Goal: Download file/media

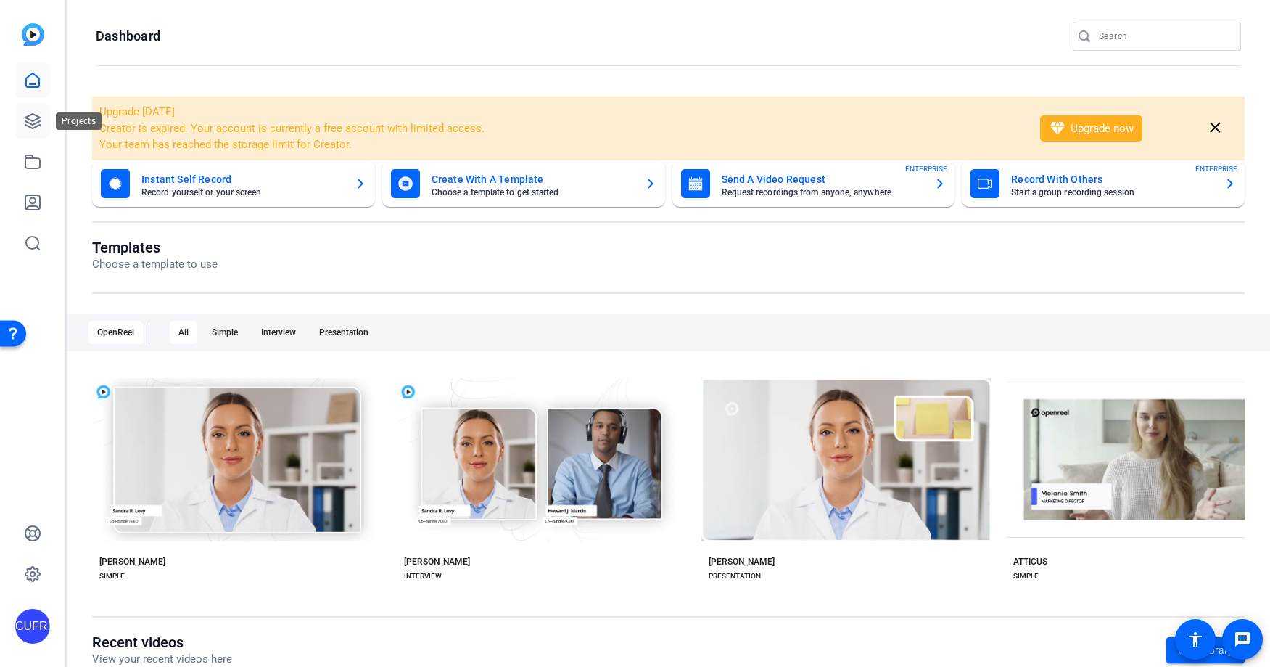
click at [34, 118] on icon at bounding box center [32, 120] width 17 height 17
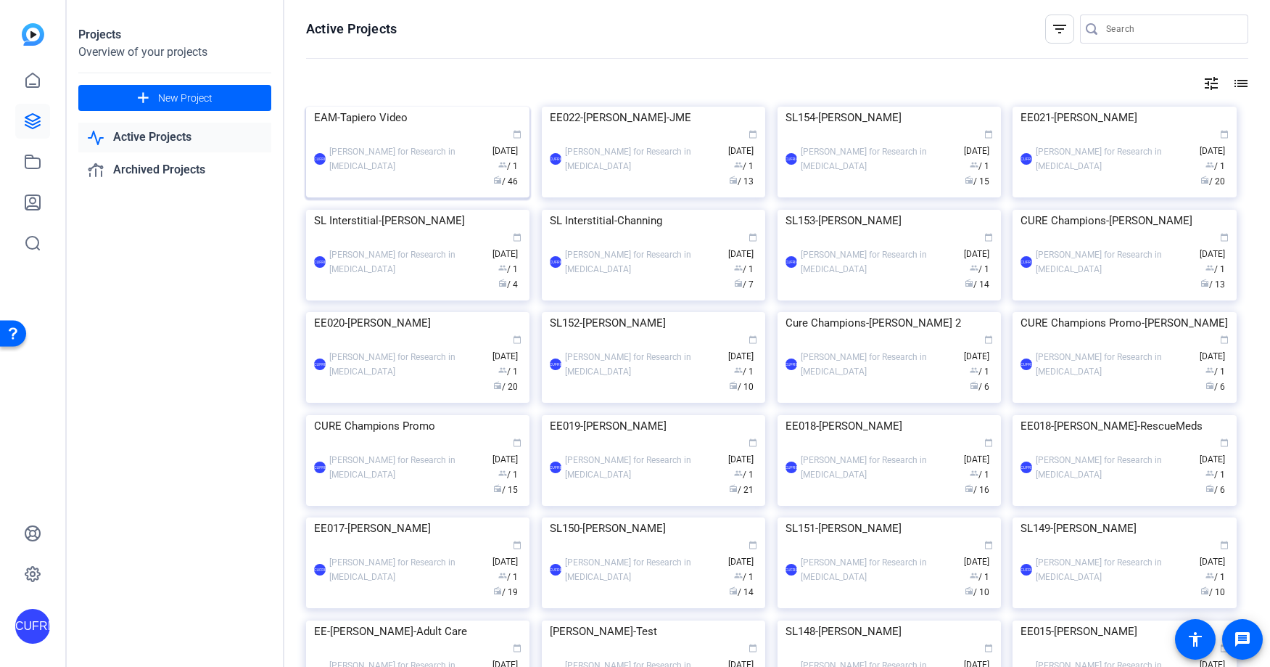
click at [427, 128] on div "EAM-Tapiero Video" at bounding box center [418, 118] width 208 height 22
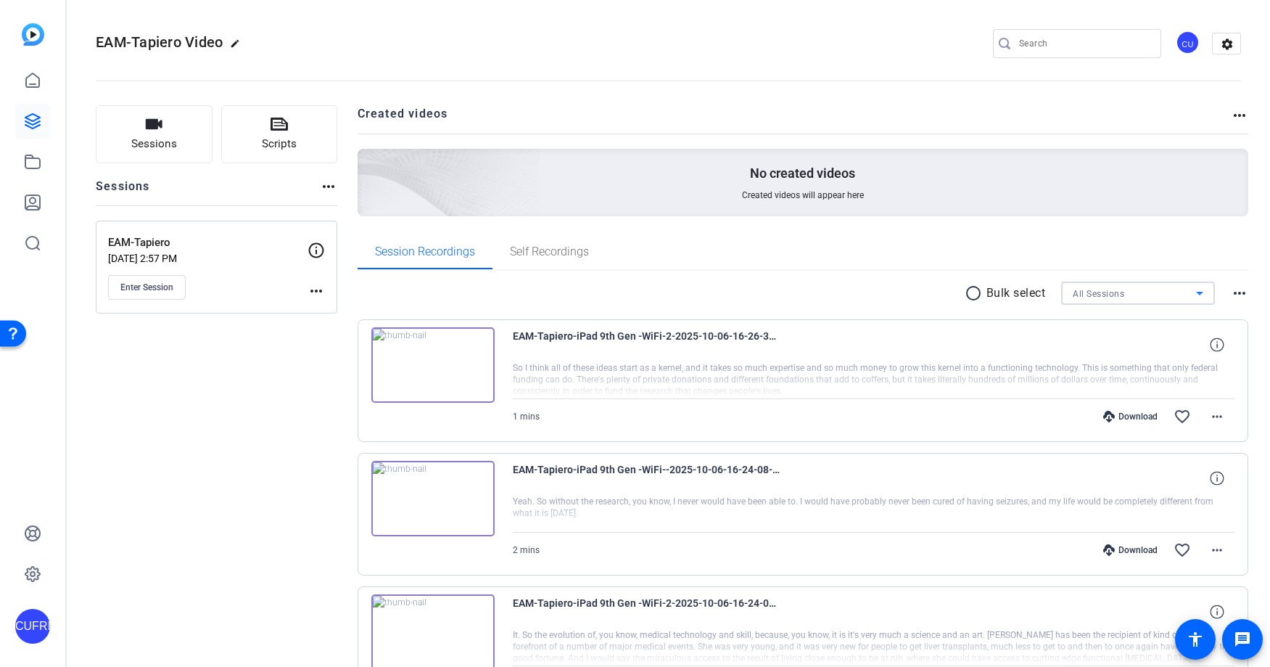
click at [1162, 291] on div "All Sessions" at bounding box center [1134, 293] width 123 height 18
click at [1162, 291] on div at bounding box center [635, 333] width 1270 height 667
click at [1162, 291] on div "All Sessions" at bounding box center [1134, 293] width 123 height 18
click at [1131, 346] on mat-option "EAM-Tapiero" at bounding box center [1139, 345] width 154 height 23
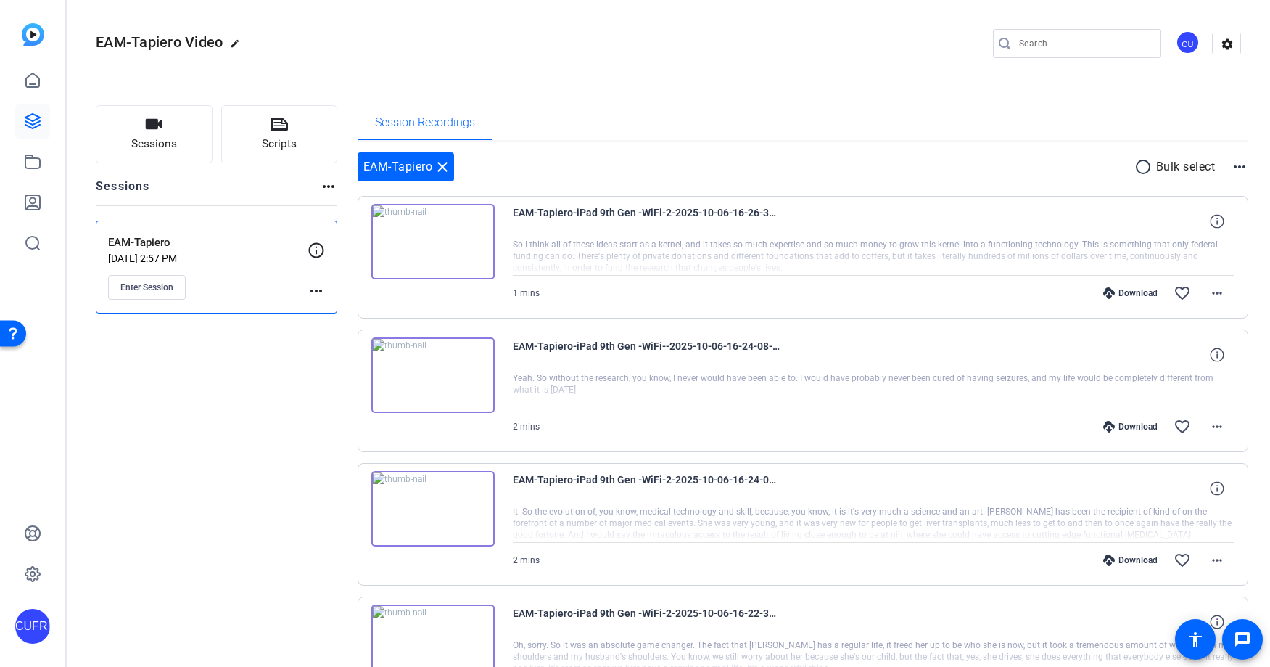
click at [1145, 166] on mat-icon "radio_button_unchecked" at bounding box center [1146, 166] width 22 height 17
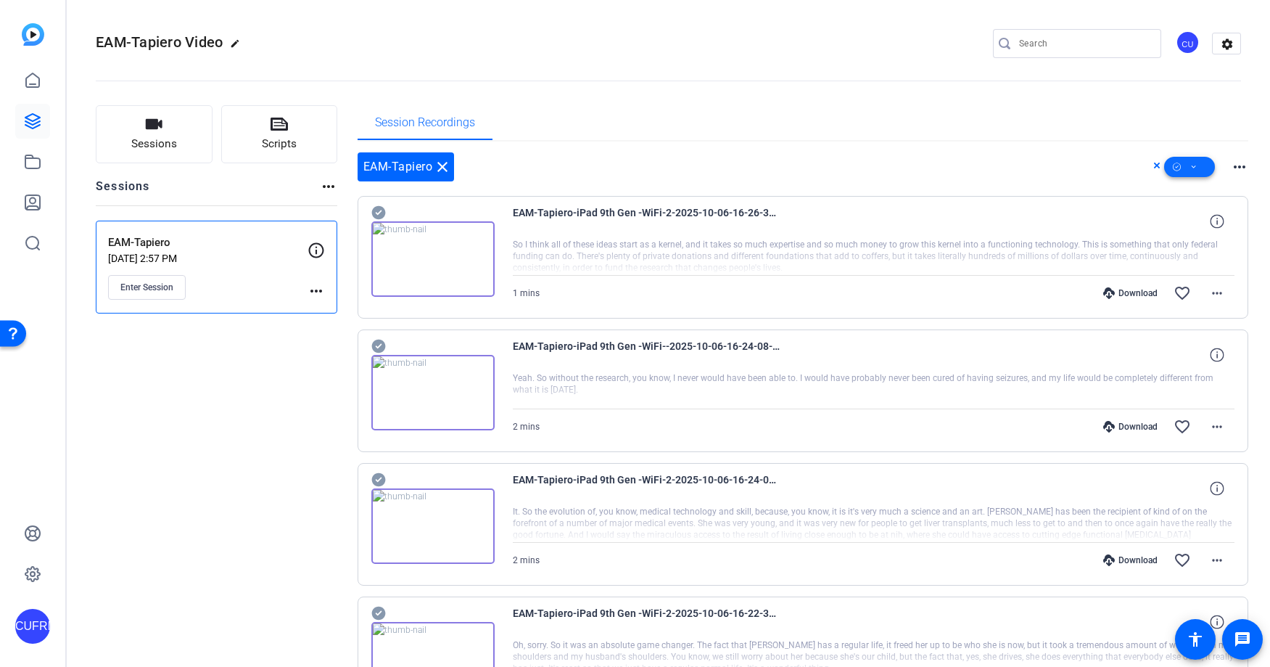
click at [1195, 165] on icon at bounding box center [1194, 167] width 7 height 18
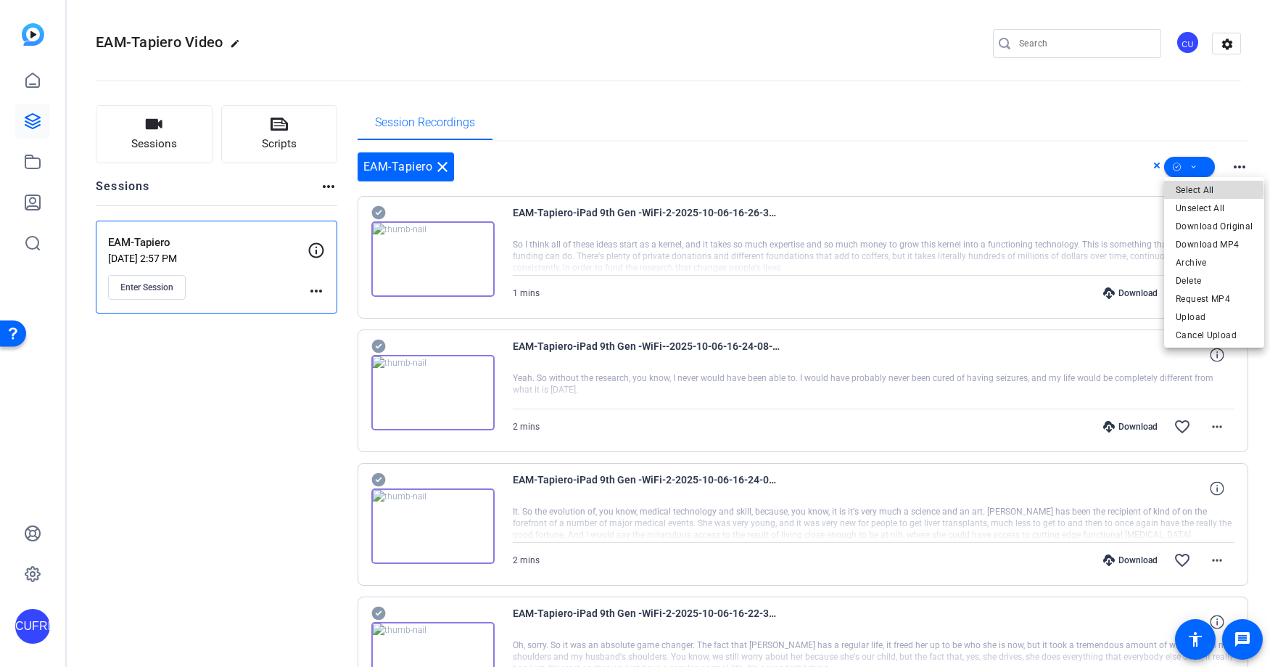
click at [1188, 192] on span "Select All" at bounding box center [1214, 189] width 77 height 17
click at [1207, 242] on span "Download MP4" at bounding box center [1214, 244] width 77 height 17
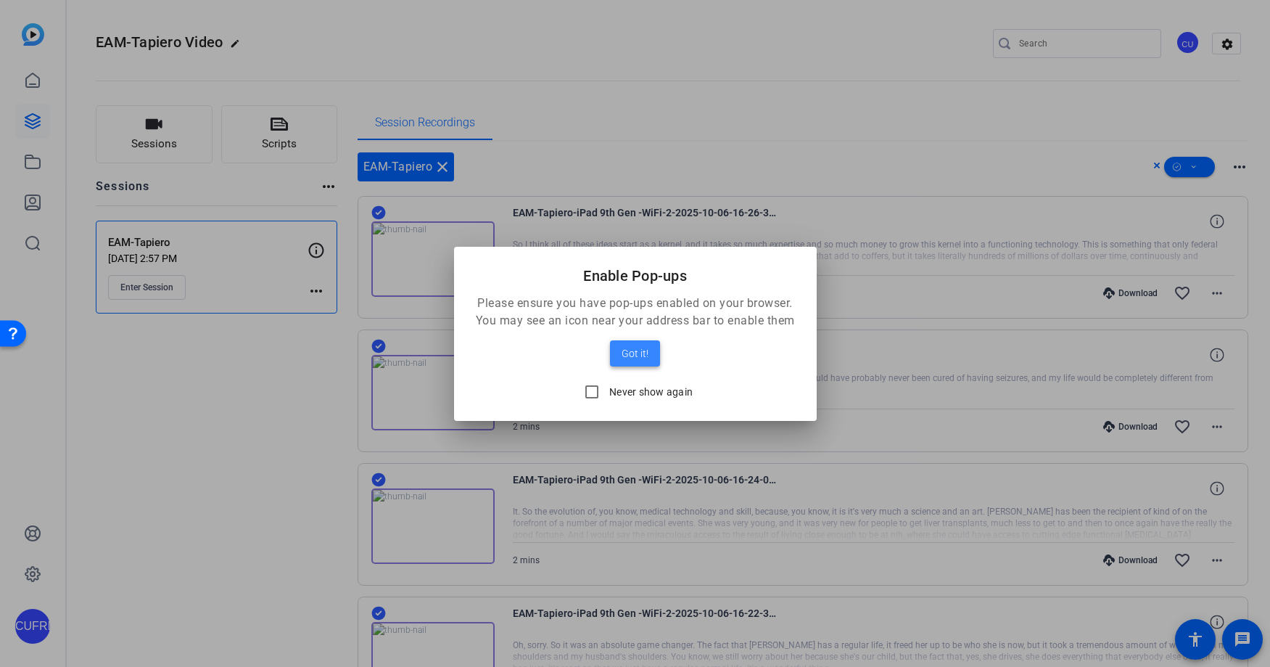
click at [641, 352] on span "Got it!" at bounding box center [635, 353] width 27 height 17
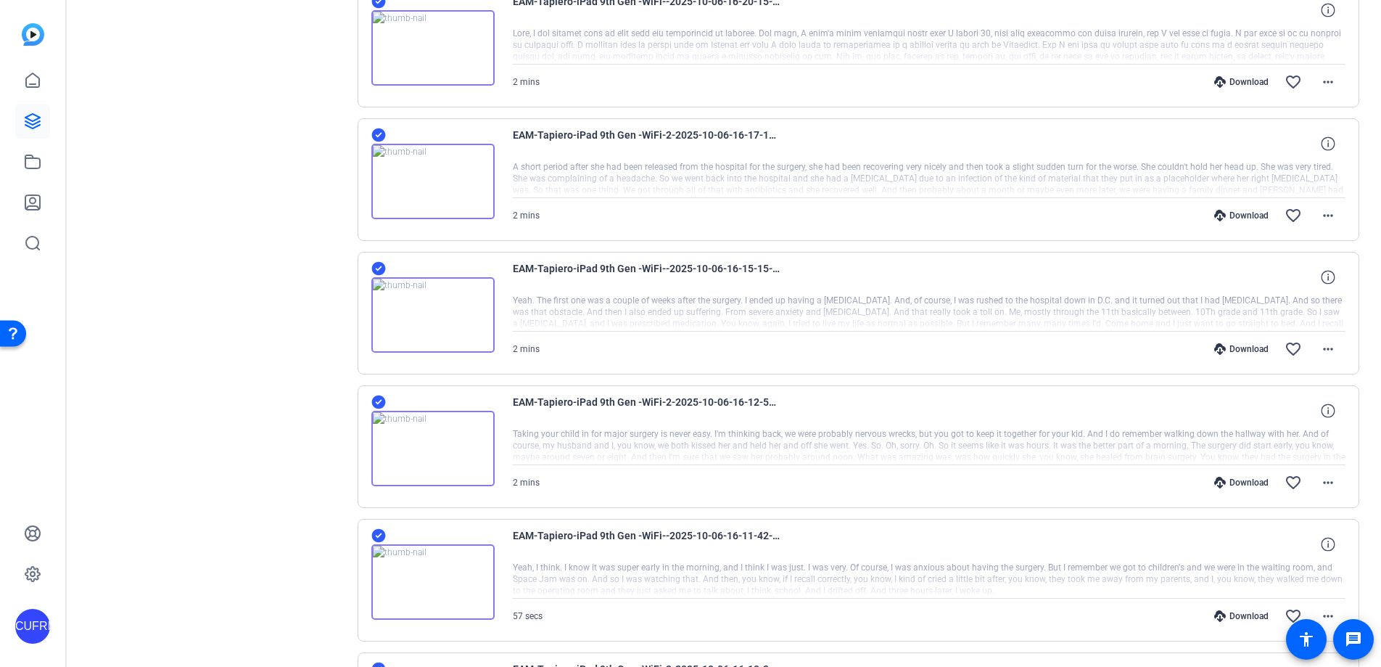
scroll to position [944, 0]
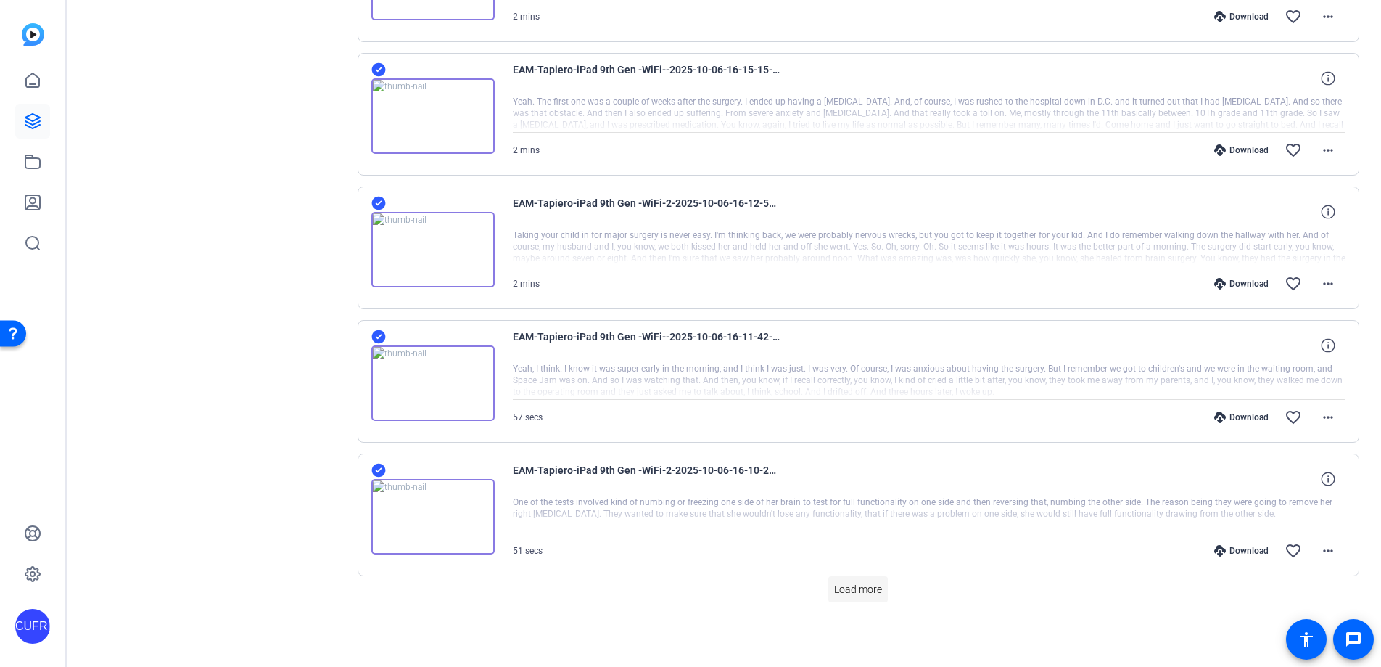
click at [862, 586] on span "Load more" at bounding box center [858, 589] width 48 height 15
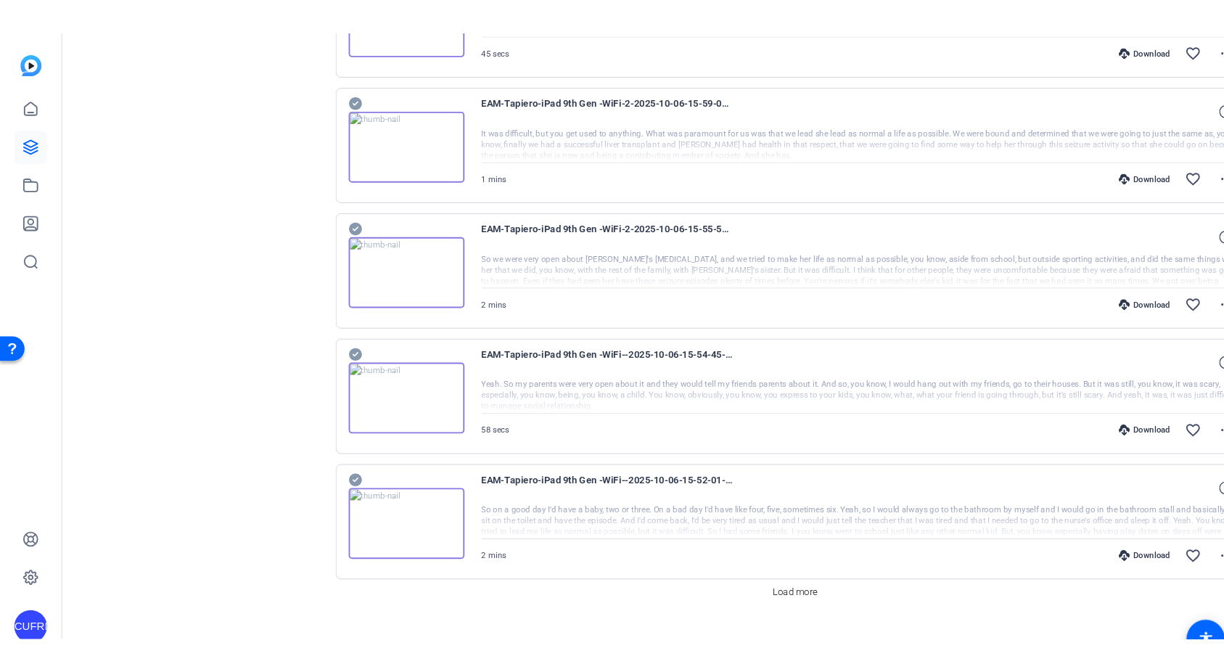
scroll to position [2274, 0]
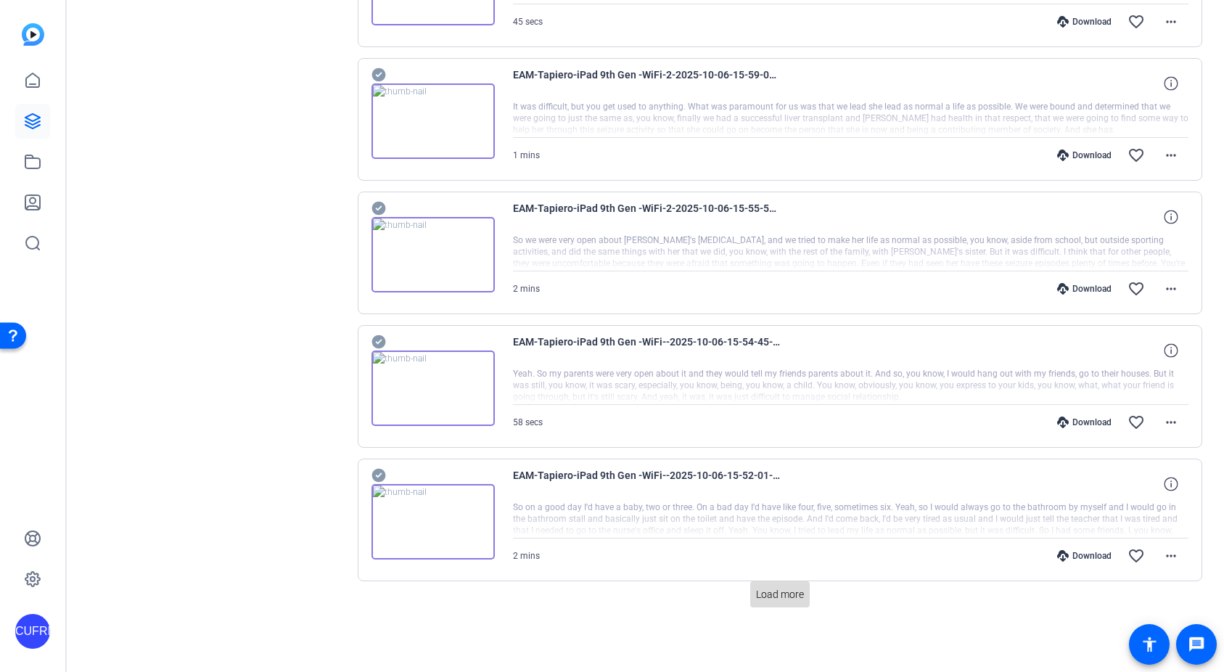
click at [794, 594] on span "Load more" at bounding box center [780, 594] width 48 height 15
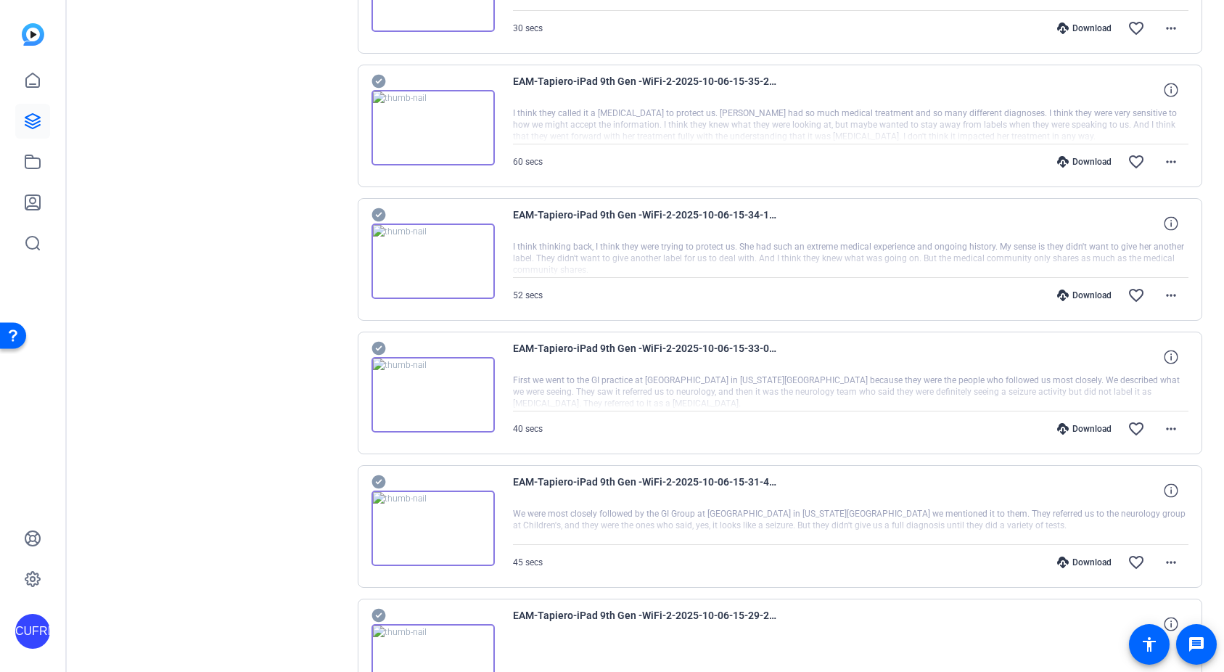
scroll to position [3609, 0]
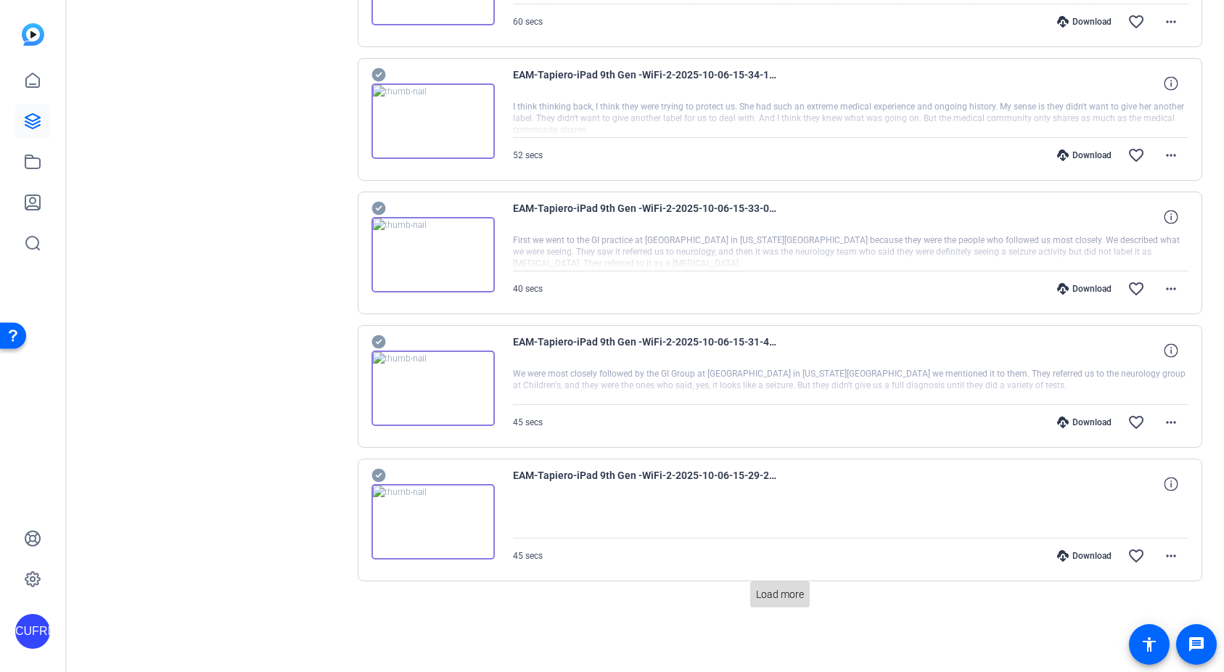
click at [787, 591] on span "Load more" at bounding box center [780, 594] width 48 height 15
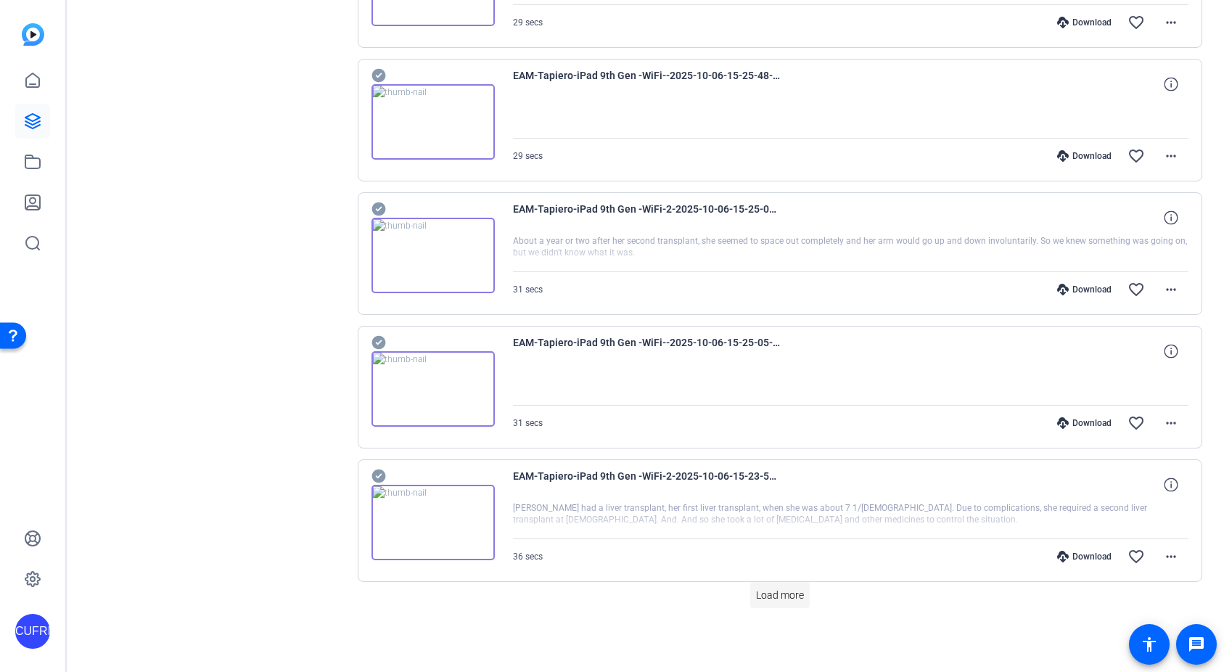
click at [792, 596] on span "Load more" at bounding box center [780, 595] width 48 height 15
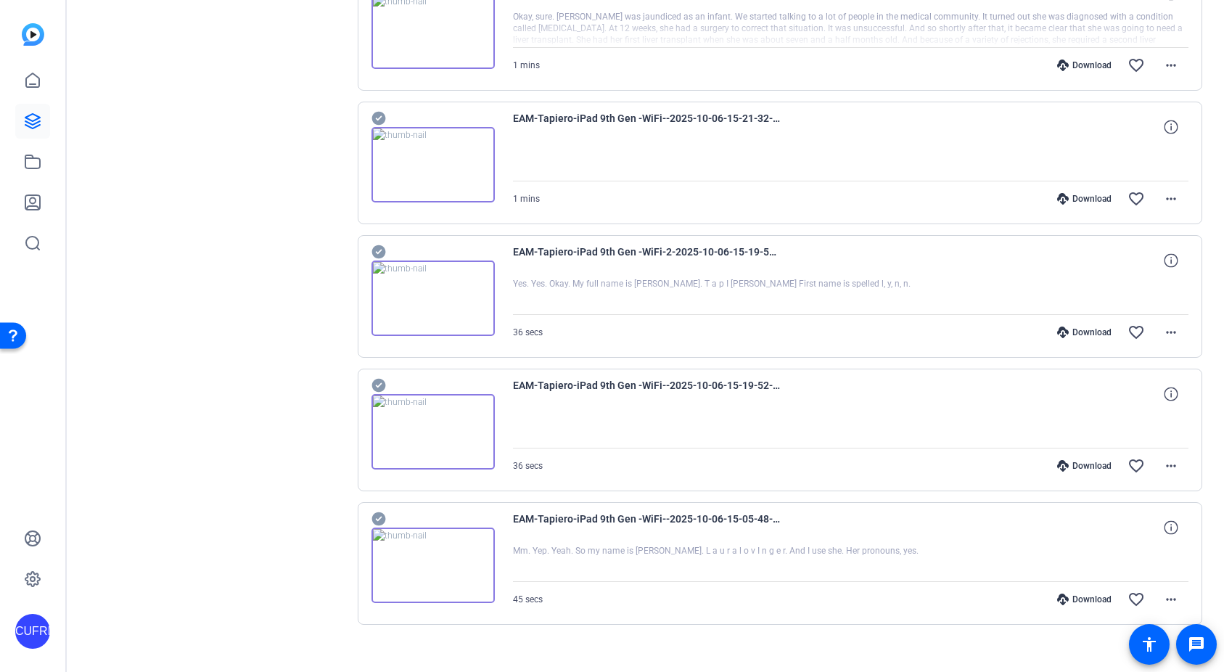
scroll to position [5719, 0]
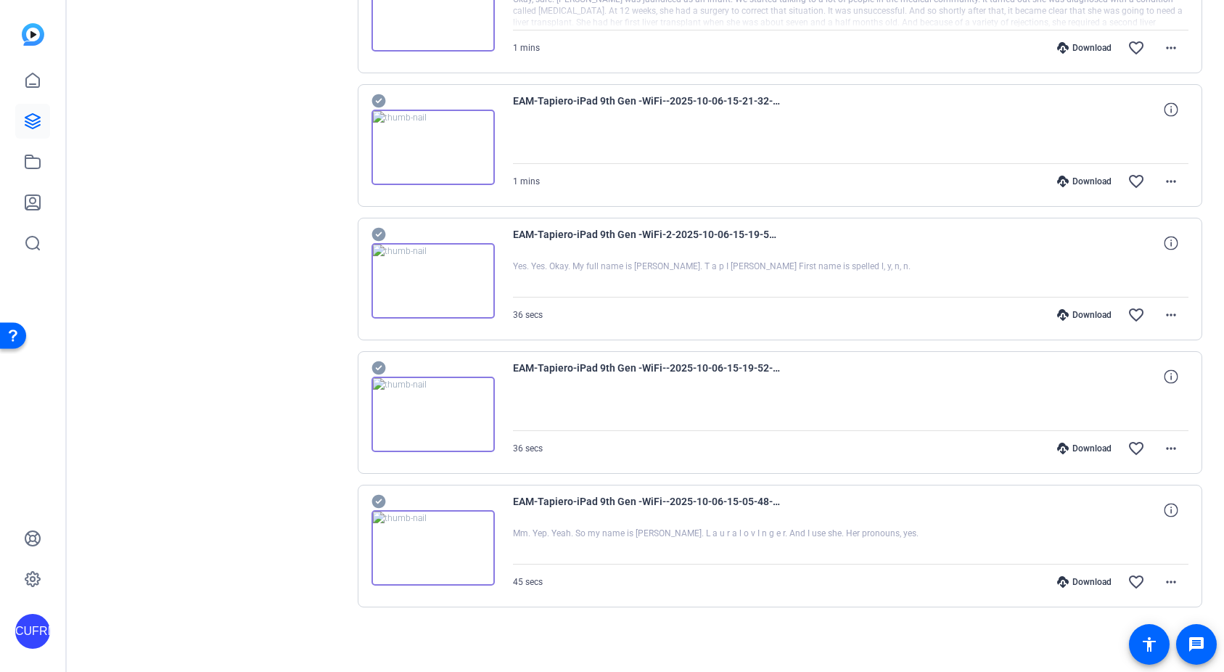
click at [380, 501] on icon at bounding box center [378, 502] width 14 height 14
click at [380, 364] on icon at bounding box center [378, 368] width 14 height 14
click at [382, 229] on icon at bounding box center [378, 235] width 14 height 14
click at [379, 100] on icon at bounding box center [378, 100] width 15 height 17
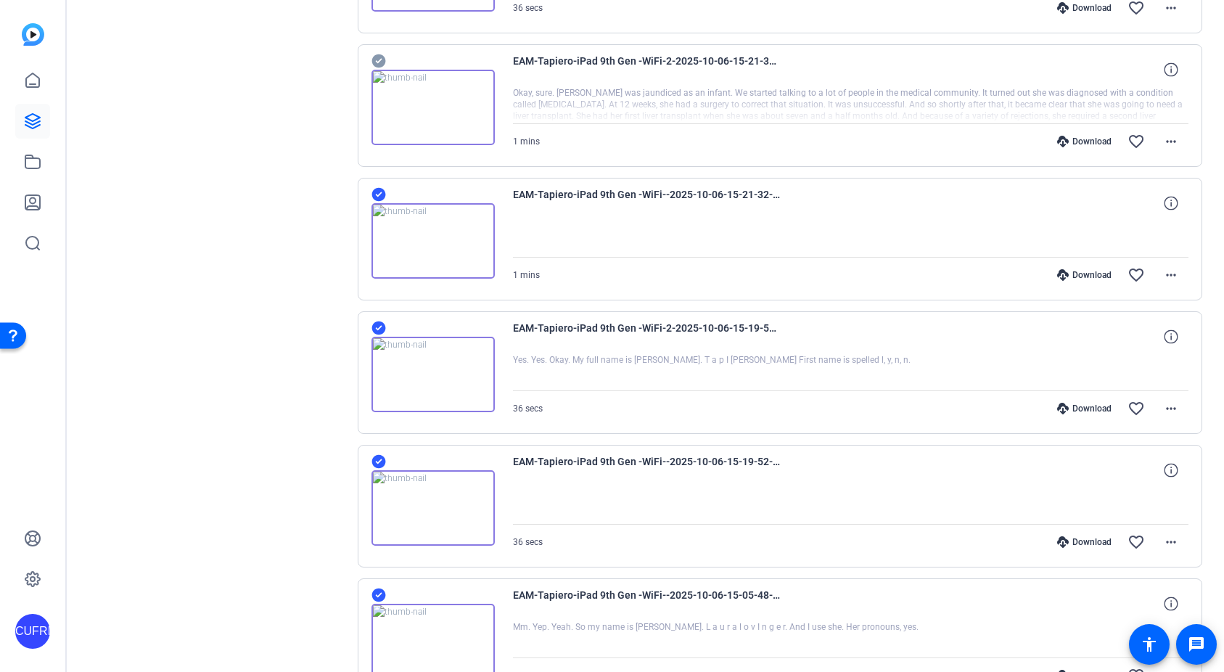
scroll to position [5618, 0]
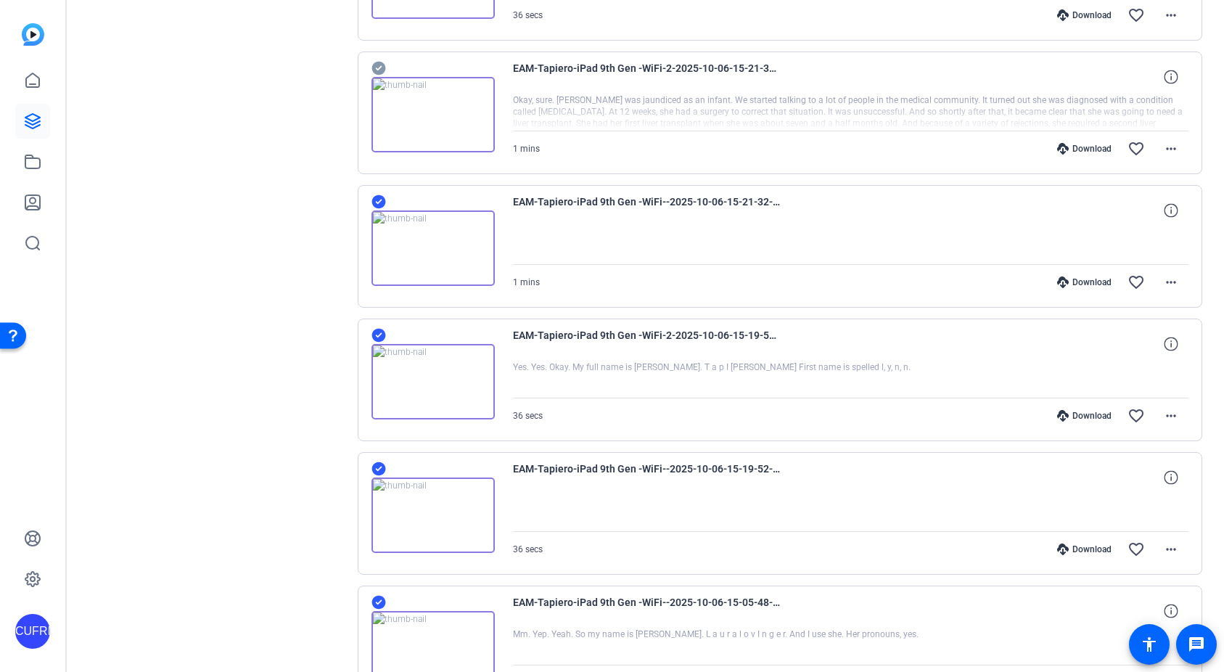
drag, startPoint x: 383, startPoint y: 66, endPoint x: 397, endPoint y: 74, distance: 15.9
click at [384, 66] on icon at bounding box center [378, 69] width 14 height 14
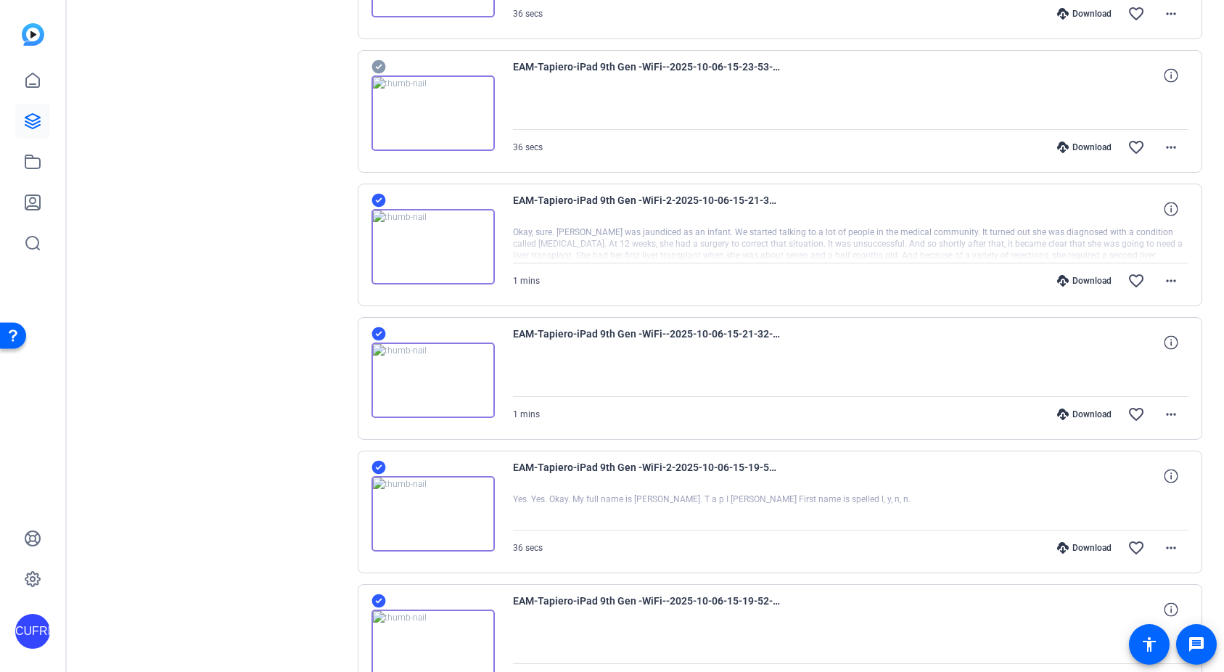
scroll to position [5484, 0]
click at [378, 69] on icon at bounding box center [378, 68] width 15 height 17
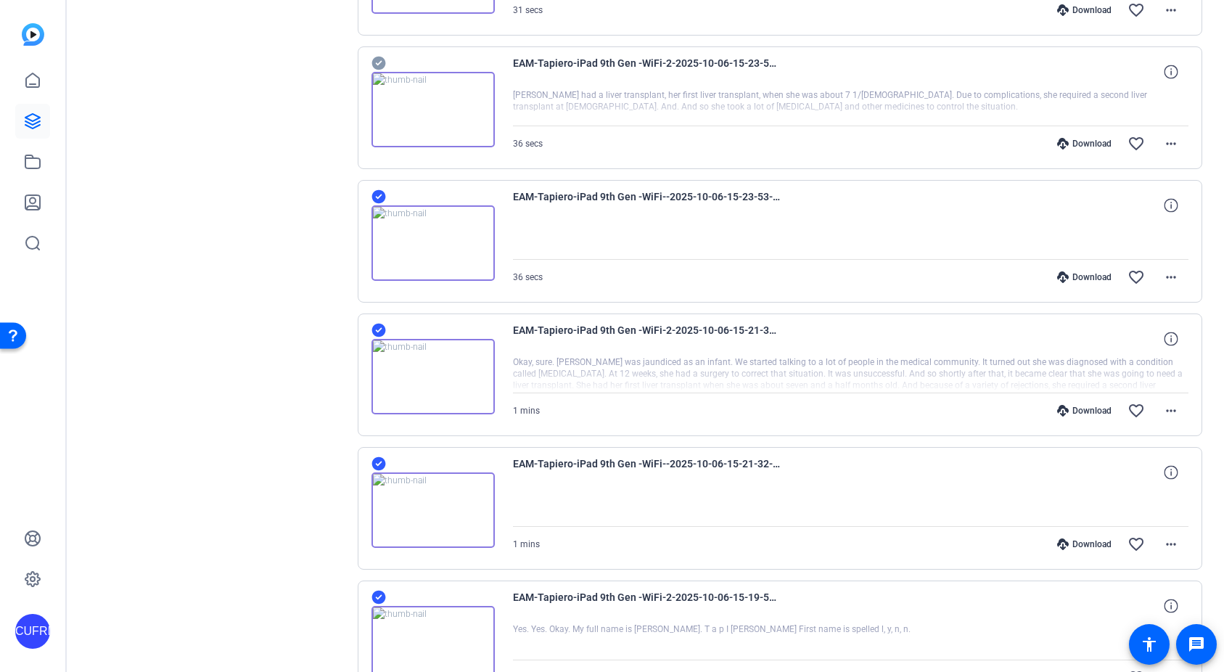
scroll to position [5355, 0]
click at [375, 62] on icon at bounding box center [378, 64] width 14 height 14
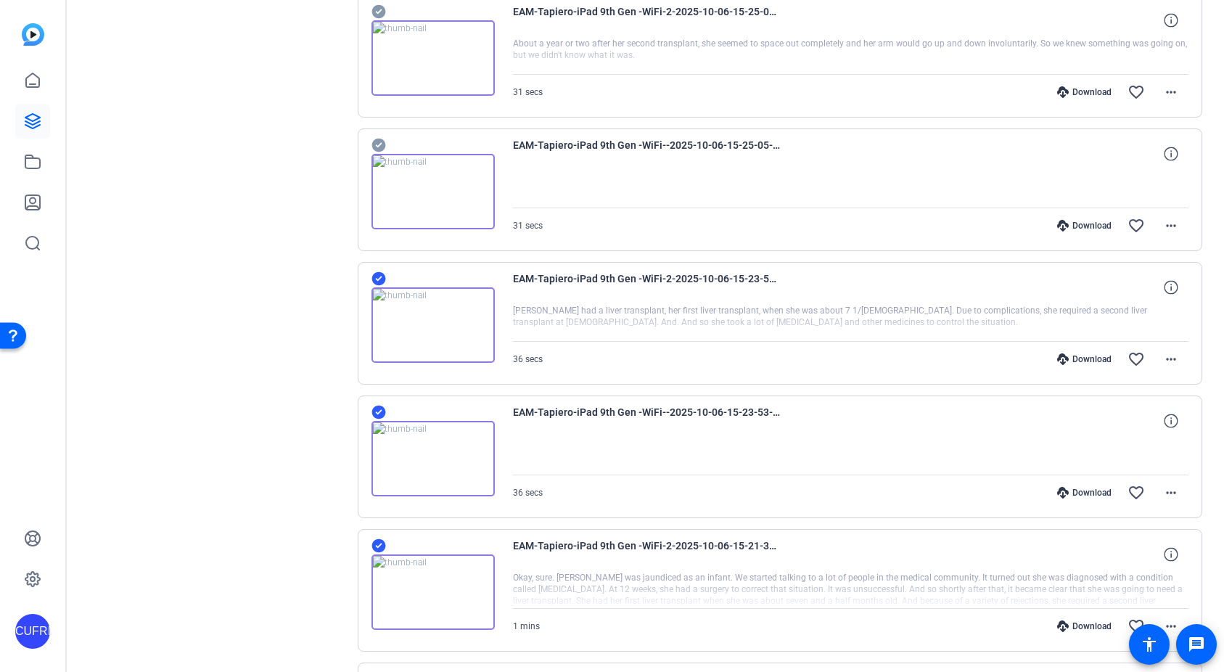
scroll to position [5134, 0]
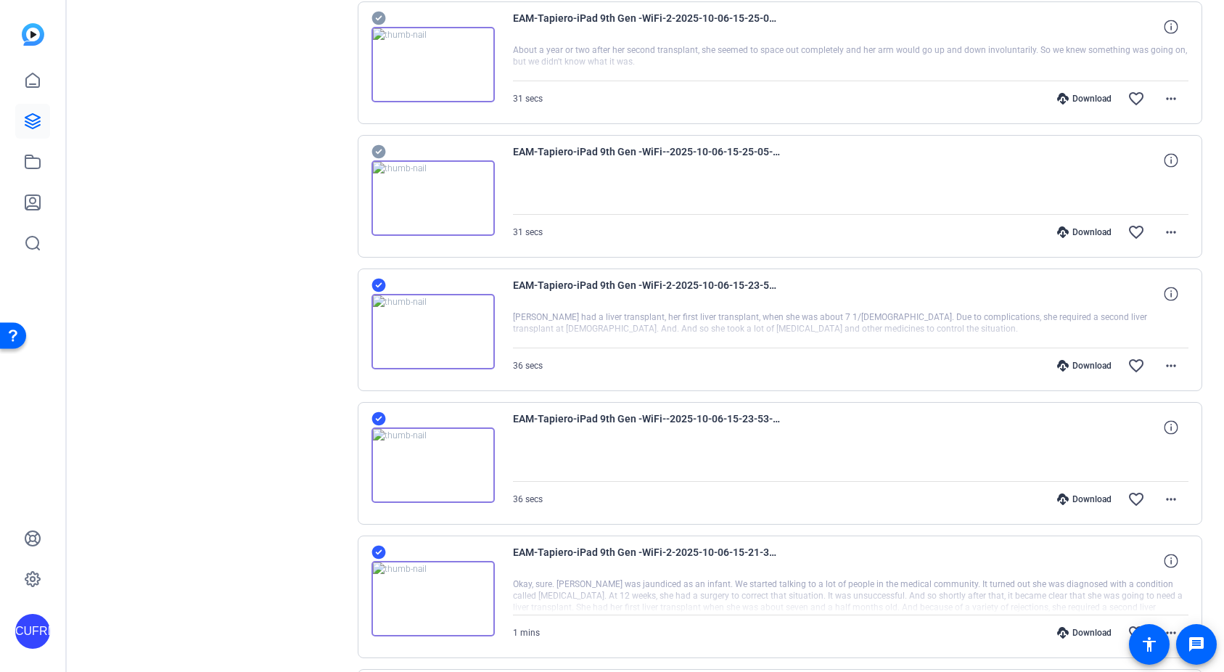
click at [380, 151] on icon at bounding box center [378, 152] width 14 height 14
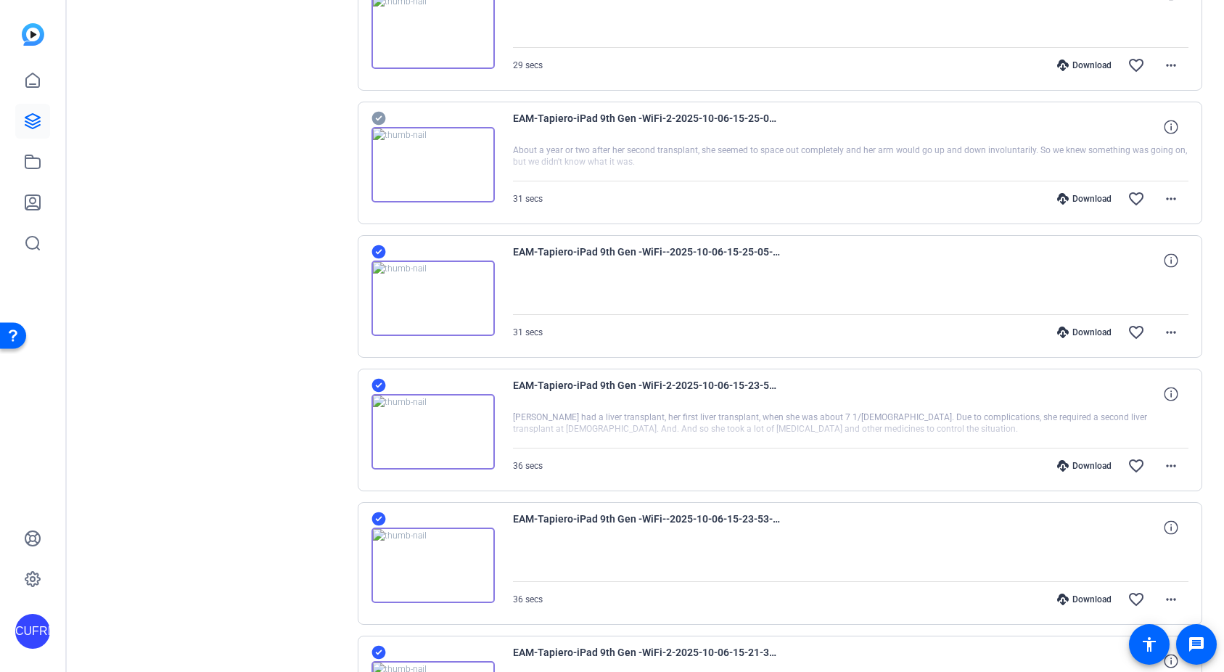
scroll to position [5023, 0]
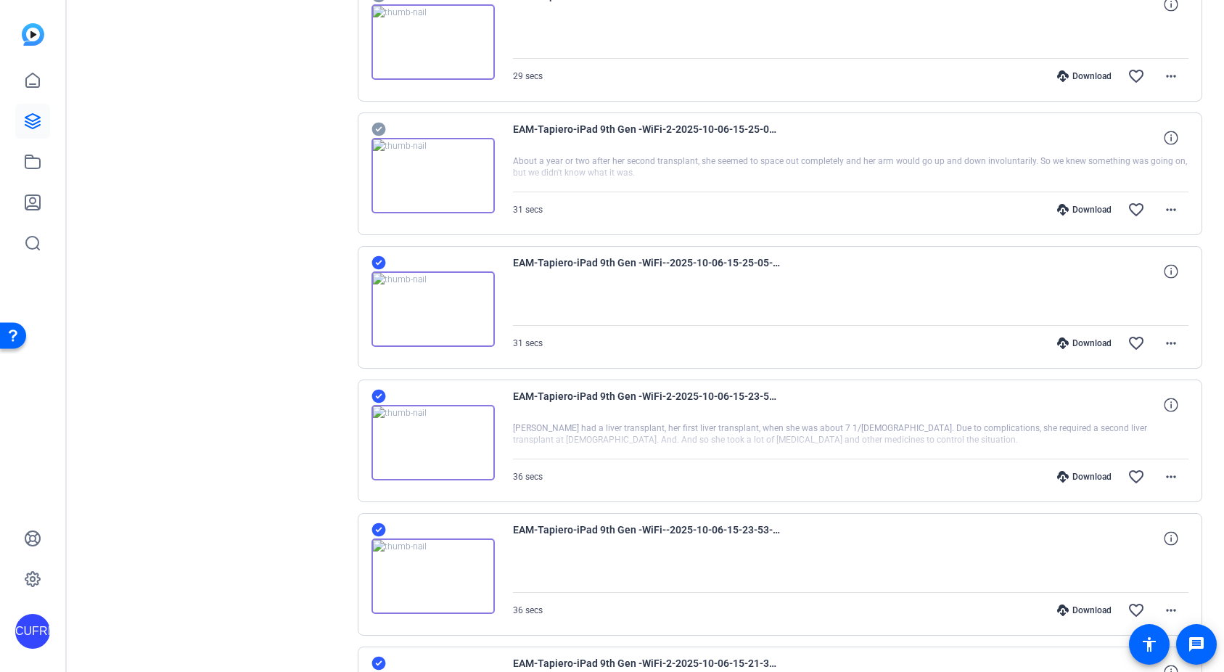
click at [382, 124] on icon at bounding box center [378, 130] width 14 height 14
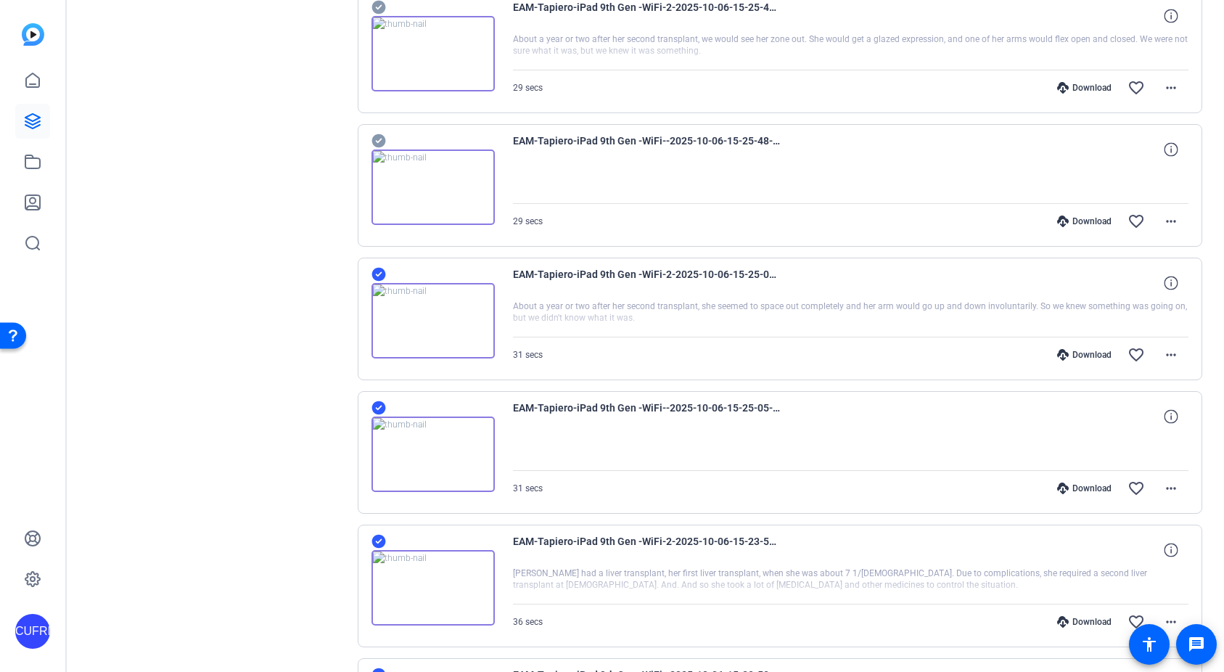
scroll to position [4872, 0]
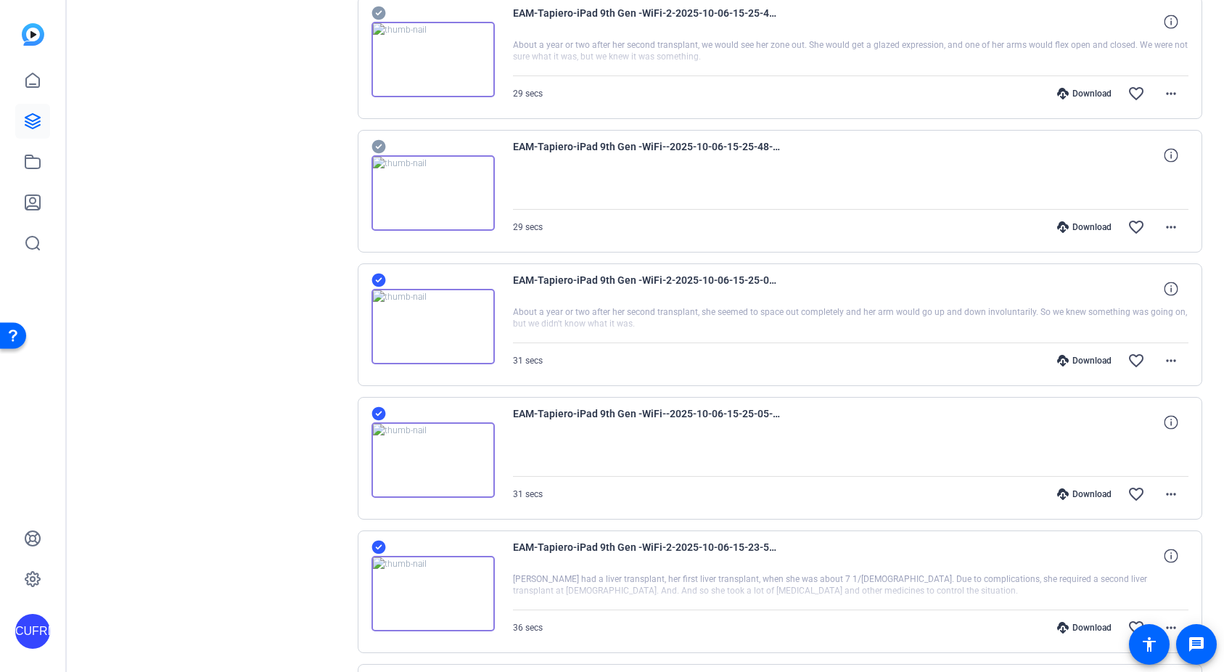
drag, startPoint x: 378, startPoint y: 142, endPoint x: 393, endPoint y: 143, distance: 14.5
click at [378, 142] on icon at bounding box center [378, 147] width 14 height 14
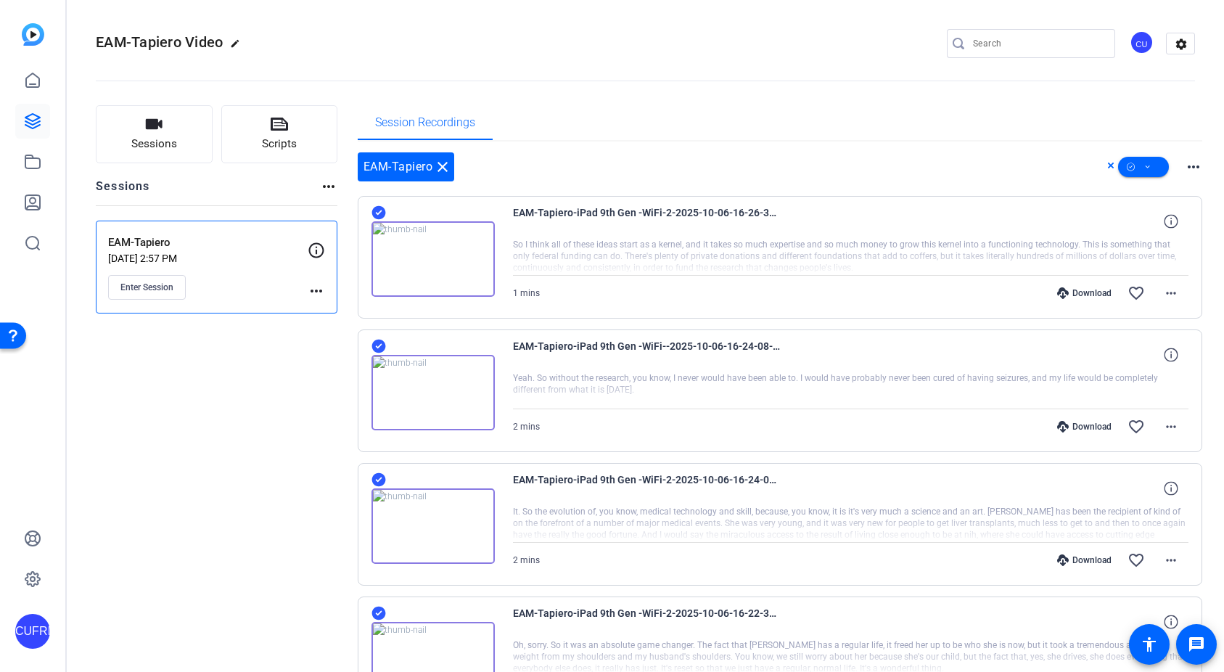
scroll to position [0, 0]
click at [445, 168] on mat-icon "close" at bounding box center [442, 166] width 17 height 17
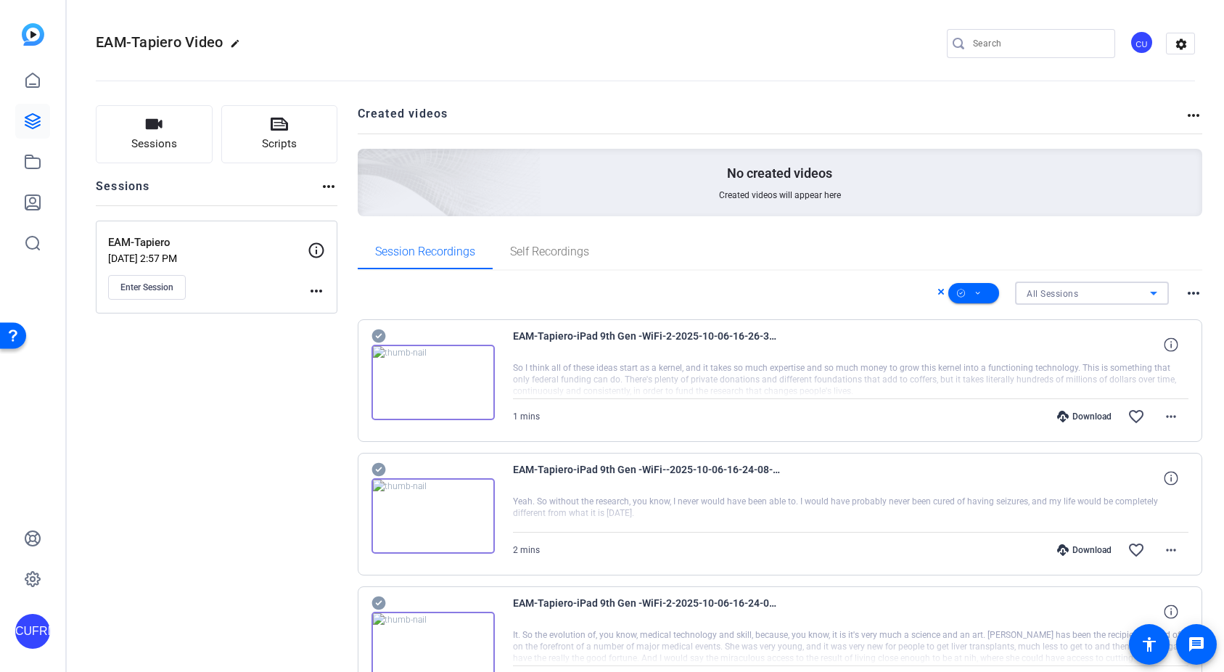
click at [1061, 290] on span "All Sessions" at bounding box center [1053, 294] width 52 height 10
click at [1061, 290] on div at bounding box center [612, 336] width 1224 height 672
click at [985, 292] on span at bounding box center [973, 293] width 51 height 35
click at [985, 292] on div at bounding box center [612, 336] width 1224 height 672
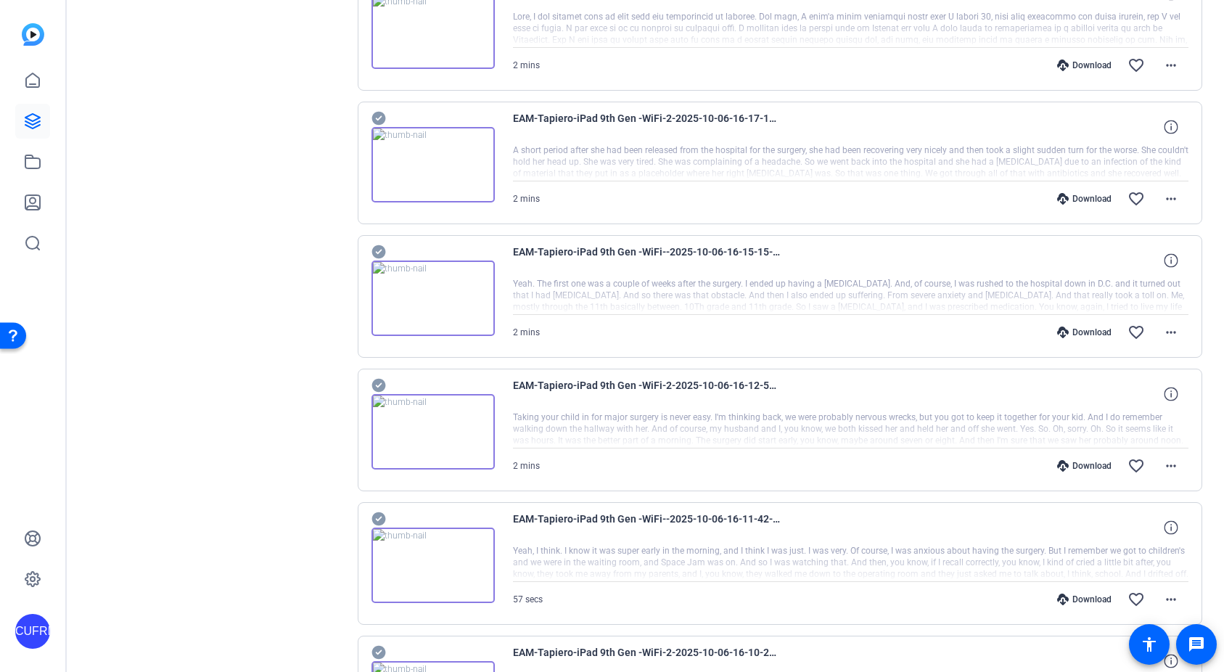
scroll to position [1062, 0]
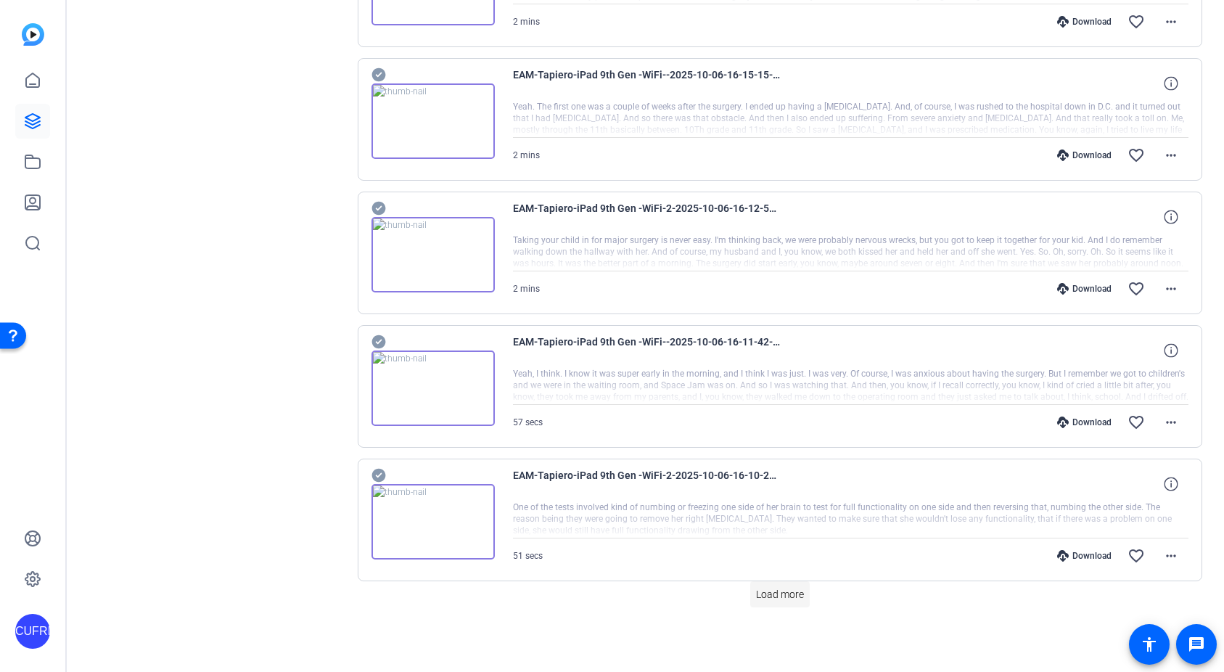
click at [799, 598] on span "Load more" at bounding box center [780, 594] width 48 height 15
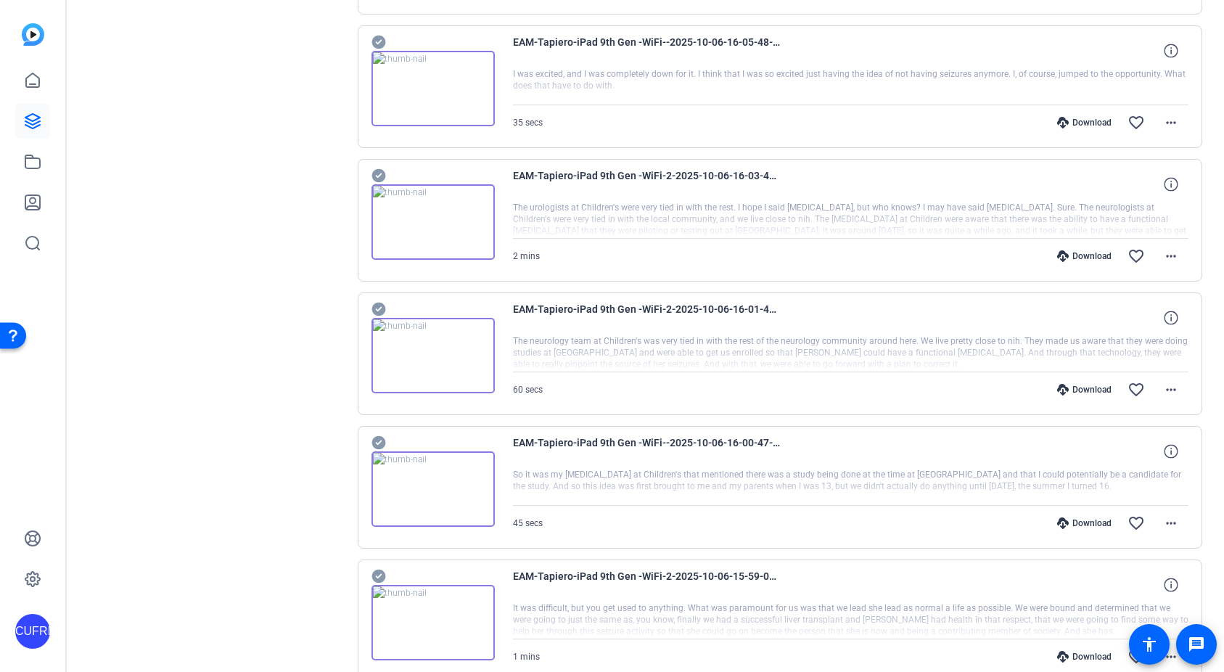
scroll to position [2397, 0]
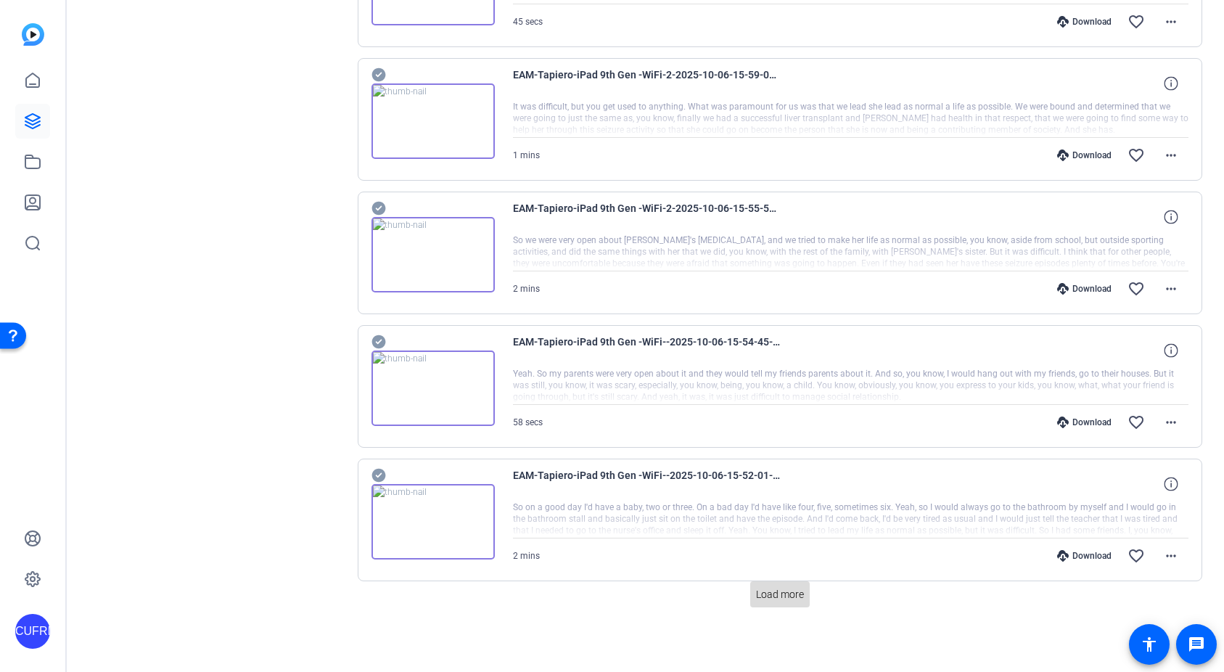
click at [800, 594] on span "Load more" at bounding box center [780, 594] width 48 height 15
click at [802, 595] on span "Load more" at bounding box center [780, 594] width 48 height 15
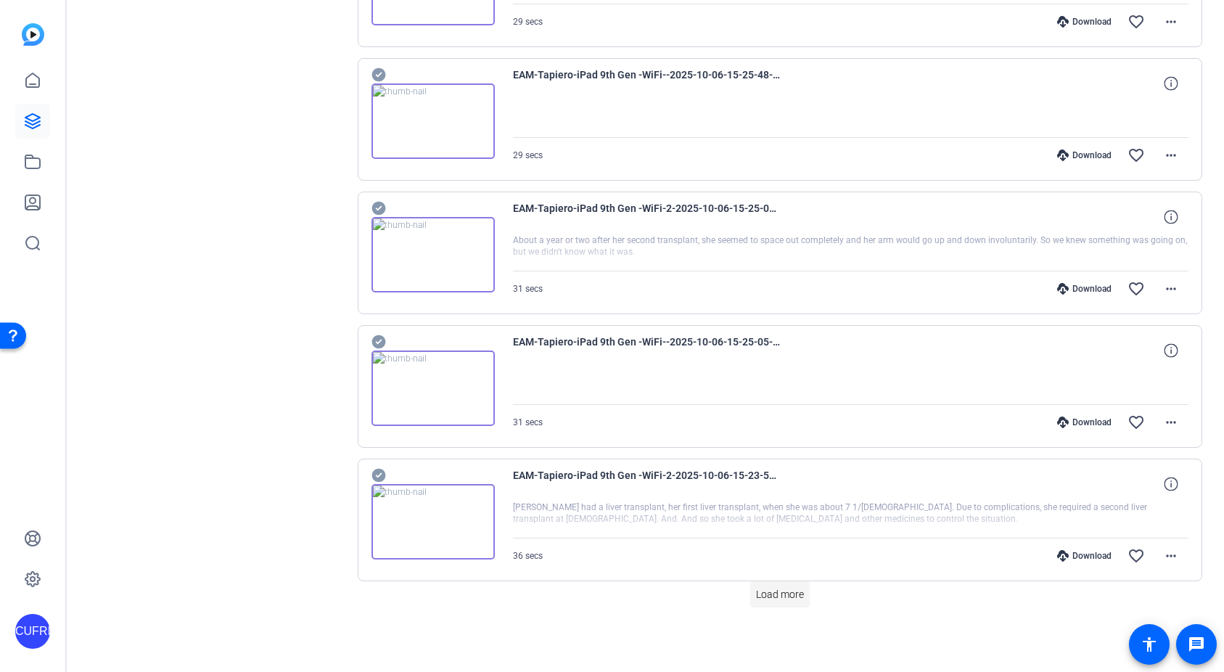
click at [800, 595] on span "Load more" at bounding box center [780, 594] width 48 height 15
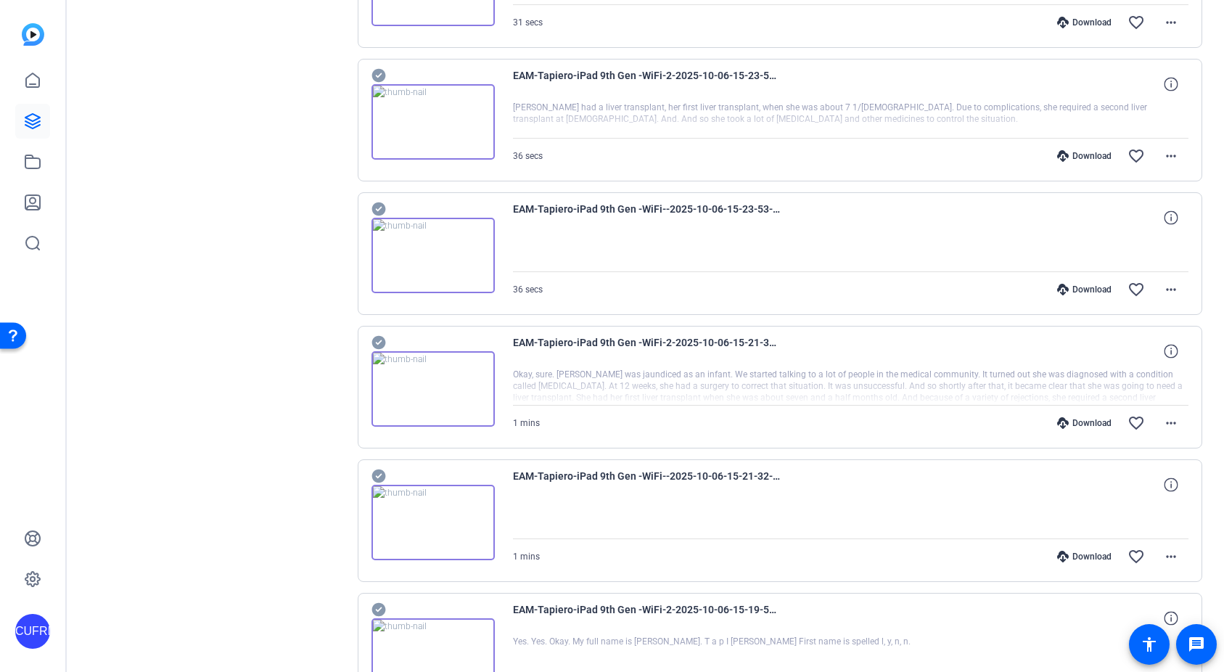
scroll to position [5842, 0]
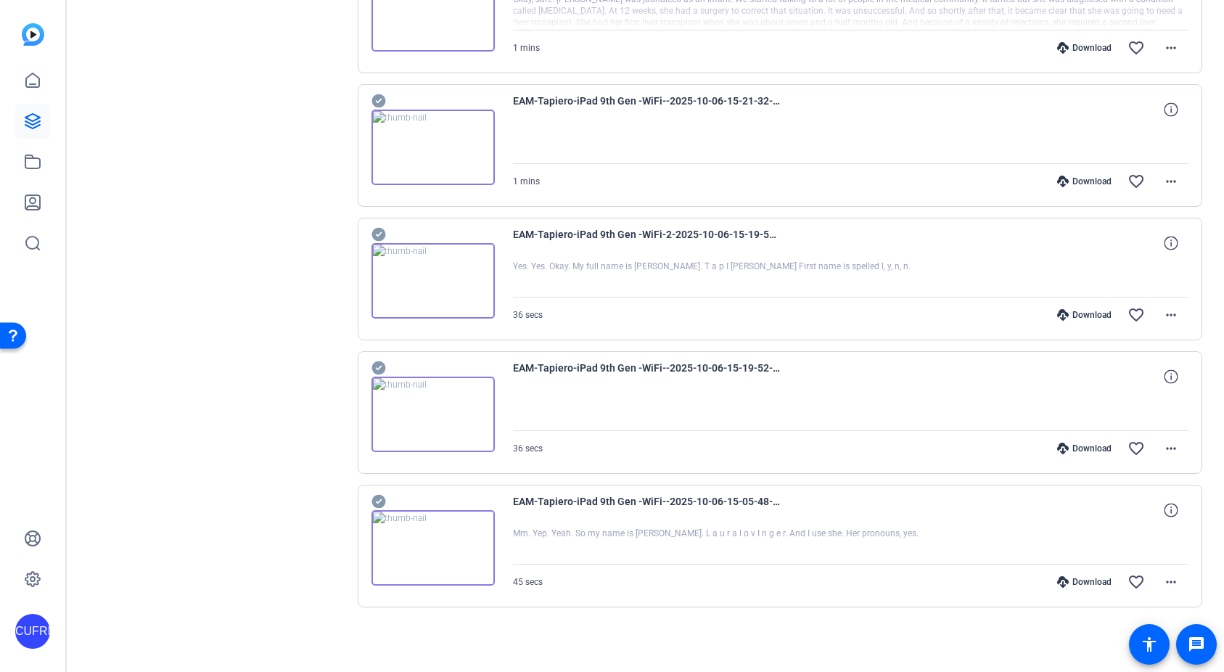
click at [378, 499] on icon at bounding box center [378, 502] width 14 height 14
click at [382, 364] on icon at bounding box center [378, 368] width 14 height 14
click at [379, 230] on icon at bounding box center [378, 235] width 14 height 14
click at [377, 97] on icon at bounding box center [378, 101] width 14 height 14
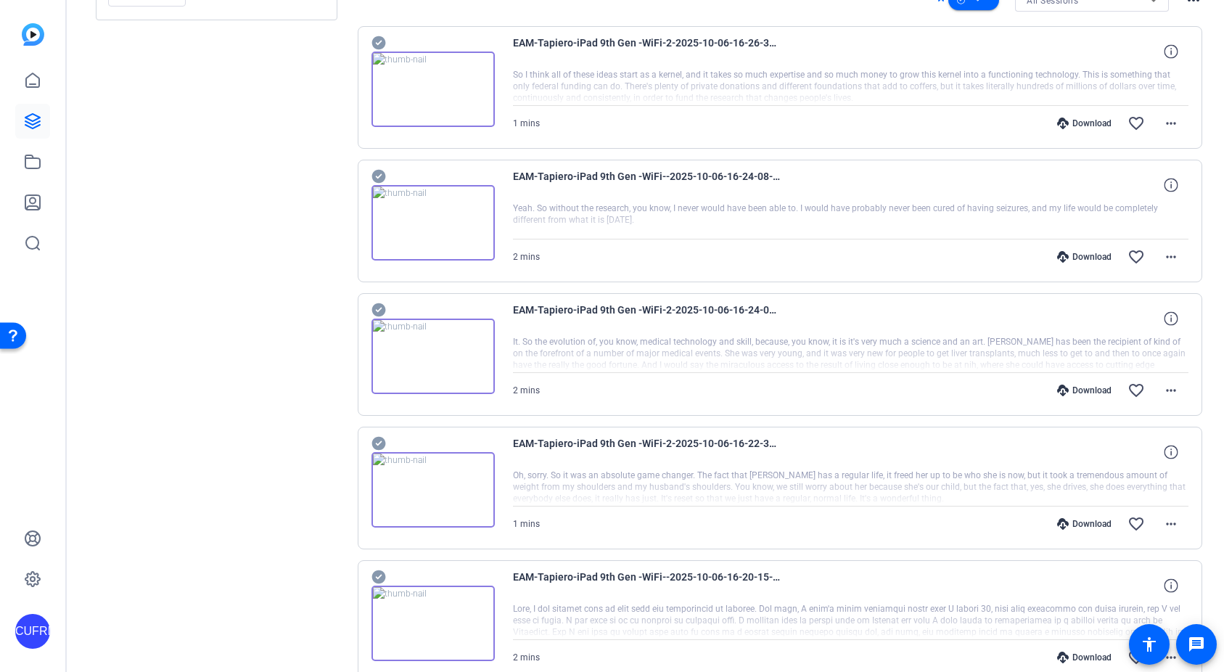
scroll to position [0, 0]
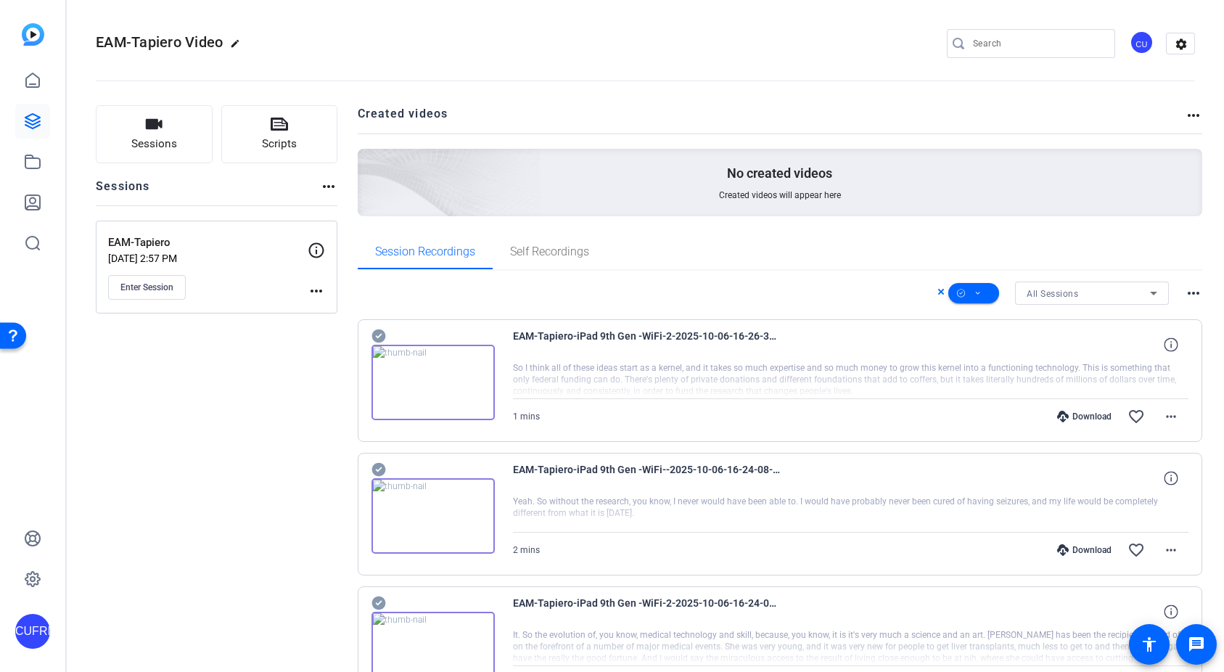
click at [1194, 290] on mat-icon "more_horiz" at bounding box center [1193, 292] width 17 height 17
click at [1194, 290] on div at bounding box center [612, 336] width 1224 height 672
click at [982, 292] on span at bounding box center [973, 293] width 51 height 35
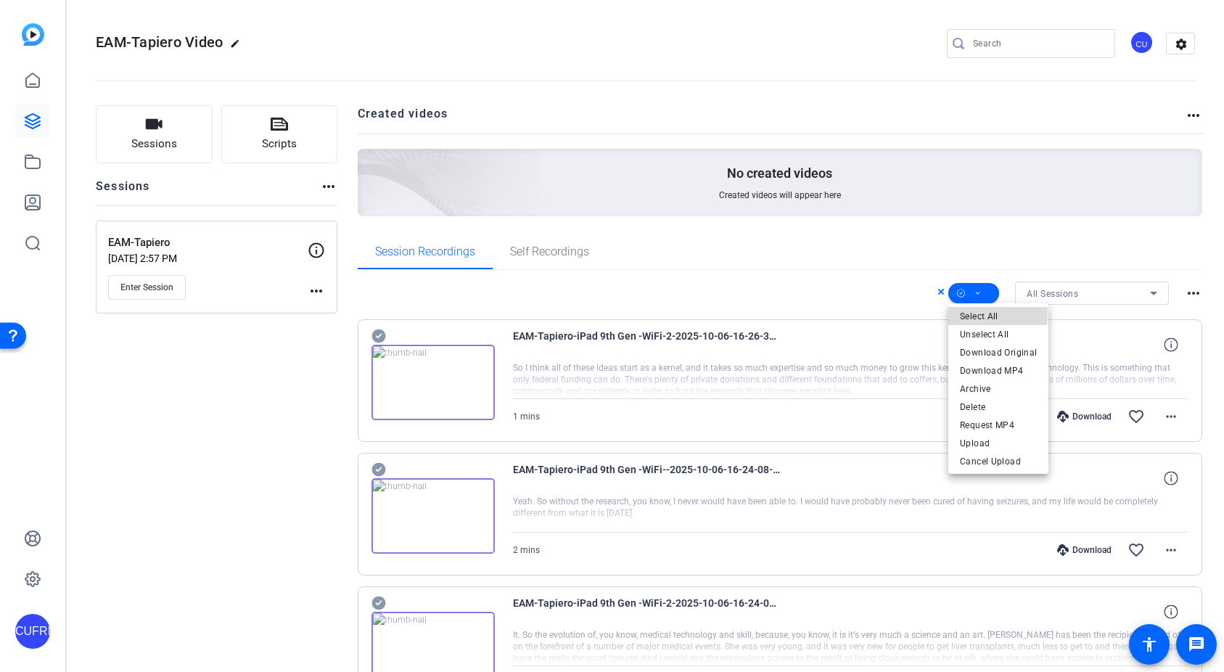
click at [982, 313] on span "Select All" at bounding box center [998, 316] width 77 height 17
click at [910, 113] on div at bounding box center [612, 336] width 1224 height 672
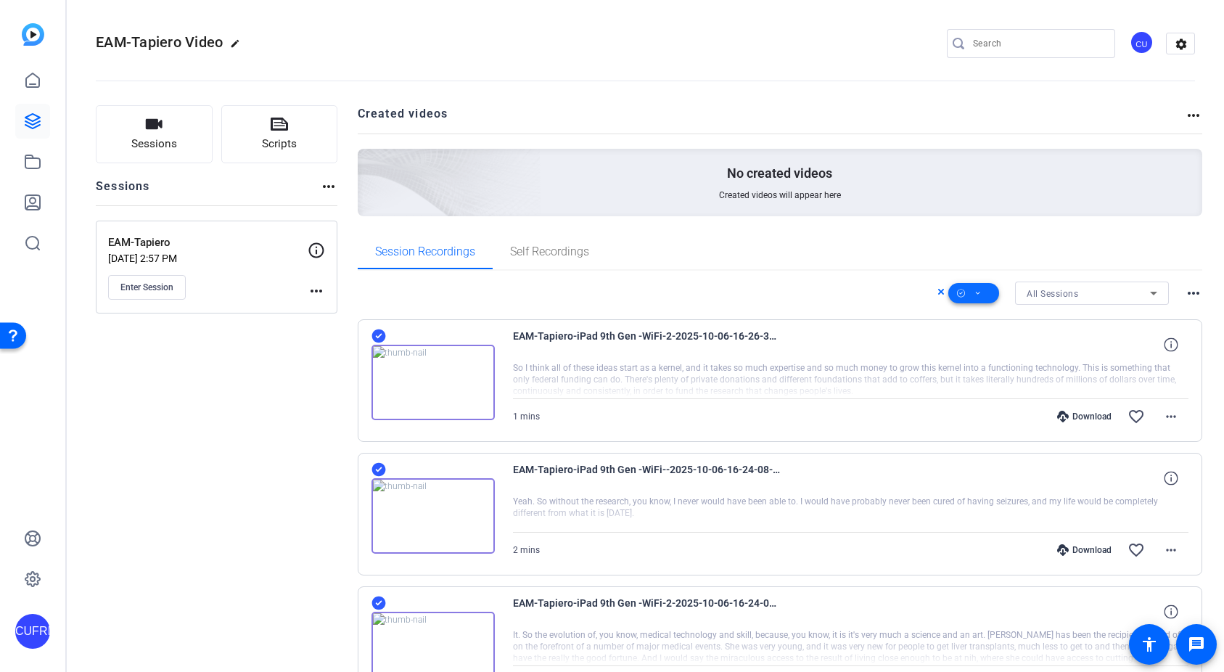
click at [980, 292] on icon at bounding box center [978, 293] width 4 height 3
click at [992, 371] on span "Download MP4" at bounding box center [998, 370] width 77 height 17
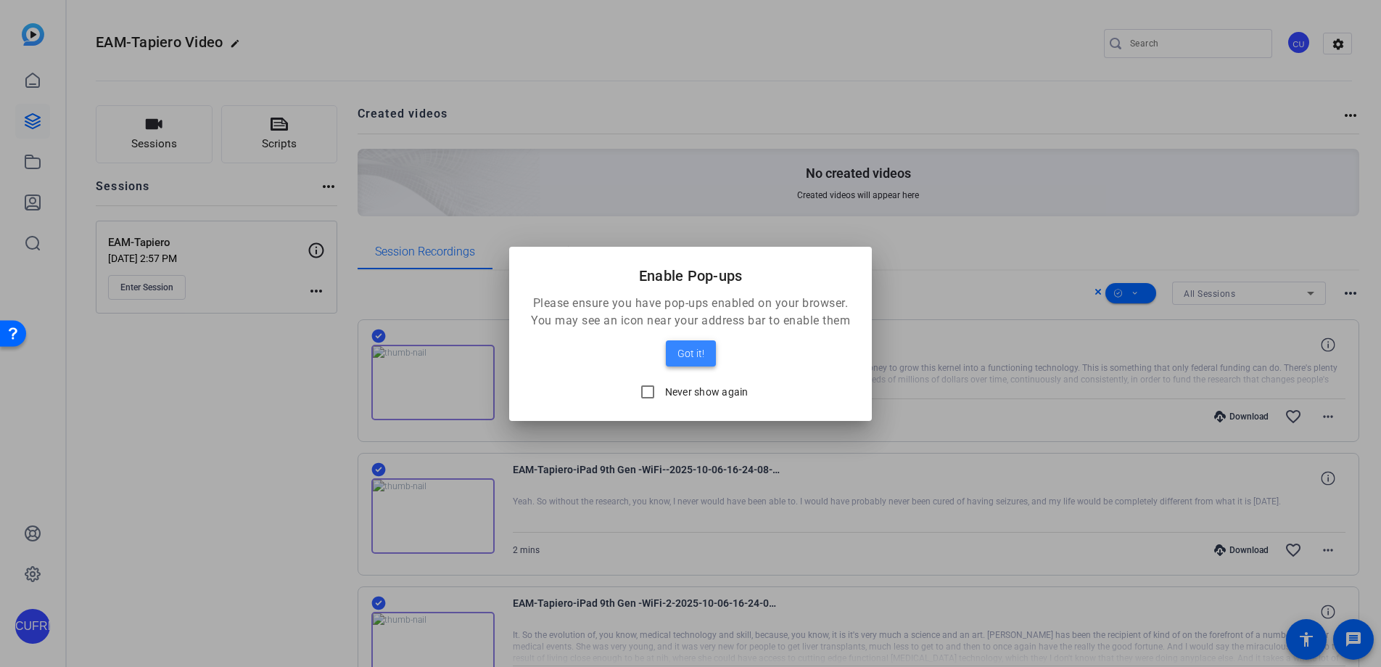
click at [697, 348] on span "Got it!" at bounding box center [691, 353] width 27 height 17
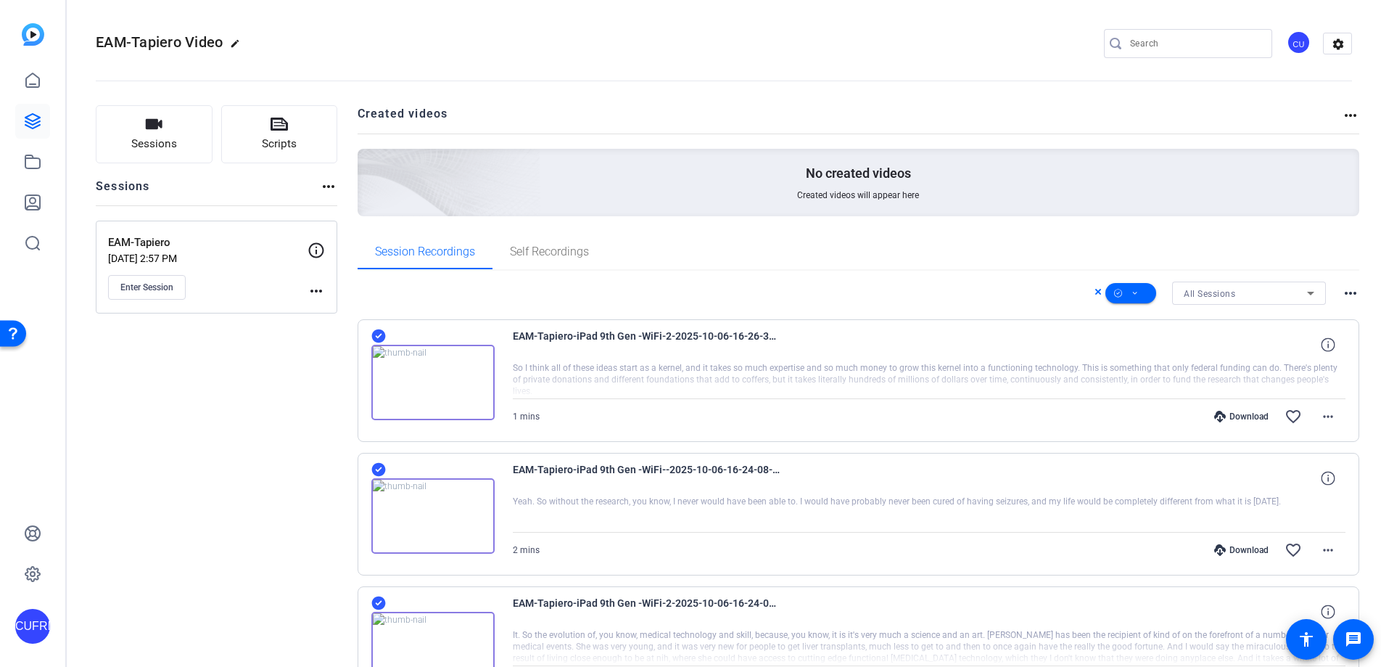
click at [0, 0] on mat-sidenav-container "CUFRIE EAM-Tapiero Video edit CU settings Sessions Scripts Sessions more_horiz …" at bounding box center [690, 333] width 1381 height 667
click at [316, 289] on mat-icon "more_horiz" at bounding box center [316, 290] width 17 height 17
click at [316, 289] on div at bounding box center [690, 333] width 1381 height 667
click at [1270, 113] on mat-icon "more_horiz" at bounding box center [1350, 115] width 17 height 17
click at [1270, 115] on div at bounding box center [690, 333] width 1381 height 667
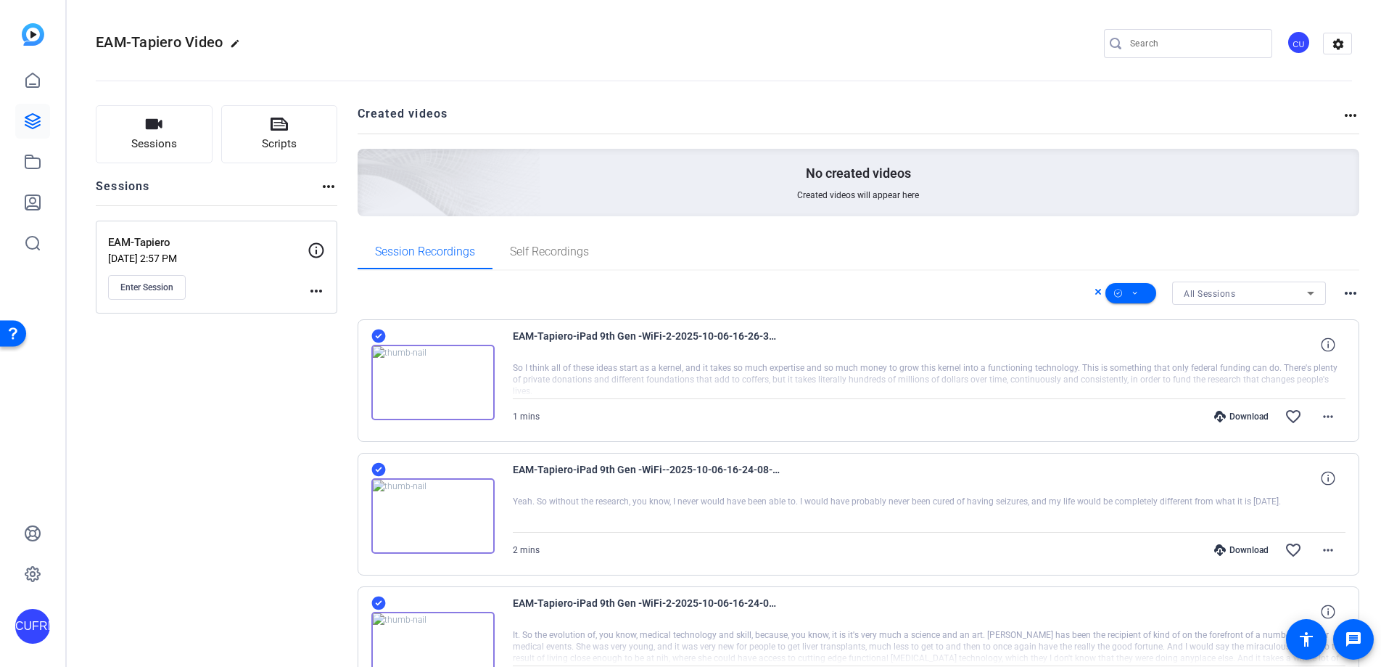
click at [1270, 294] on mat-icon "more_horiz" at bounding box center [1350, 292] width 17 height 17
click at [1200, 223] on div at bounding box center [690, 333] width 1381 height 667
click at [1136, 292] on icon at bounding box center [1135, 293] width 7 height 18
click at [1149, 333] on span "Unselect All" at bounding box center [1155, 334] width 77 height 17
click at [961, 268] on div at bounding box center [690, 333] width 1381 height 667
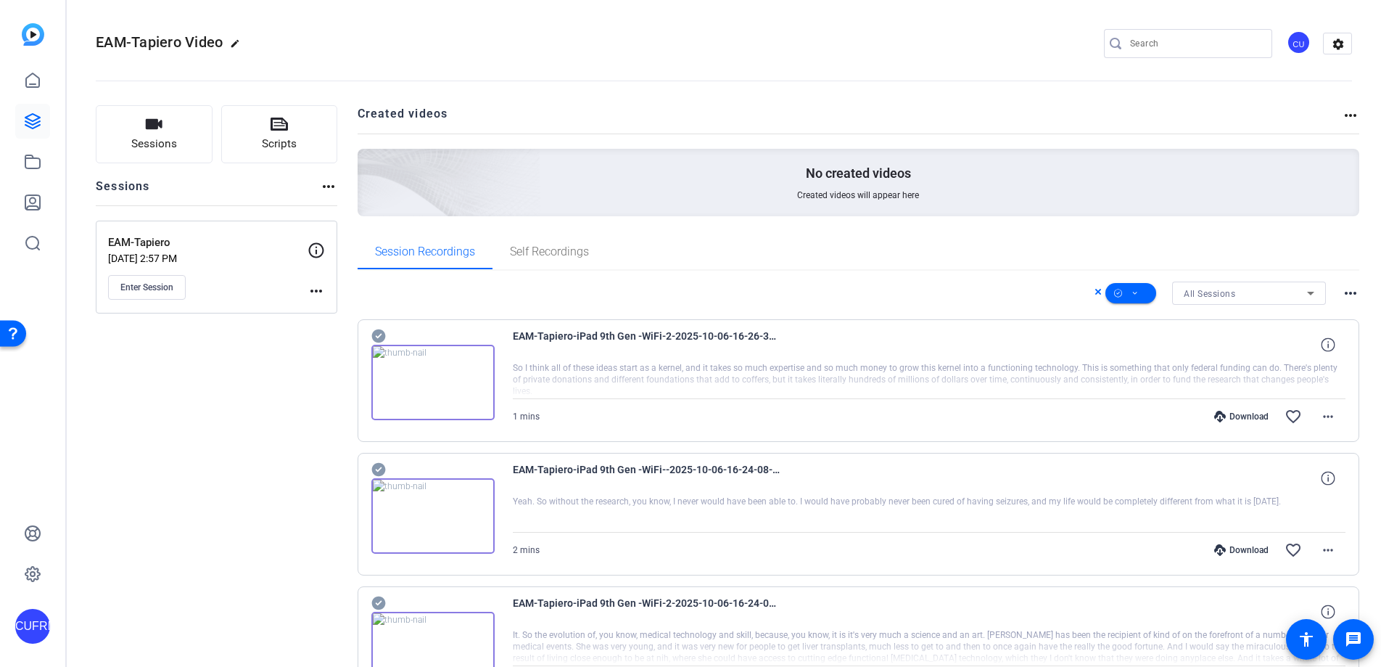
click at [1270, 295] on icon at bounding box center [1310, 292] width 17 height 17
click at [1270, 295] on div at bounding box center [690, 333] width 1381 height 667
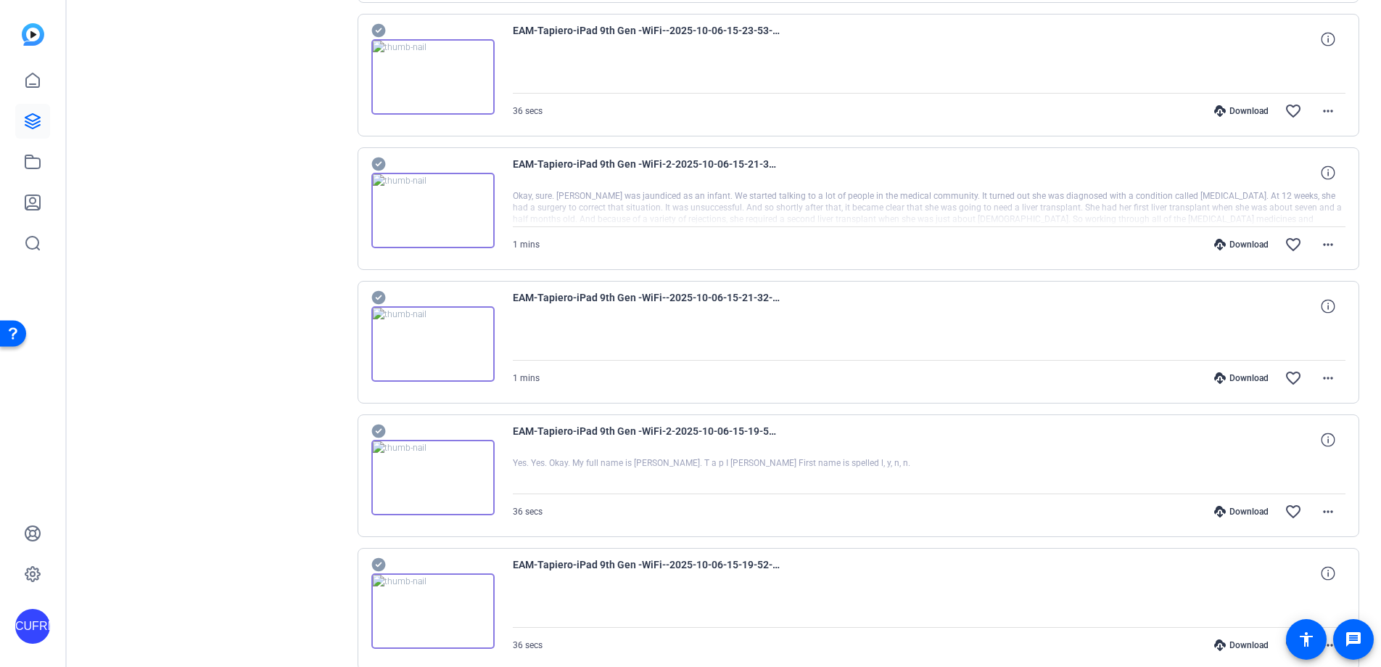
scroll to position [5847, 0]
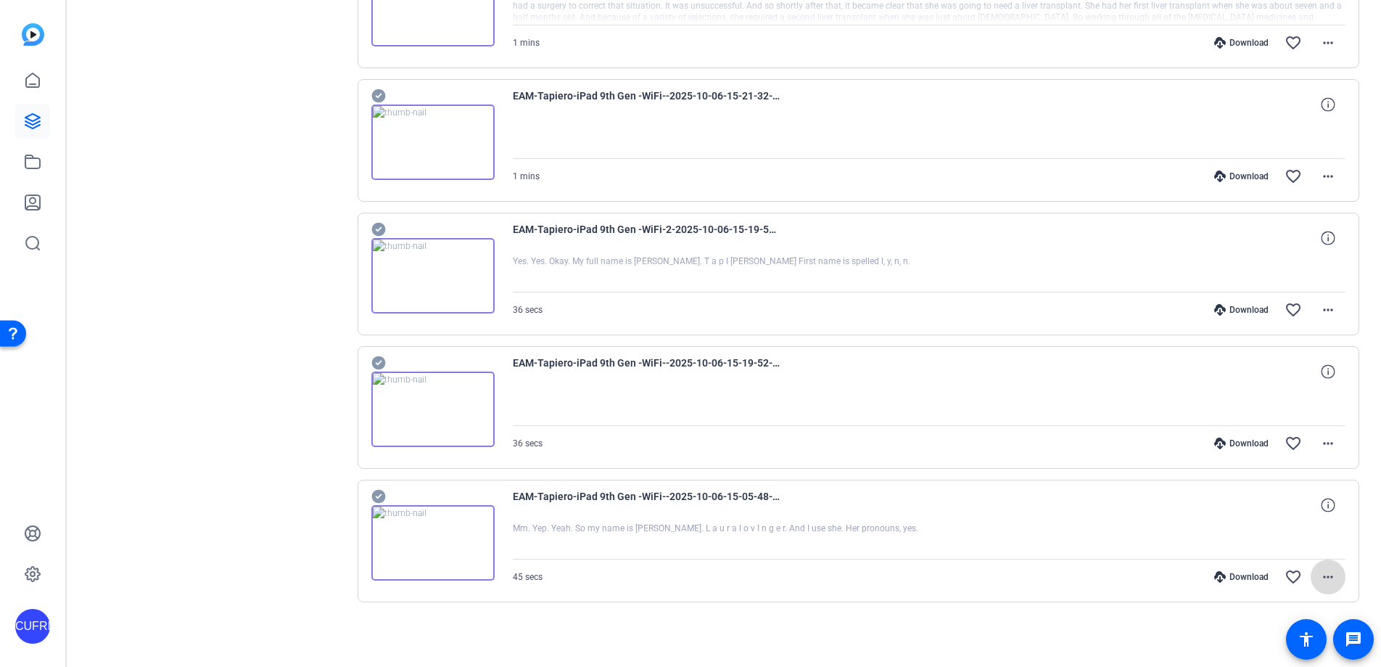
click at [1270, 575] on span at bounding box center [1328, 576] width 35 height 35
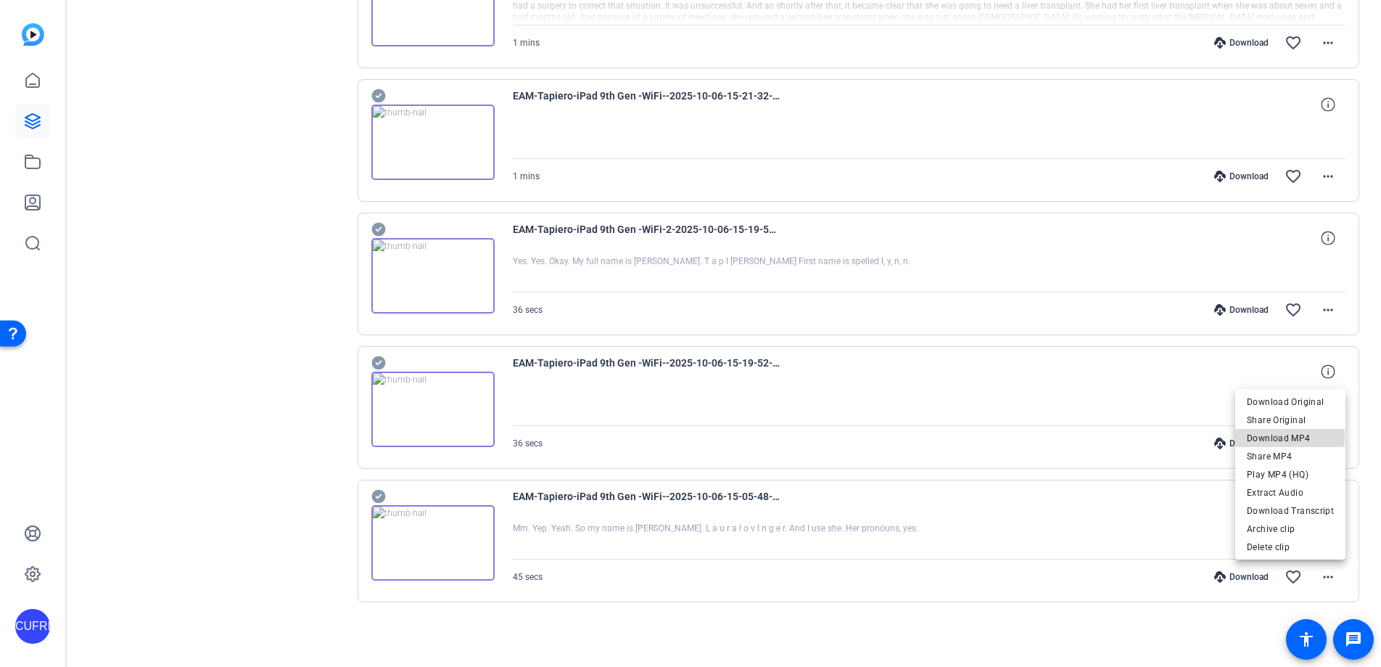
click at [1270, 436] on span "Download MP4" at bounding box center [1290, 438] width 87 height 17
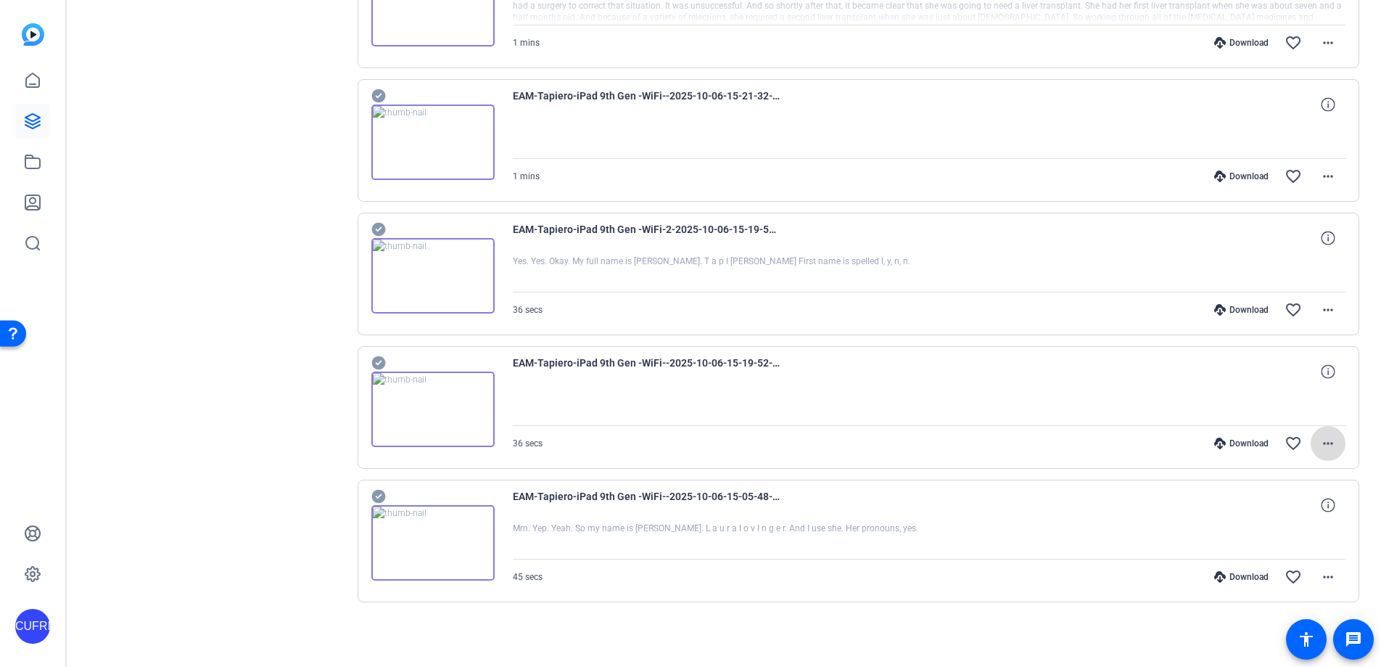
click at [1270, 443] on mat-icon "more_horiz" at bounding box center [1328, 443] width 17 height 17
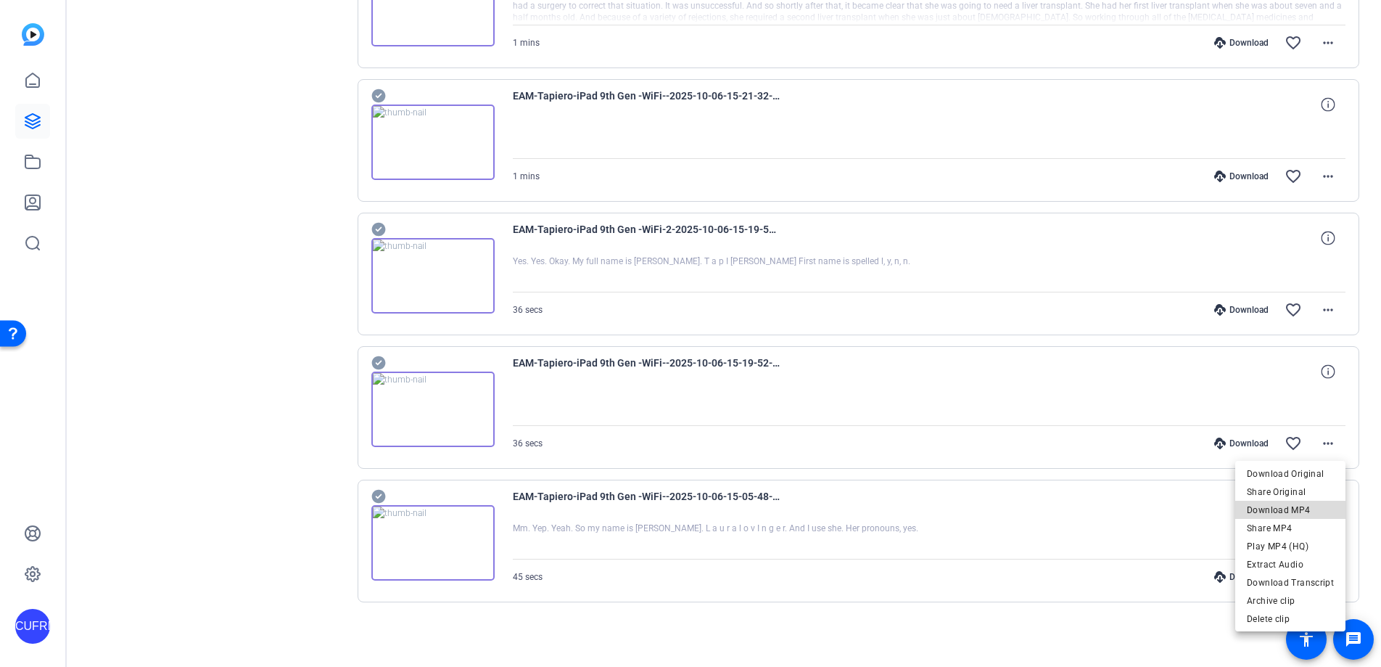
click at [1270, 510] on span "Download MP4" at bounding box center [1290, 509] width 87 height 17
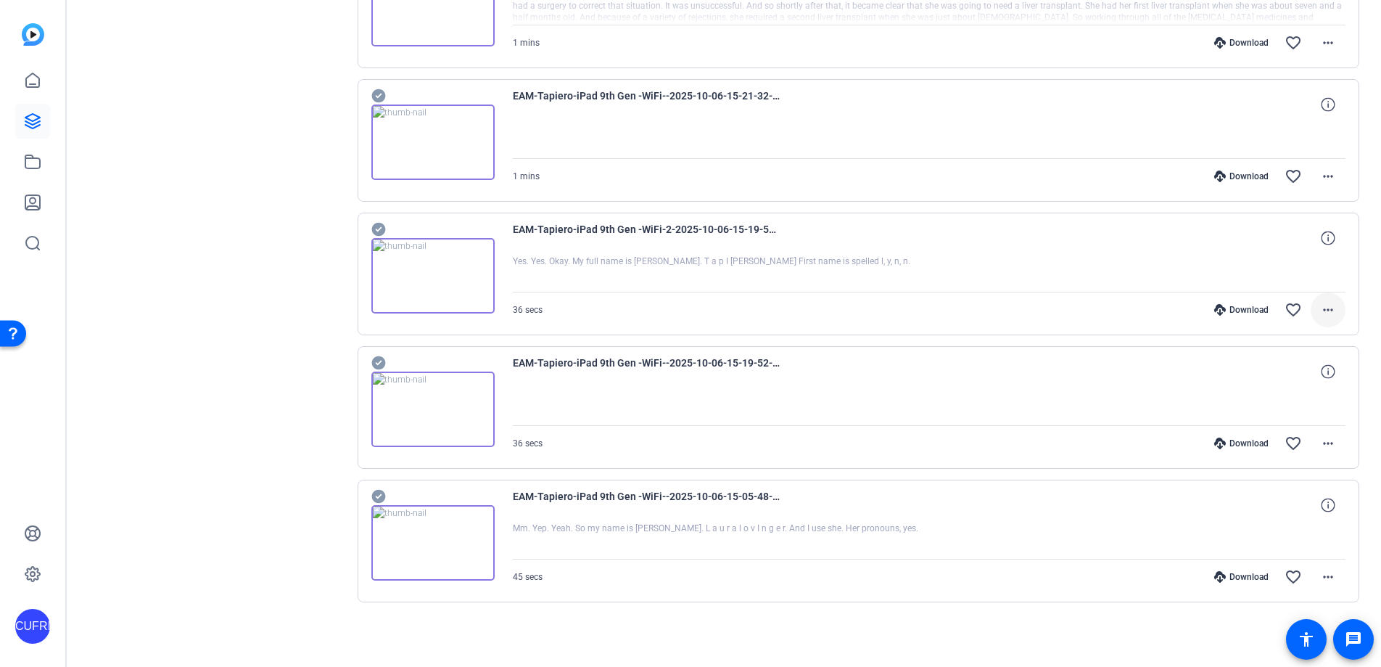
click at [1270, 308] on mat-icon "more_horiz" at bounding box center [1328, 309] width 17 height 17
click at [1270, 377] on span "Download MP4" at bounding box center [1290, 376] width 87 height 17
click at [1270, 176] on mat-icon "more_horiz" at bounding box center [1328, 176] width 17 height 17
click at [1270, 243] on span "Download MP4" at bounding box center [1290, 242] width 87 height 17
click at [1270, 38] on mat-icon "more_horiz" at bounding box center [1328, 42] width 17 height 17
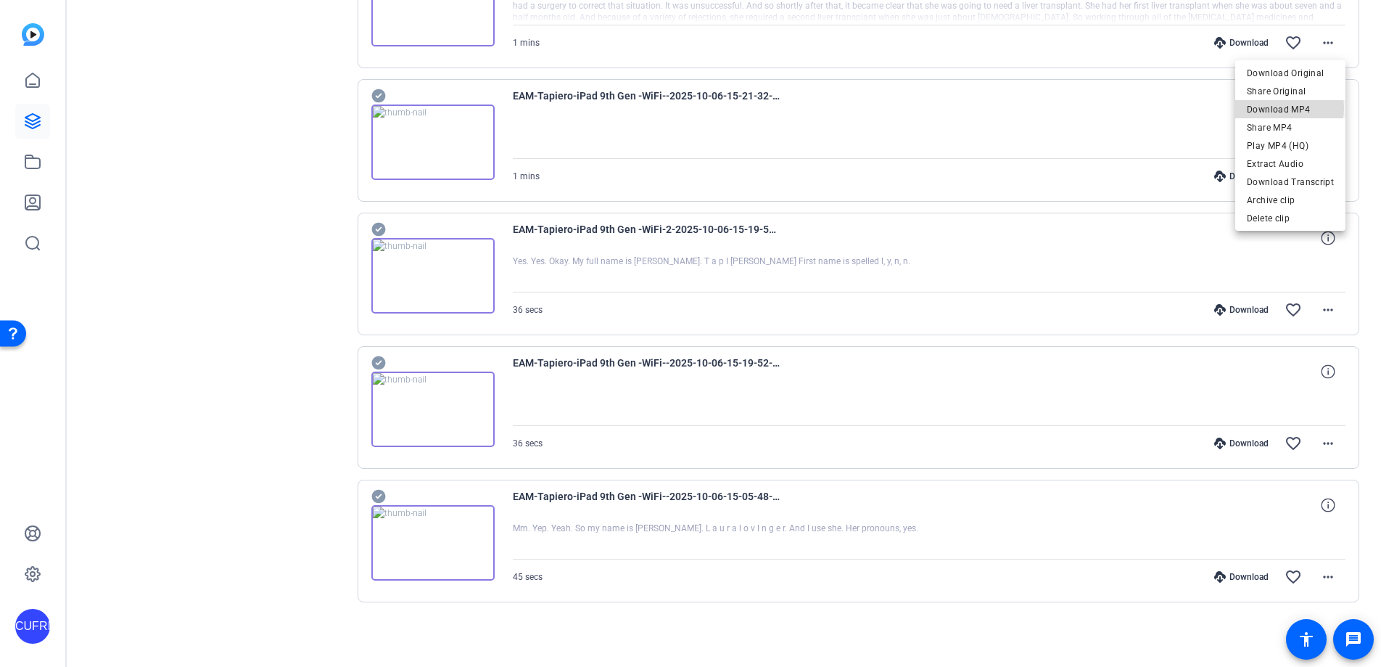
click at [1270, 108] on span "Download MP4" at bounding box center [1290, 109] width 87 height 17
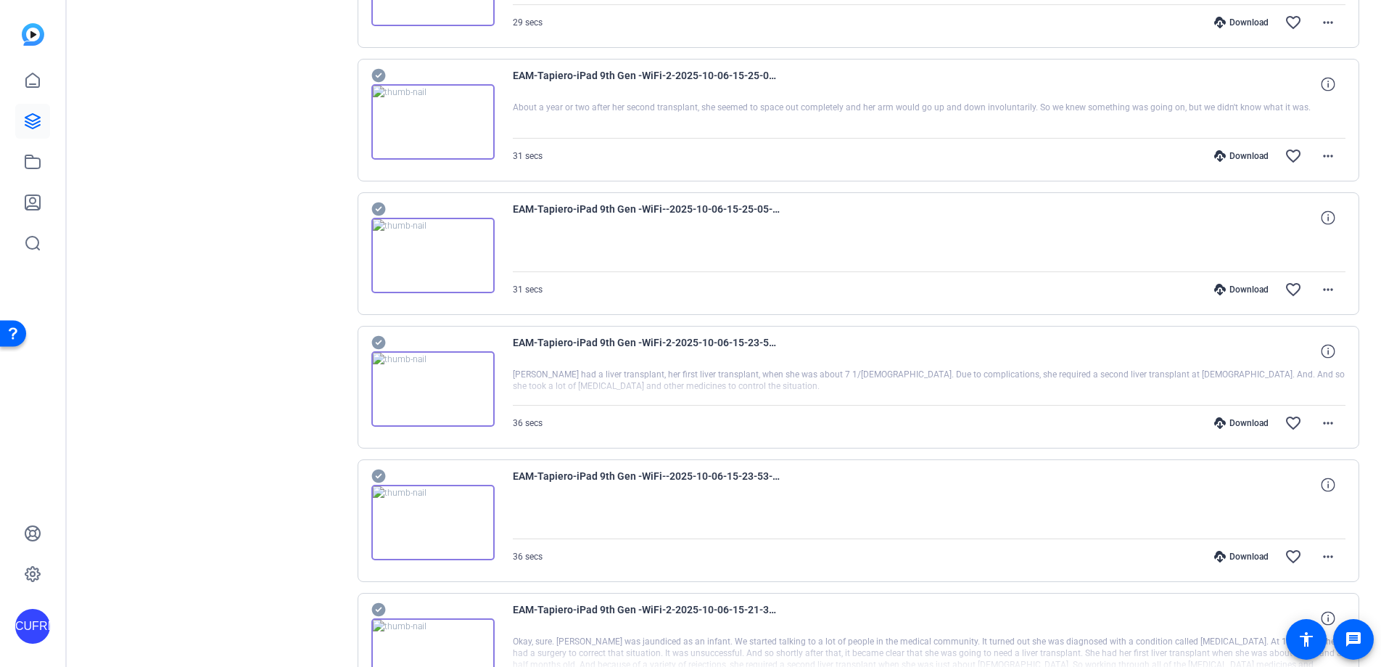
scroll to position [5199, 0]
click at [1270, 555] on mat-icon "more_horiz" at bounding box center [1328, 557] width 17 height 17
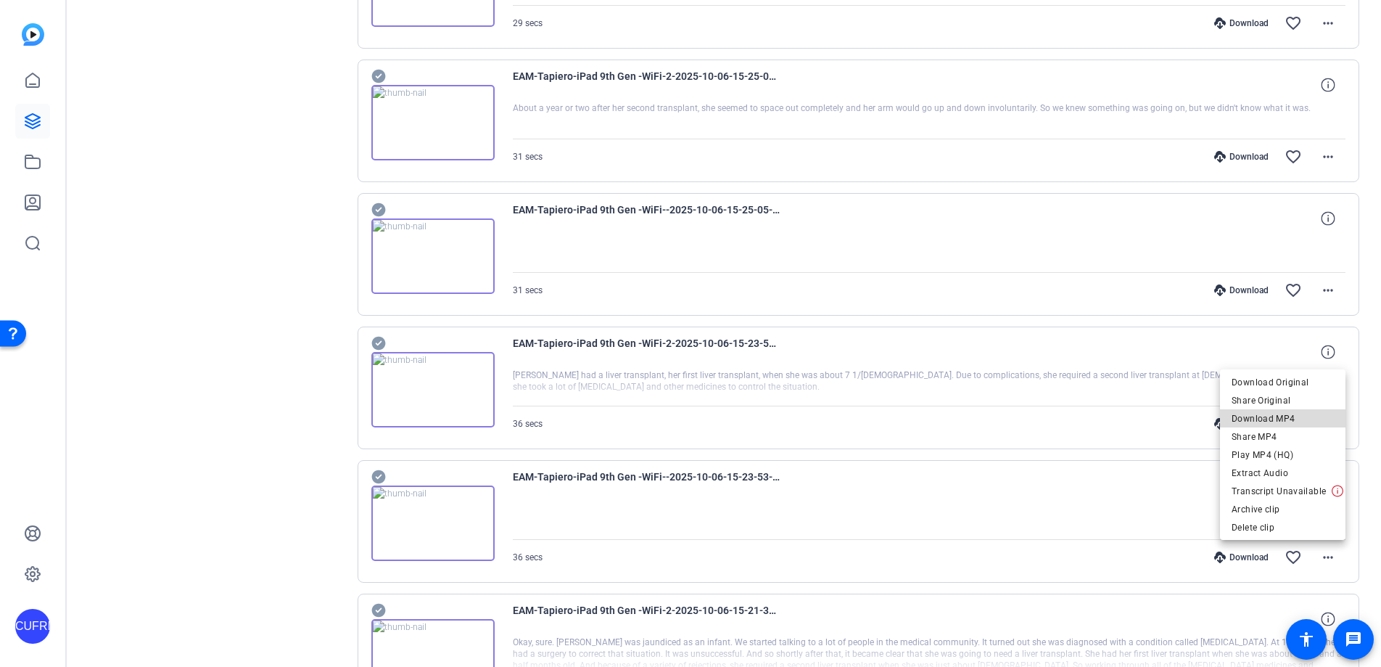
click at [1270, 413] on span "Download MP4" at bounding box center [1283, 418] width 102 height 17
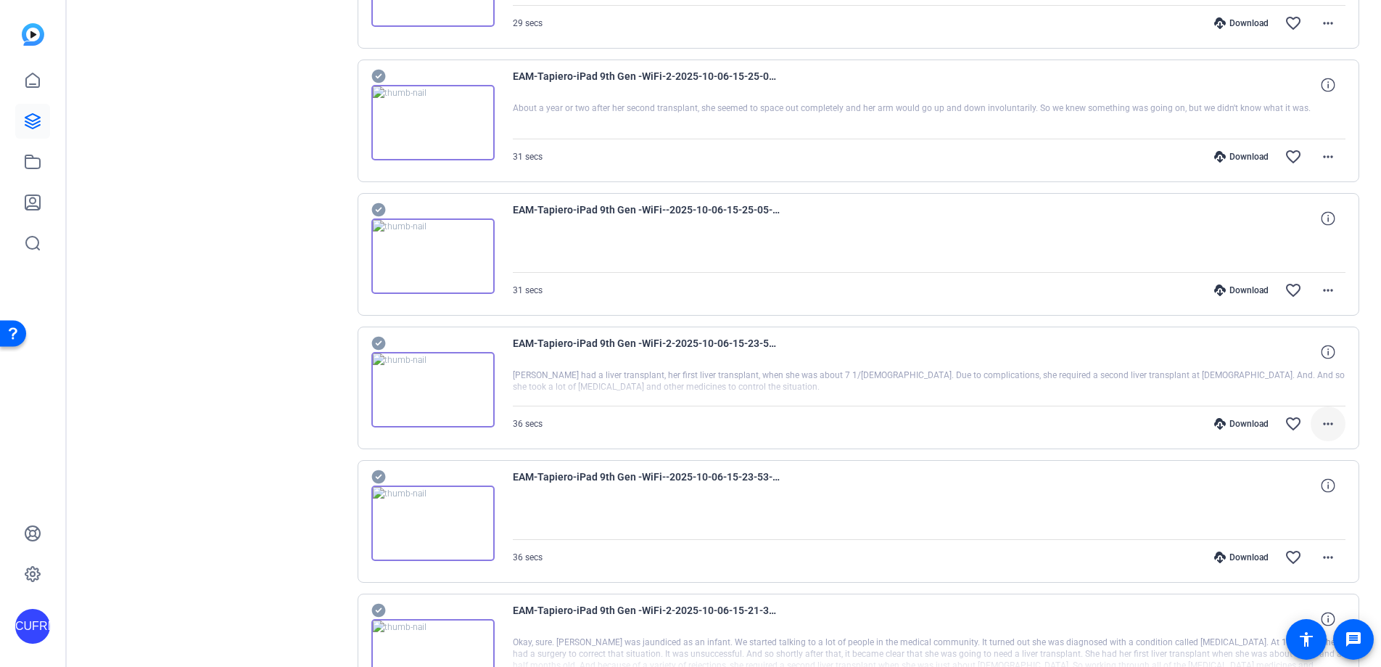
click at [1270, 418] on mat-icon "more_horiz" at bounding box center [1328, 423] width 17 height 17
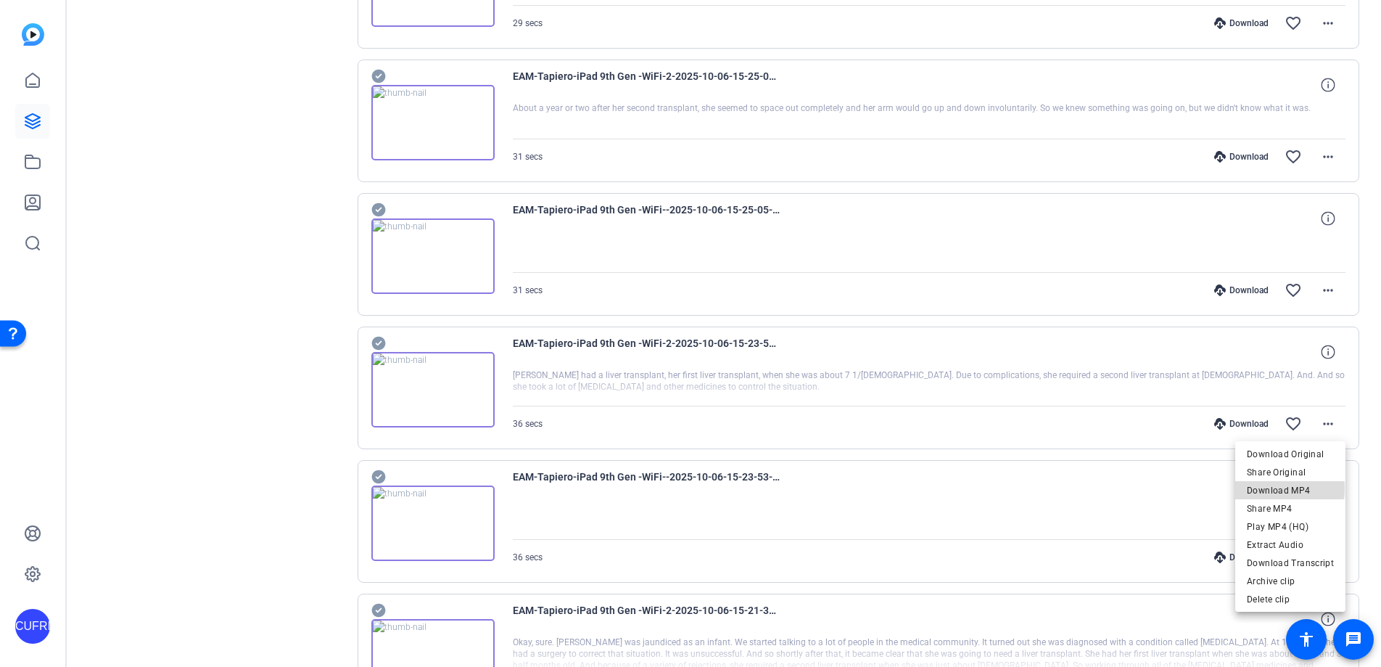
click at [1270, 488] on span "Download MP4" at bounding box center [1290, 490] width 87 height 17
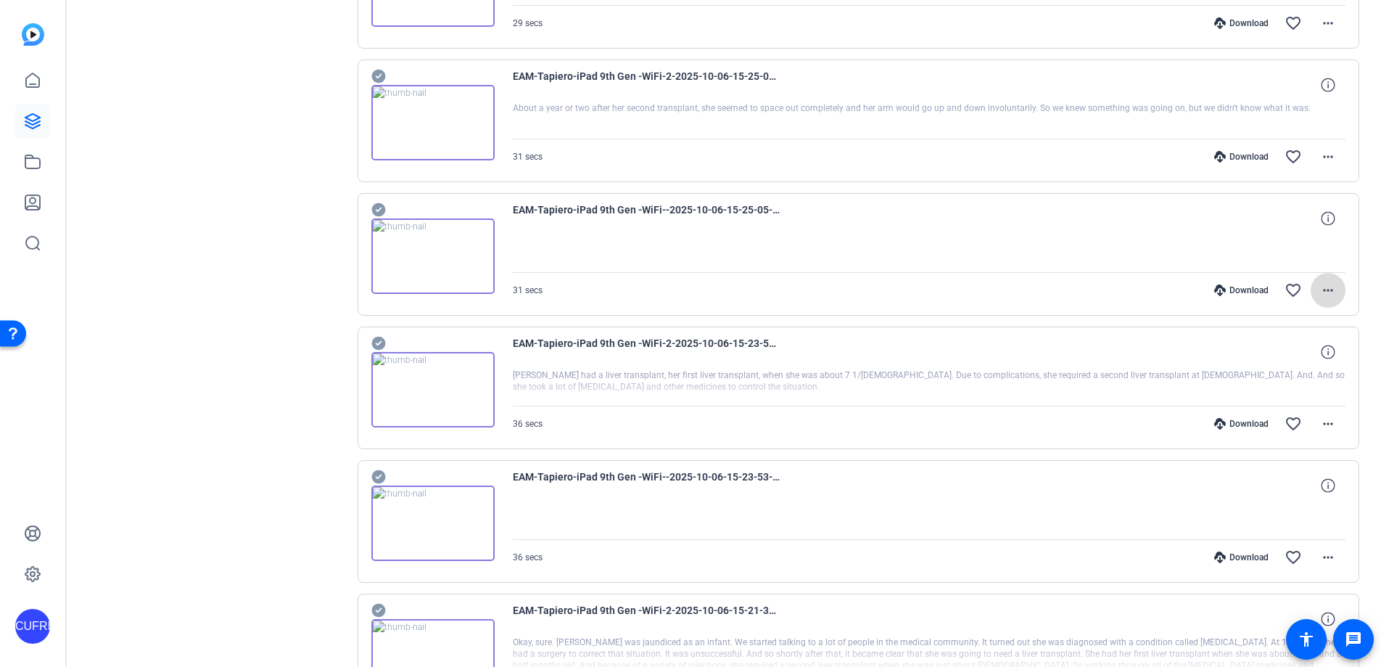
click at [1270, 285] on mat-icon "more_horiz" at bounding box center [1328, 290] width 17 height 17
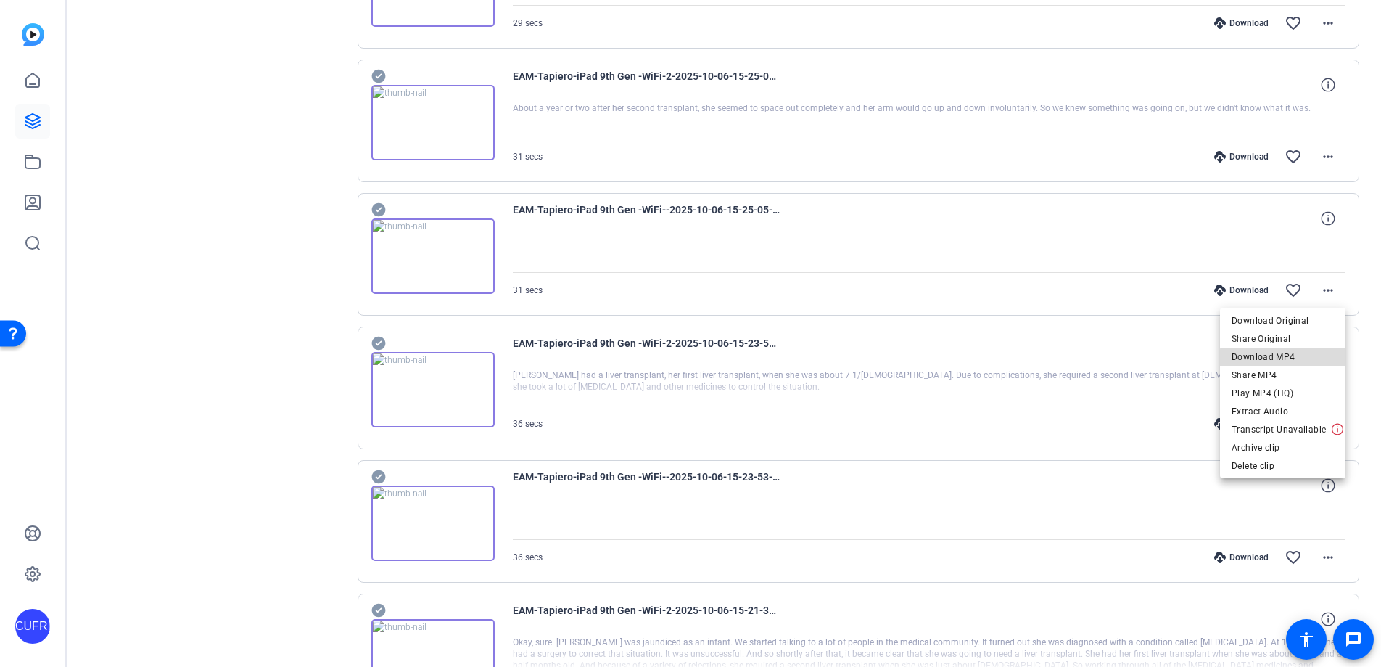
click at [1270, 359] on span "Download MP4" at bounding box center [1283, 356] width 102 height 17
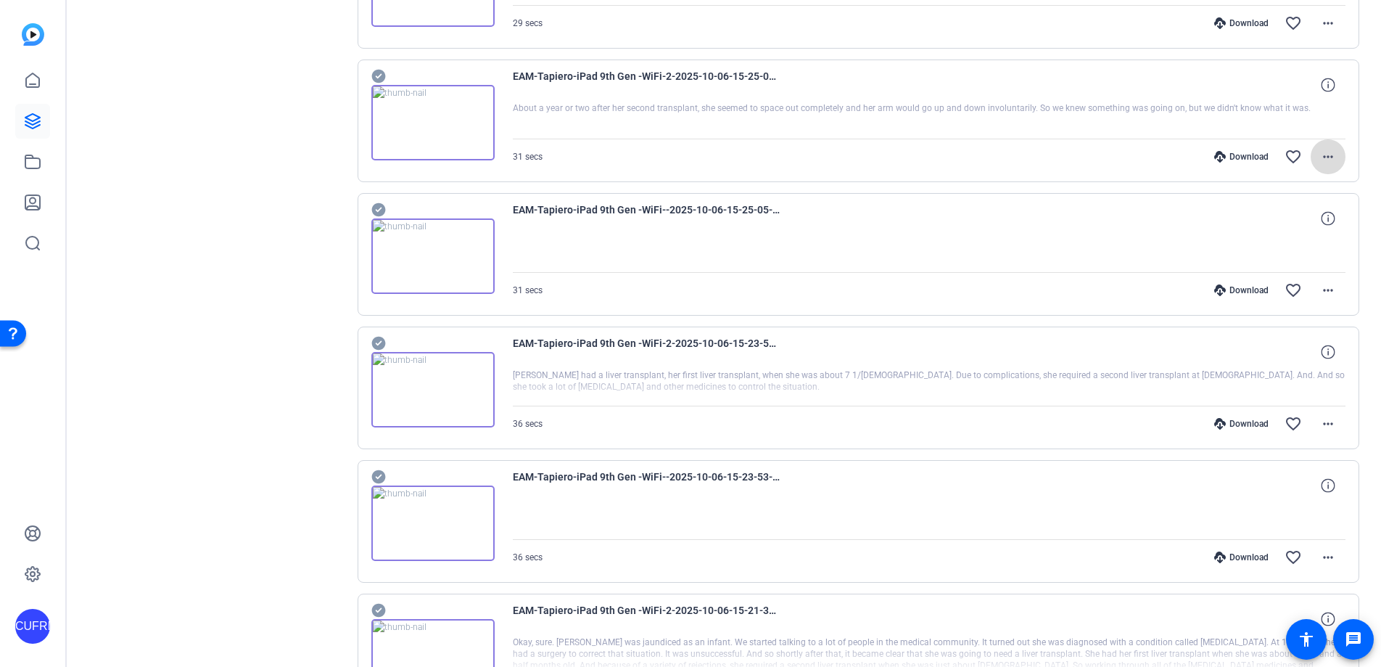
click at [1270, 156] on mat-icon "more_horiz" at bounding box center [1328, 156] width 17 height 17
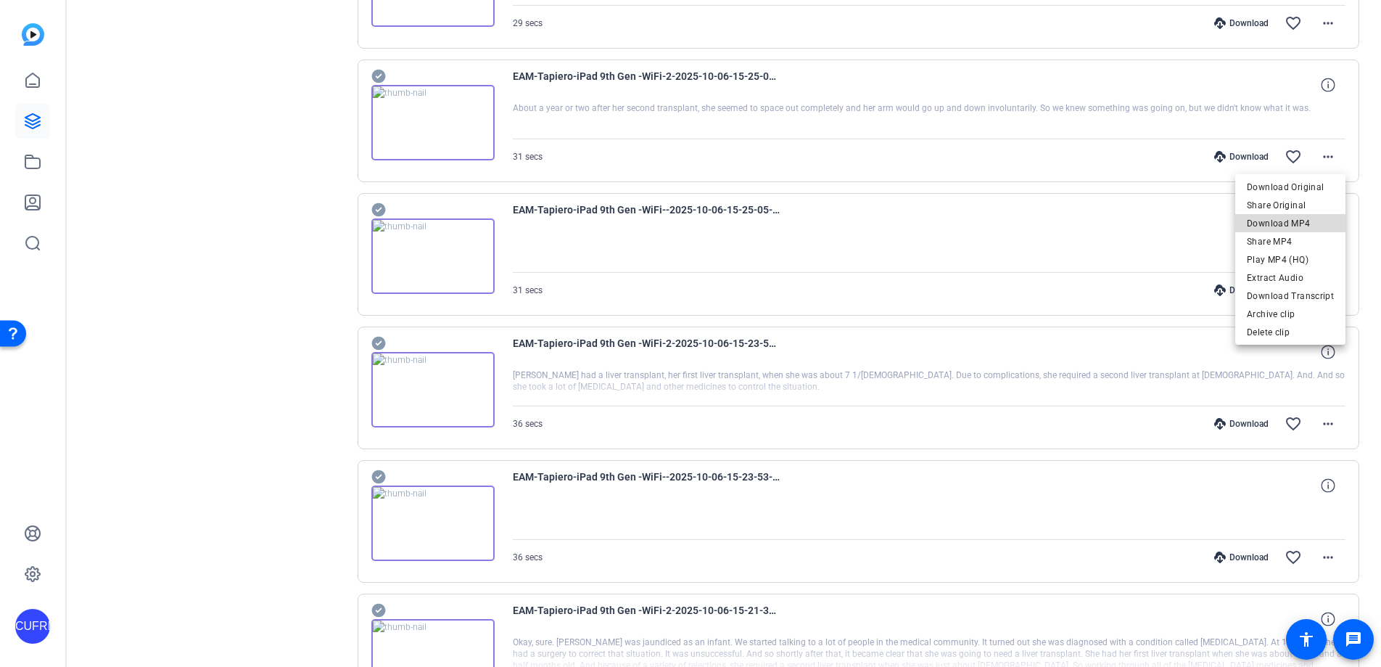
click at [1270, 221] on span "Download MP4" at bounding box center [1290, 223] width 87 height 17
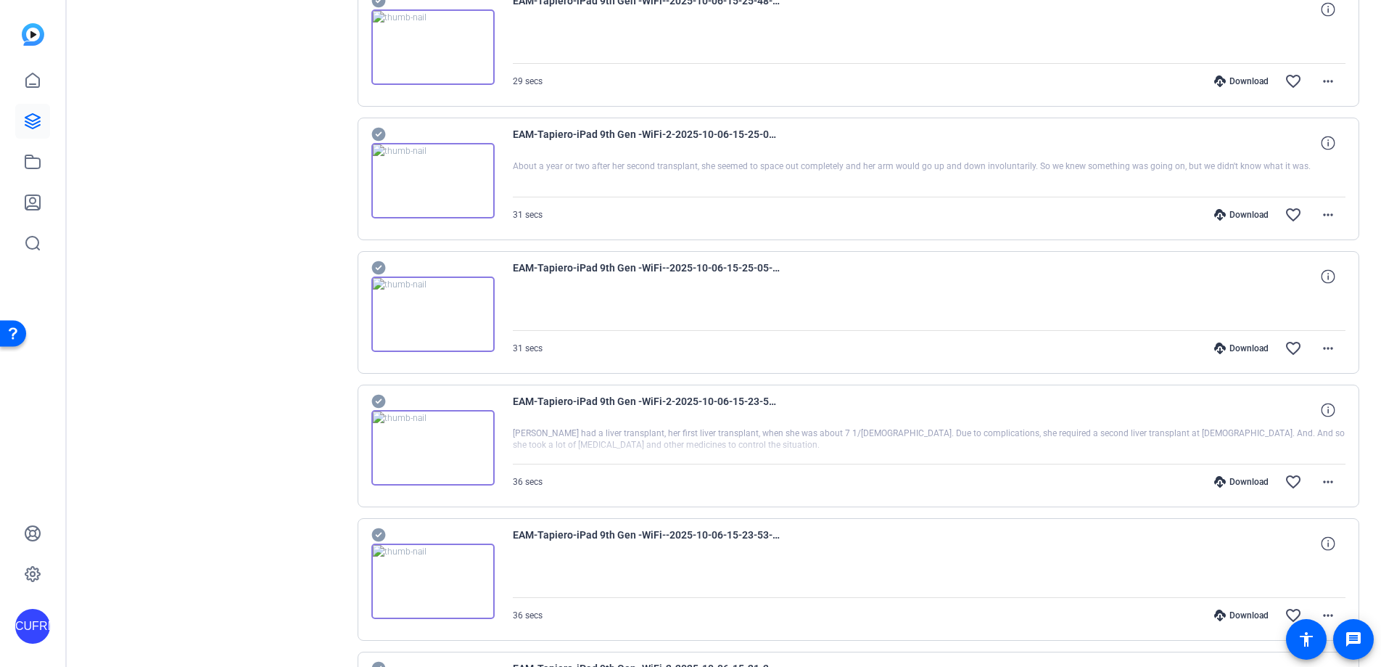
scroll to position [5141, 0]
click at [1270, 77] on mat-icon "more_horiz" at bounding box center [1328, 81] width 17 height 17
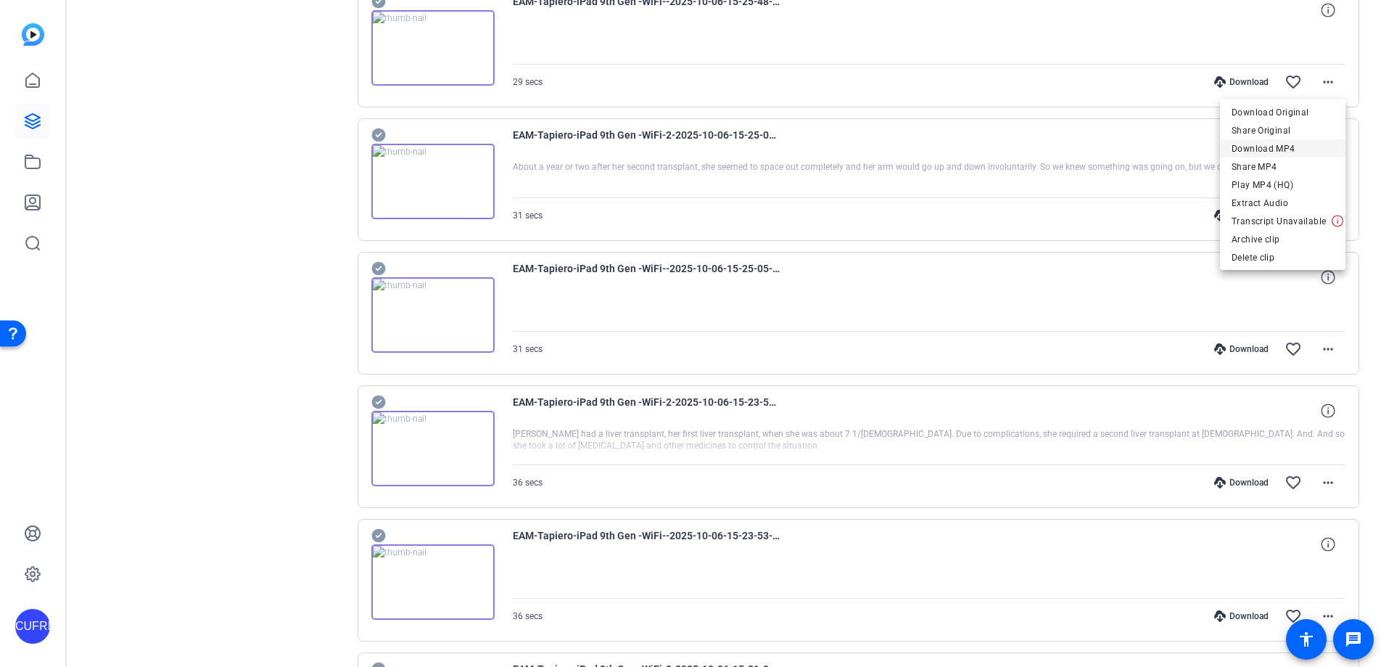
click at [1270, 146] on span "Download MP4" at bounding box center [1283, 148] width 102 height 17
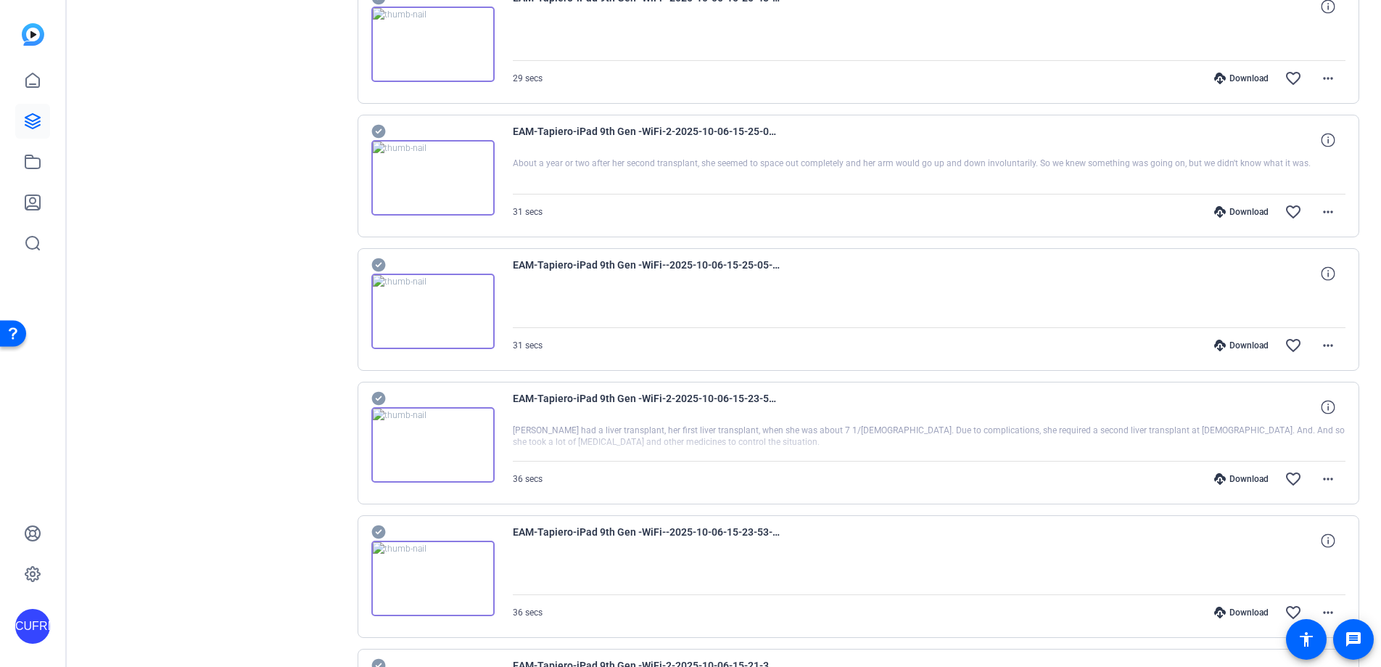
scroll to position [5133, 0]
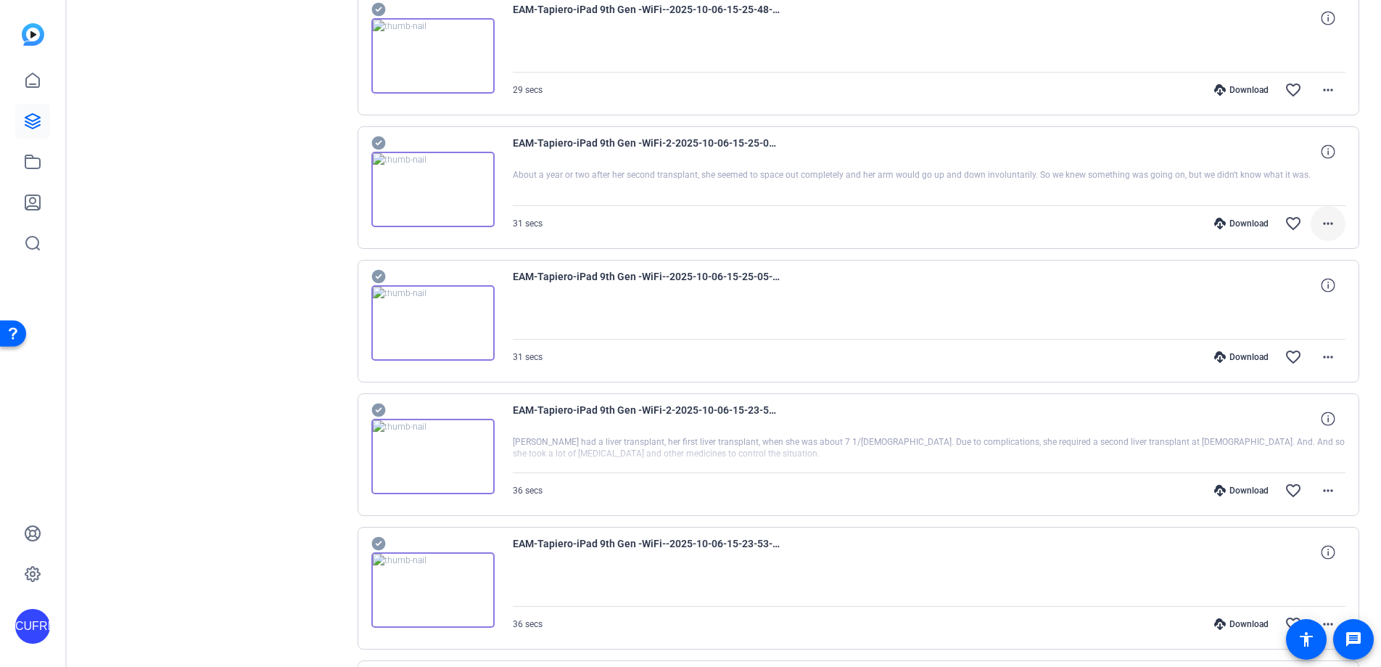
click at [1270, 223] on mat-icon "more_horiz" at bounding box center [1328, 223] width 17 height 17
click at [1270, 290] on span "Download MP4" at bounding box center [1290, 290] width 87 height 17
click at [1270, 490] on mat-icon "more_horiz" at bounding box center [1328, 490] width 17 height 17
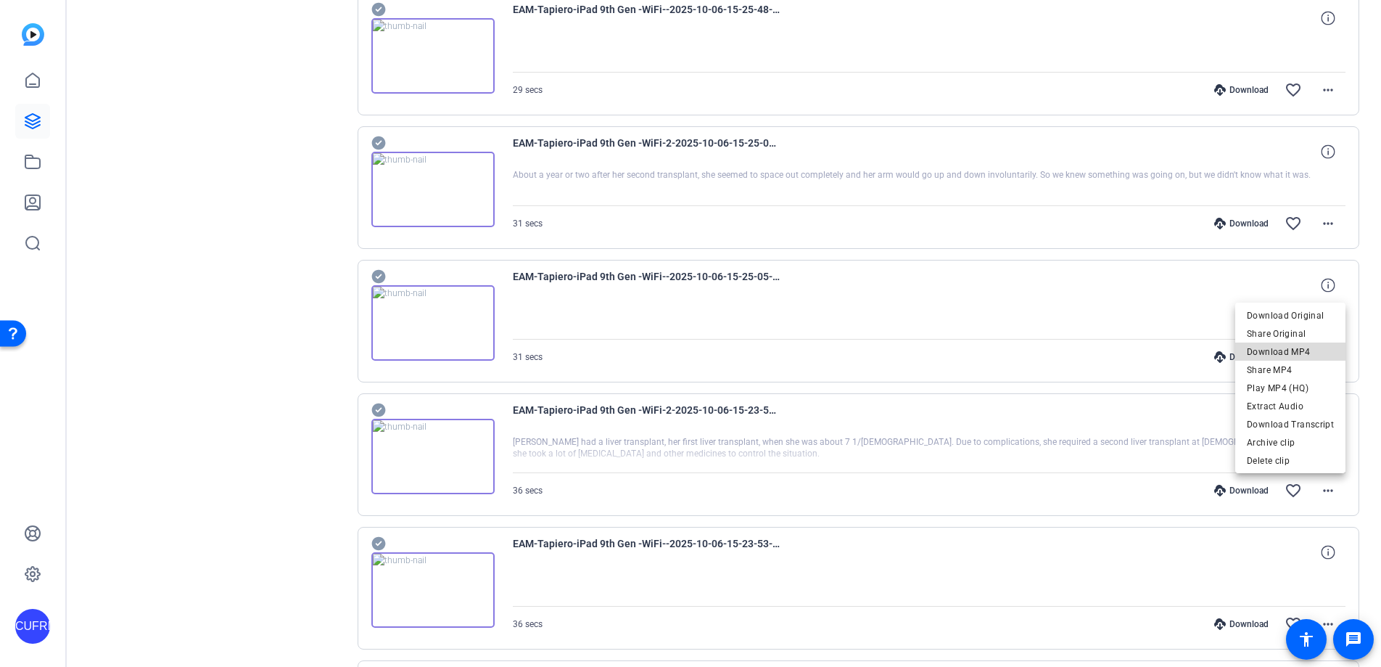
click at [1270, 348] on span "Download MP4" at bounding box center [1290, 351] width 87 height 17
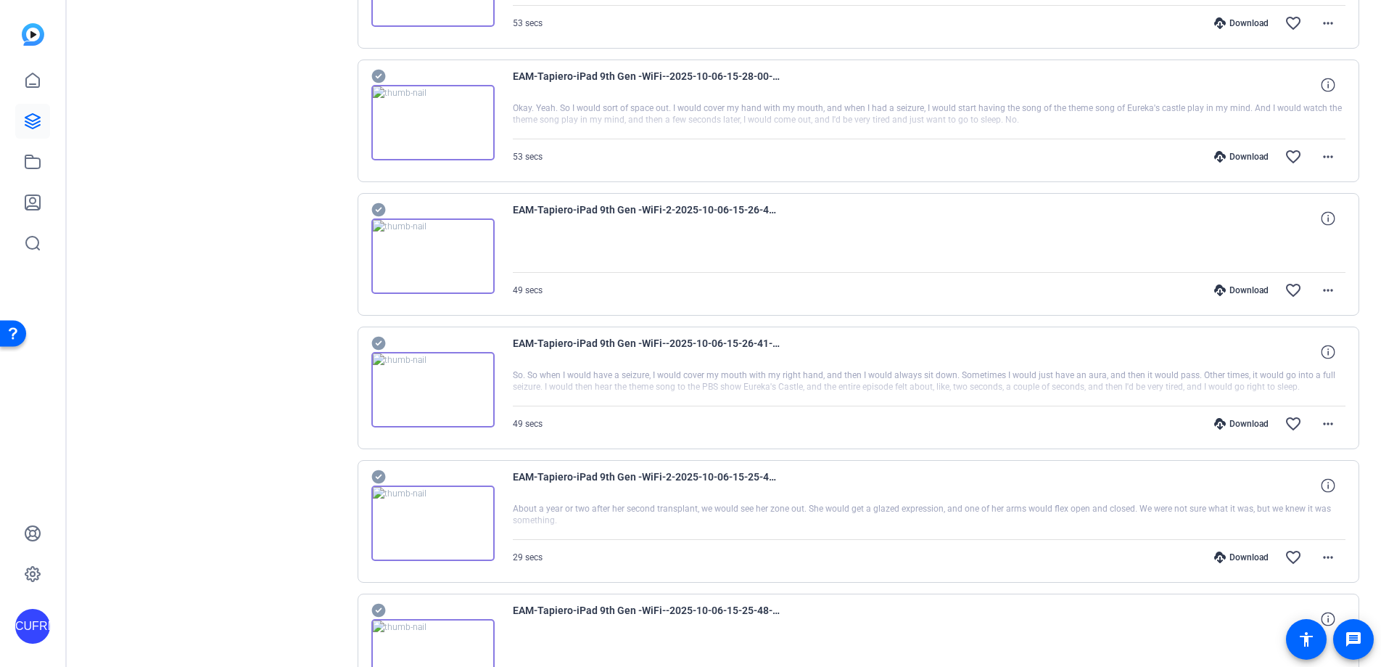
scroll to position [4529, 0]
click at [1270, 557] on mat-icon "more_horiz" at bounding box center [1328, 559] width 17 height 17
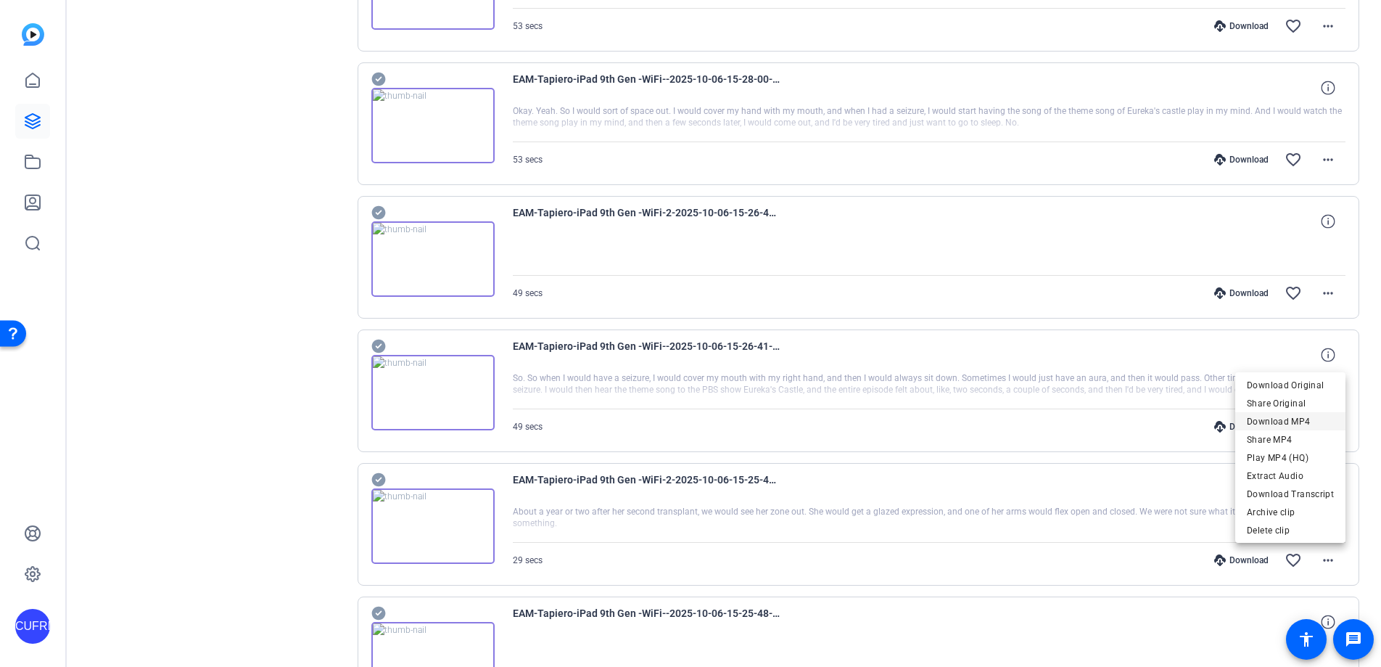
click at [1270, 422] on span "Download MP4" at bounding box center [1290, 421] width 87 height 17
click at [1270, 423] on mat-icon "more_horiz" at bounding box center [1328, 426] width 17 height 17
click at [1270, 492] on span "Download MP4" at bounding box center [1290, 493] width 87 height 17
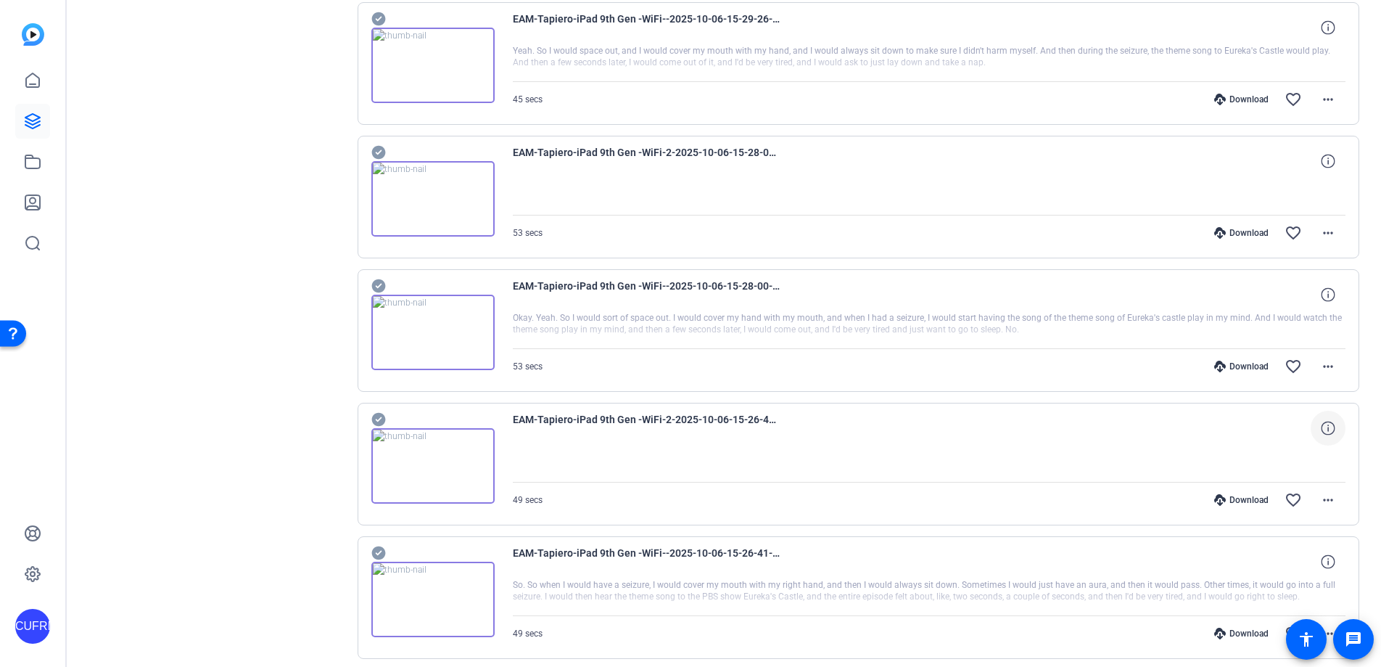
scroll to position [4319, 0]
click at [1270, 501] on mat-icon "more_horiz" at bounding box center [1328, 502] width 17 height 17
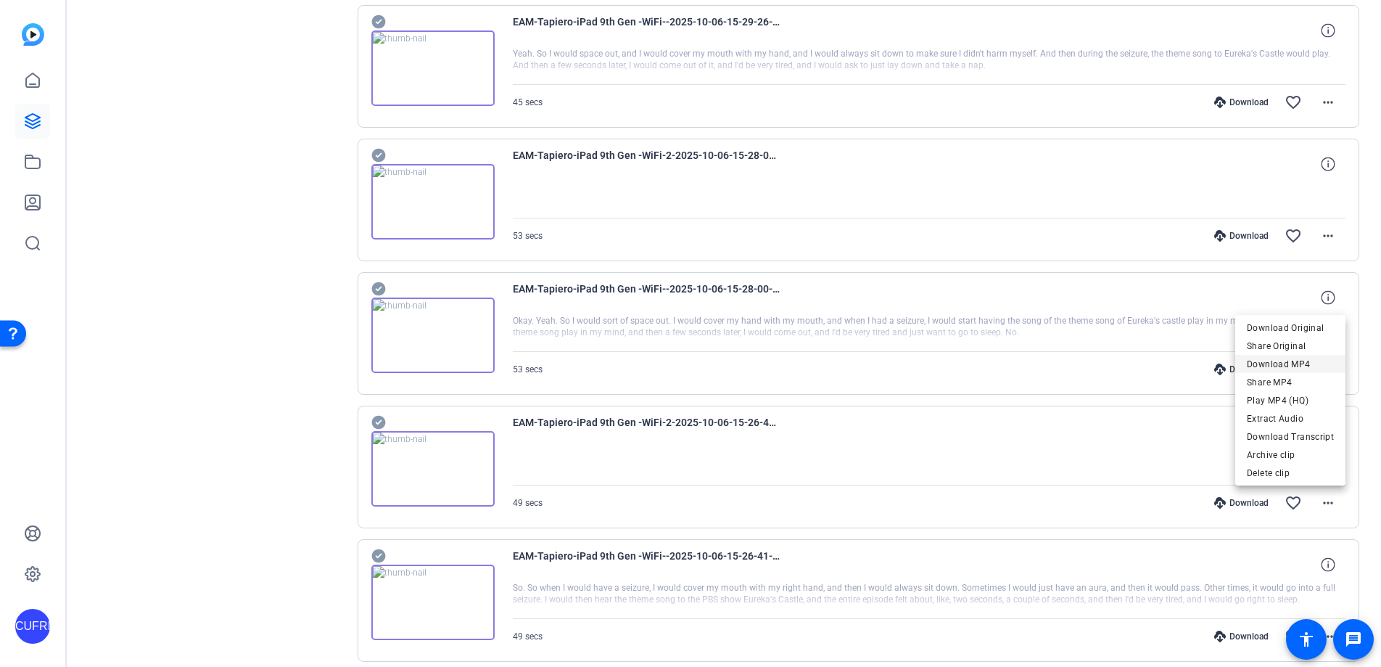
click at [1270, 364] on span "Download MP4" at bounding box center [1290, 364] width 87 height 17
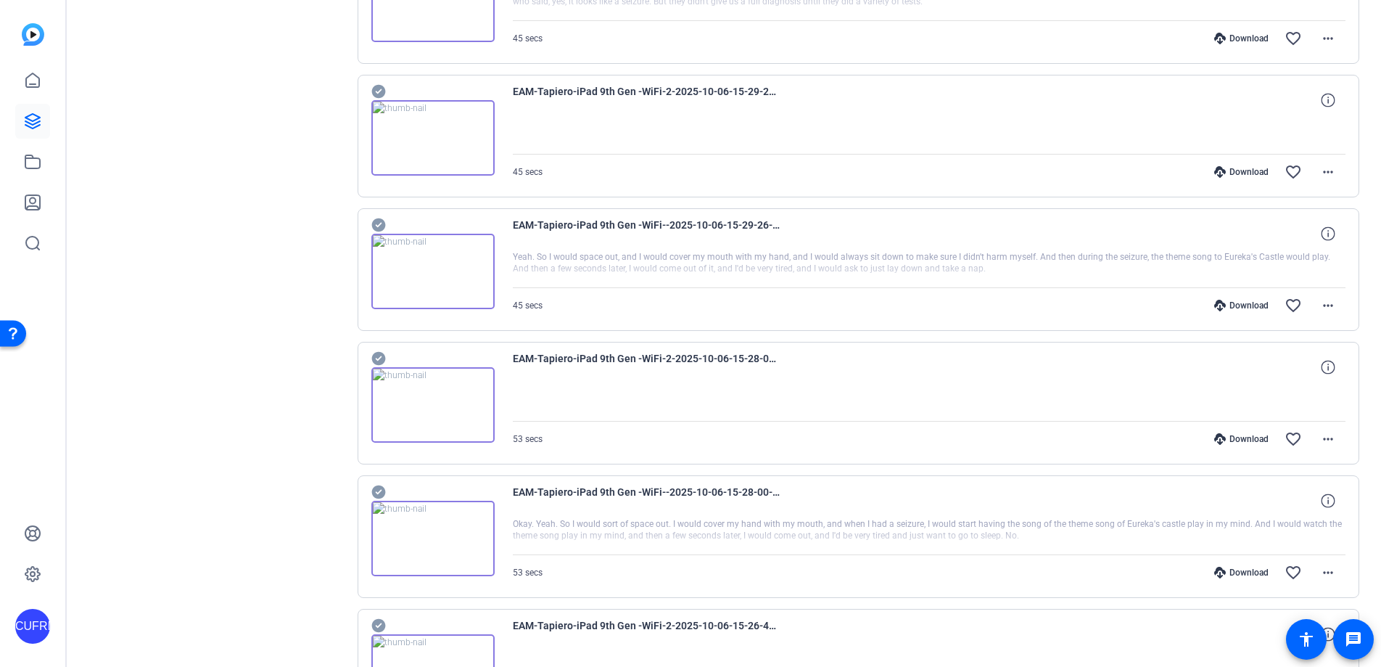
scroll to position [4118, 0]
click at [1270, 564] on mat-icon "more_horiz" at bounding box center [1328, 570] width 17 height 17
click at [1270, 430] on span "Download MP4" at bounding box center [1290, 431] width 87 height 17
click at [1270, 436] on mat-icon "more_horiz" at bounding box center [1328, 436] width 17 height 17
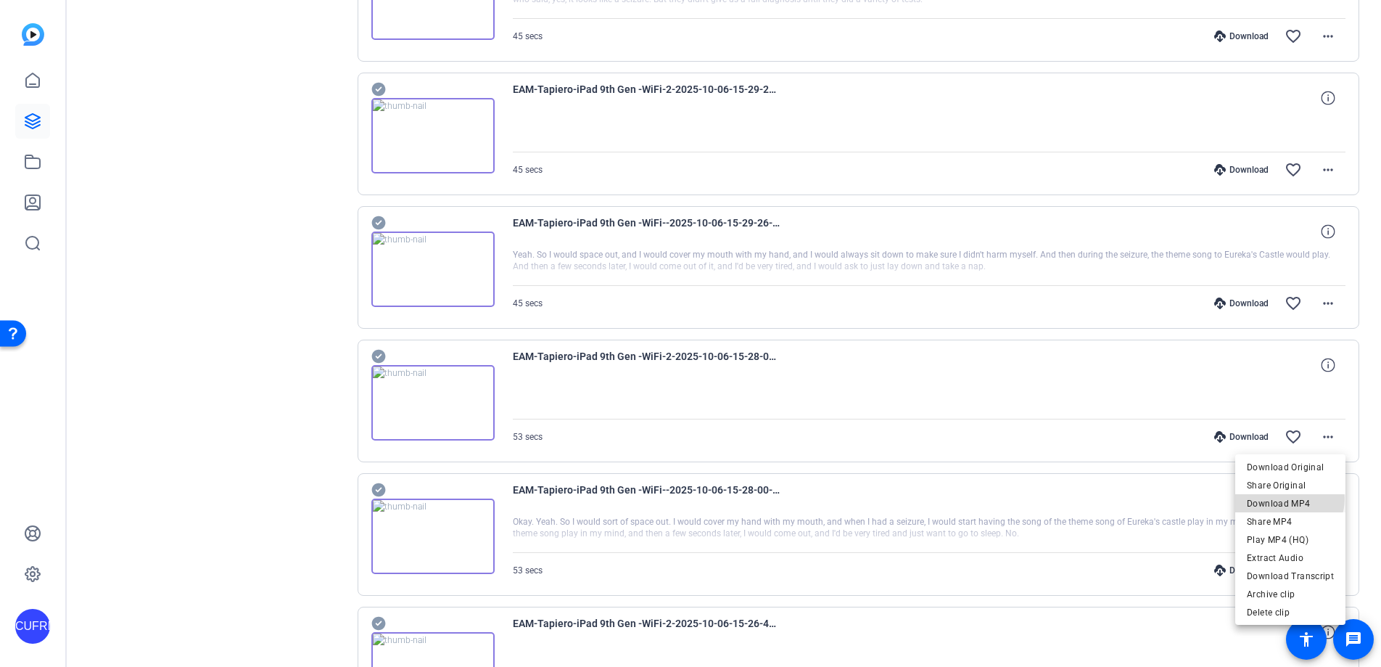
click at [1270, 498] on span "Download MP4" at bounding box center [1290, 503] width 87 height 17
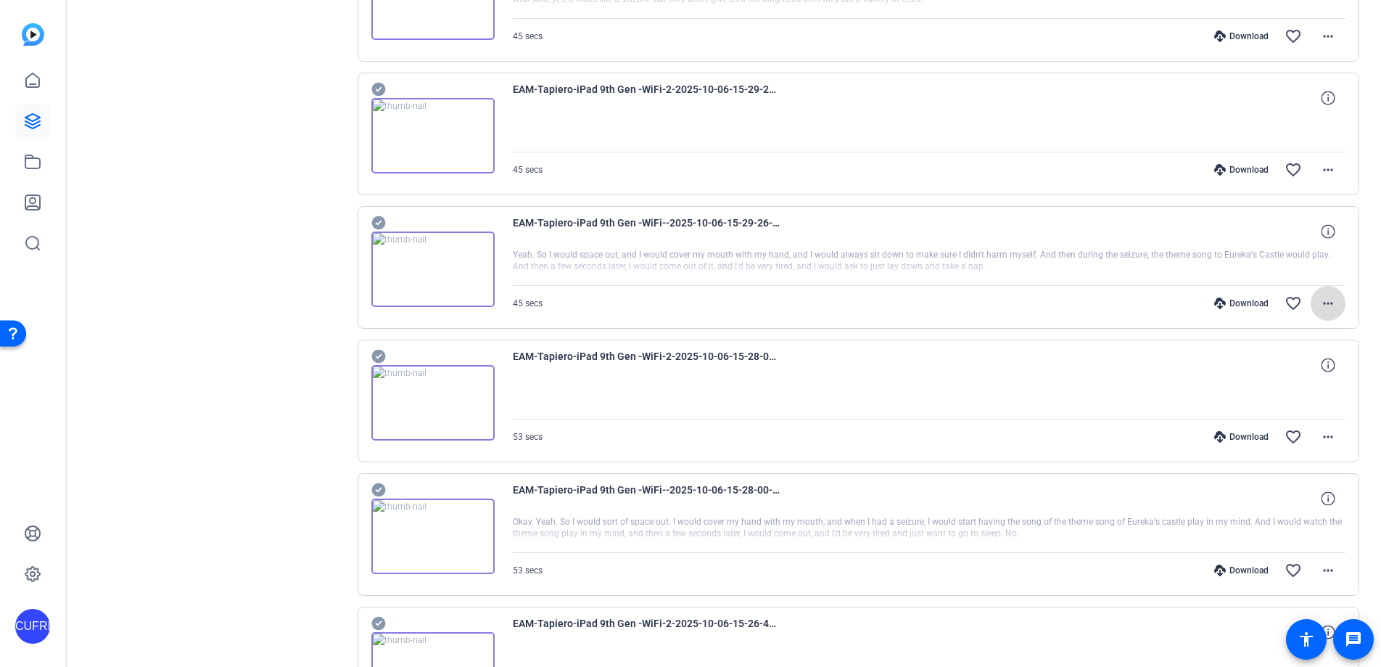
click at [1270, 300] on mat-icon "more_horiz" at bounding box center [1328, 303] width 17 height 17
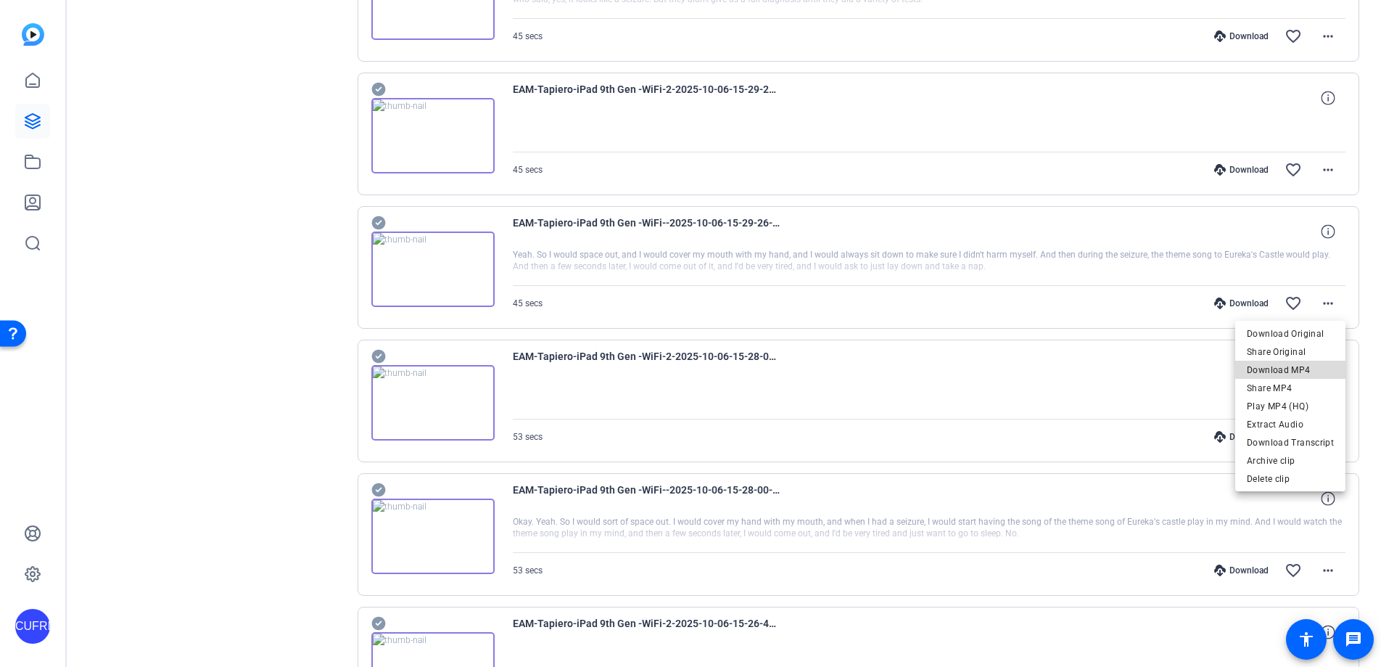
click at [1270, 368] on span "Download MP4" at bounding box center [1290, 369] width 87 height 17
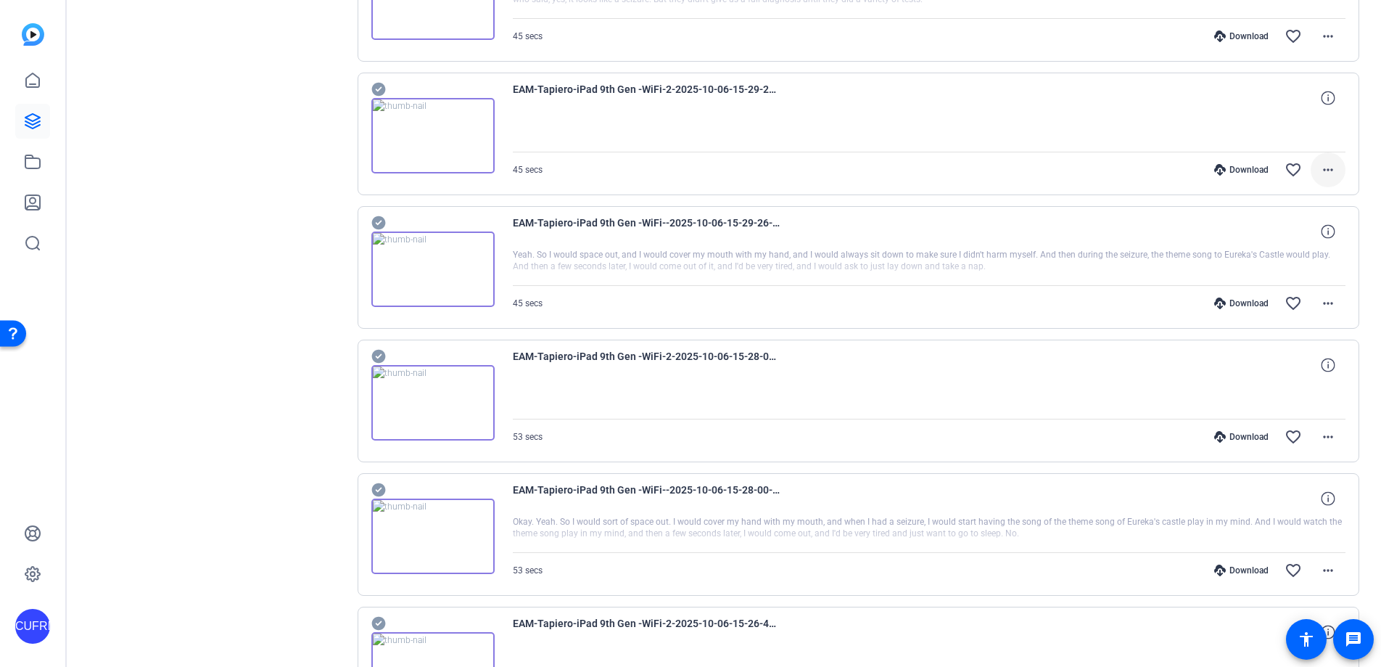
click at [1270, 167] on mat-icon "more_horiz" at bounding box center [1328, 169] width 17 height 17
click at [1270, 233] on span "Download MP4" at bounding box center [1290, 236] width 87 height 17
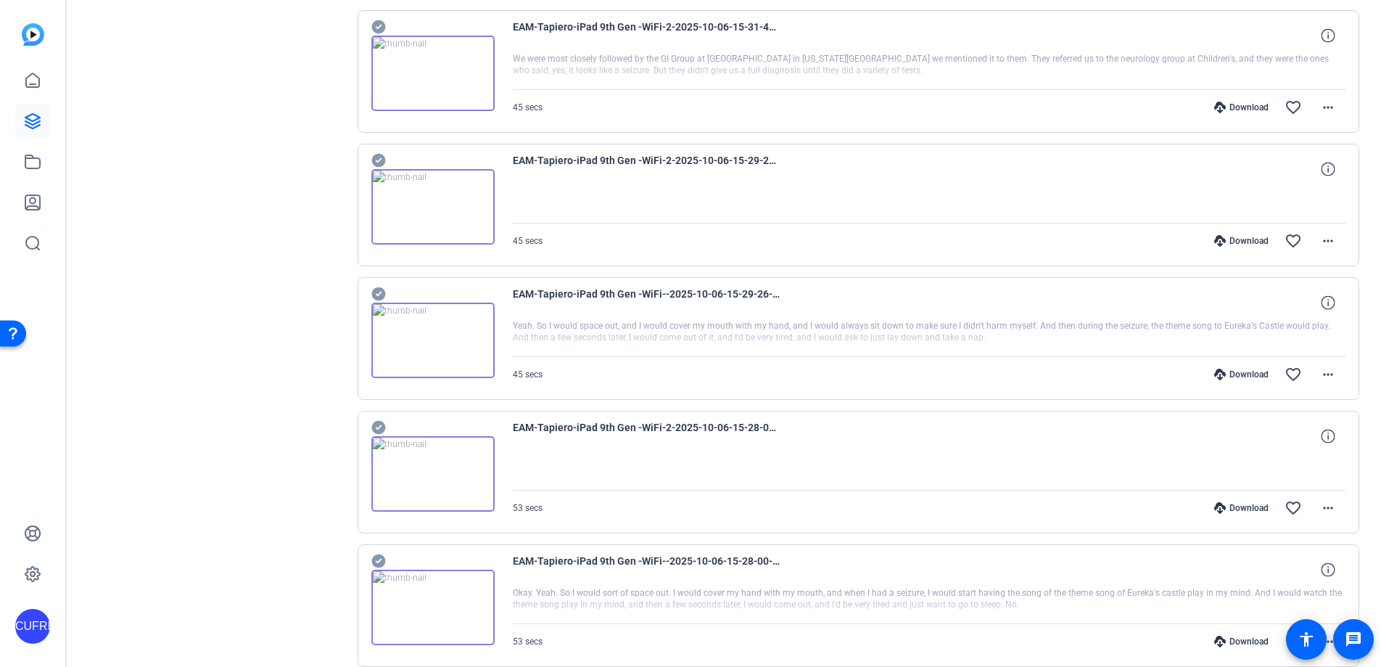
scroll to position [4055, 0]
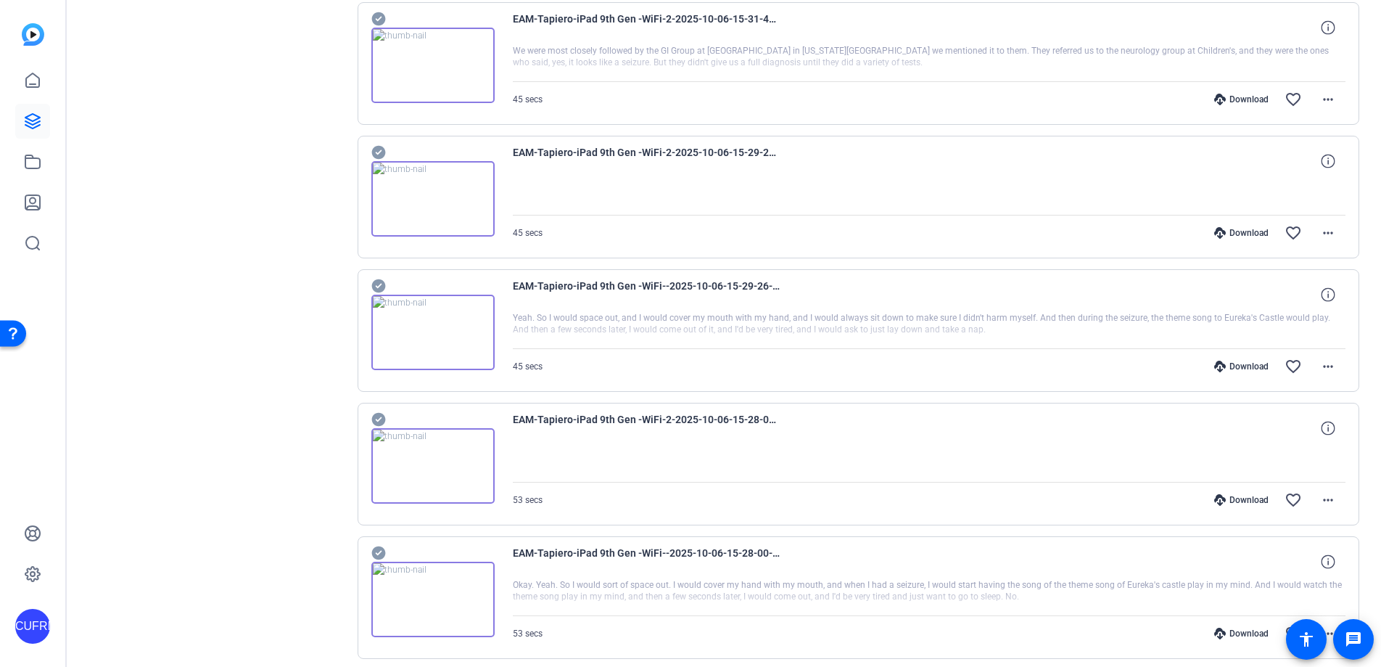
click at [858, 55] on div at bounding box center [930, 63] width 834 height 36
click at [1270, 97] on mat-icon "more_horiz" at bounding box center [1328, 99] width 17 height 17
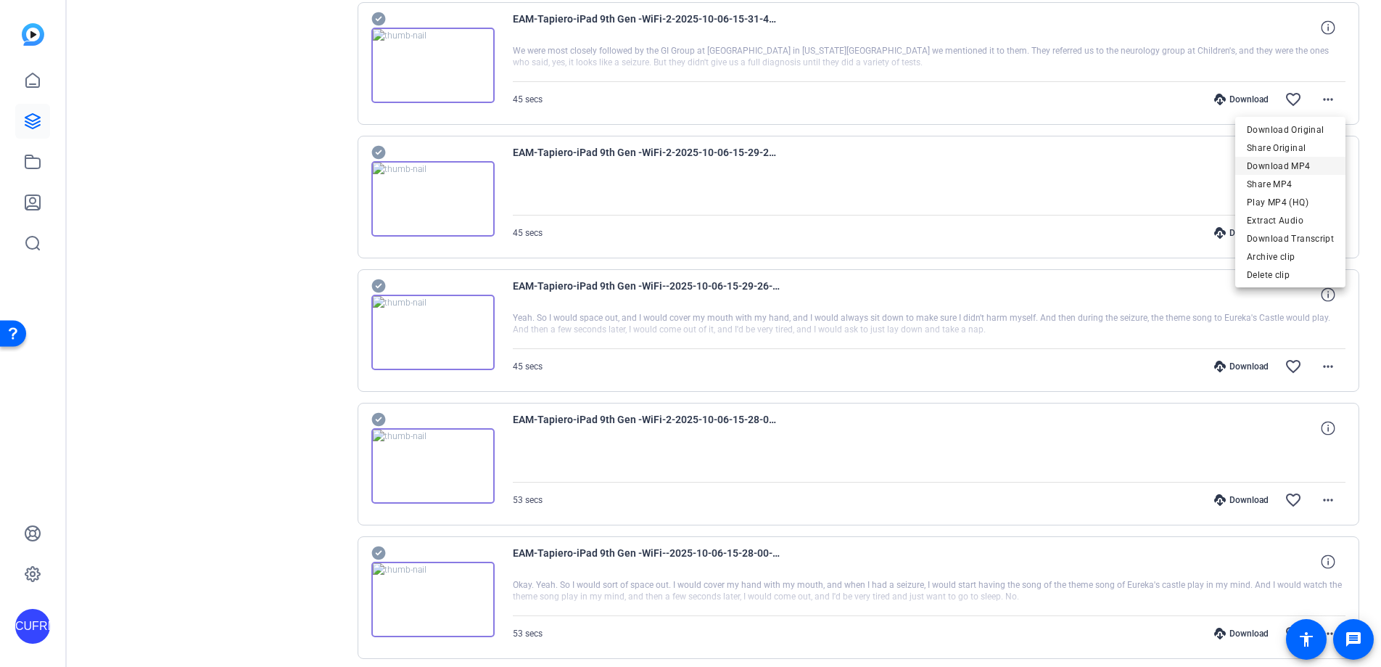
click at [1270, 163] on span "Download MP4" at bounding box center [1290, 165] width 87 height 17
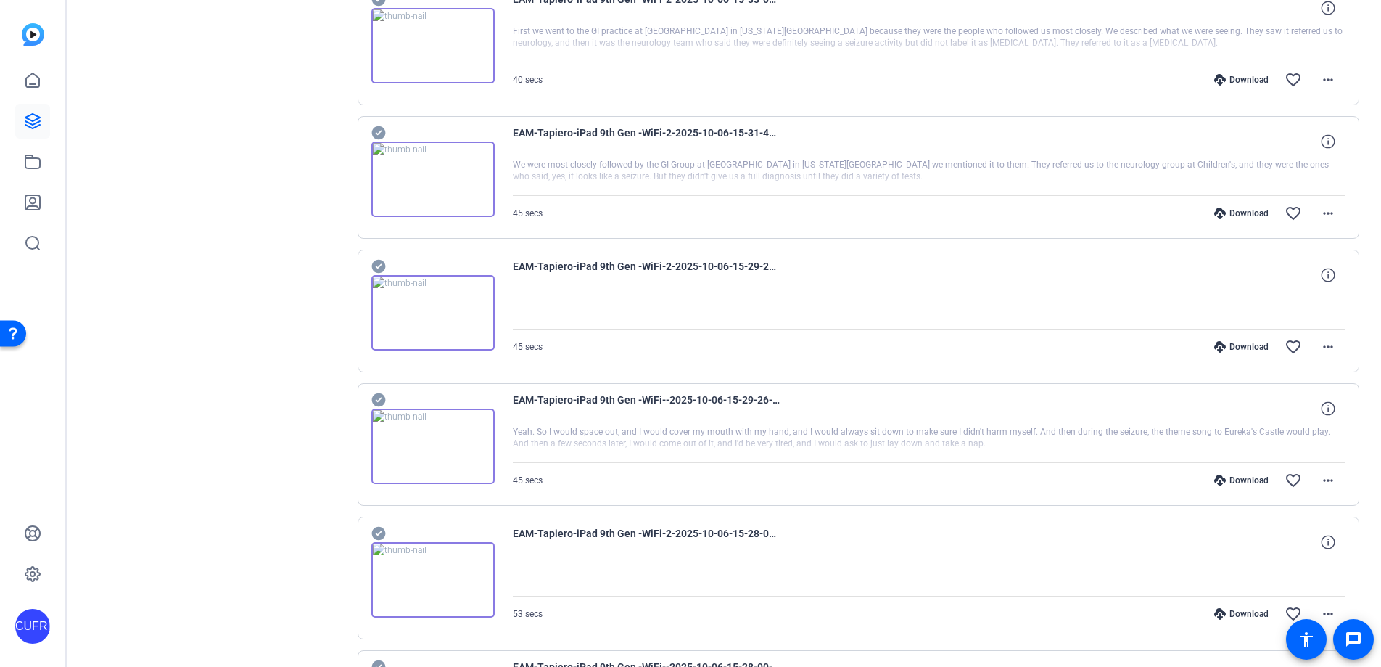
scroll to position [3919, 0]
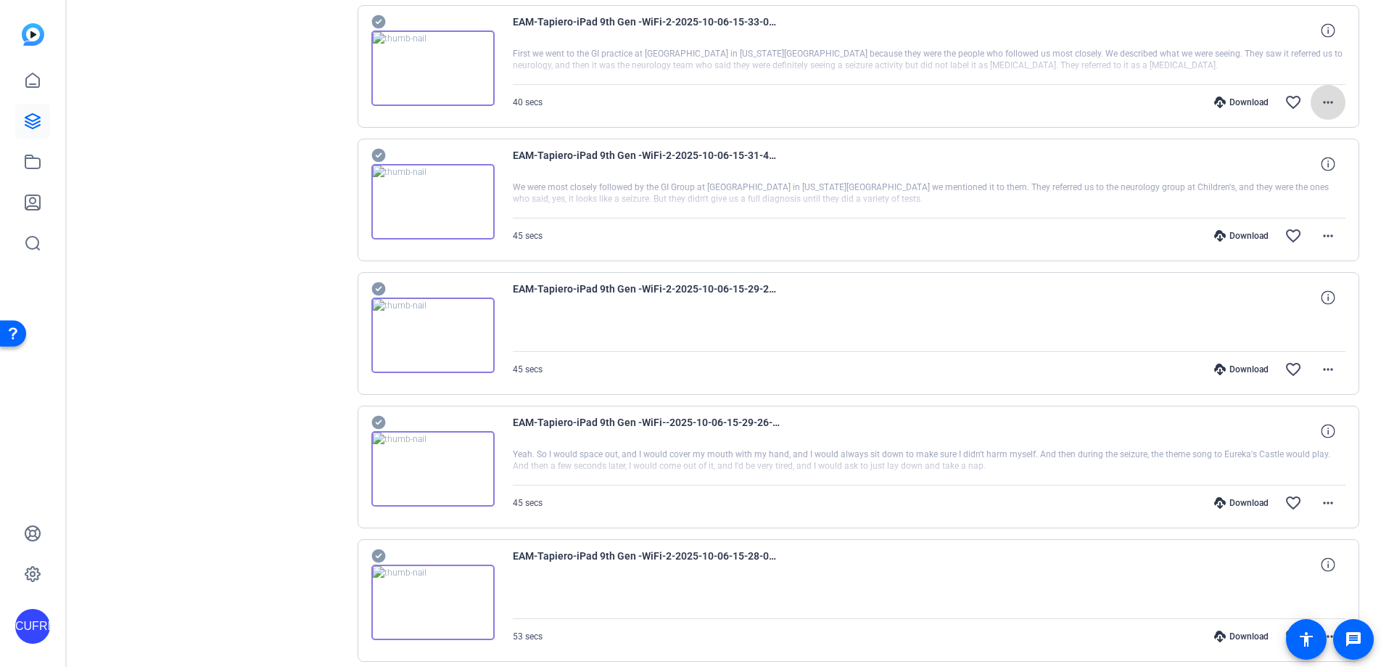
click at [1270, 101] on mat-icon "more_horiz" at bounding box center [1328, 102] width 17 height 17
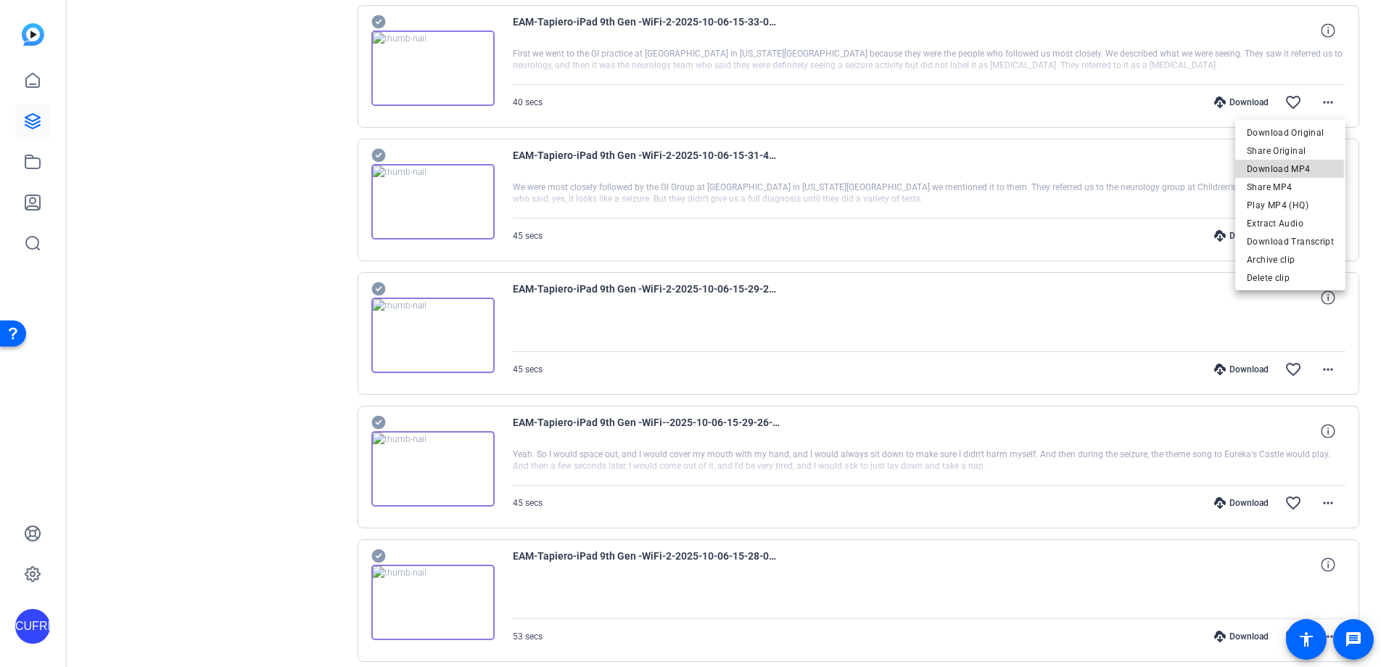
click at [1270, 168] on span "Download MP4" at bounding box center [1290, 168] width 87 height 17
click at [887, 189] on div at bounding box center [930, 199] width 834 height 36
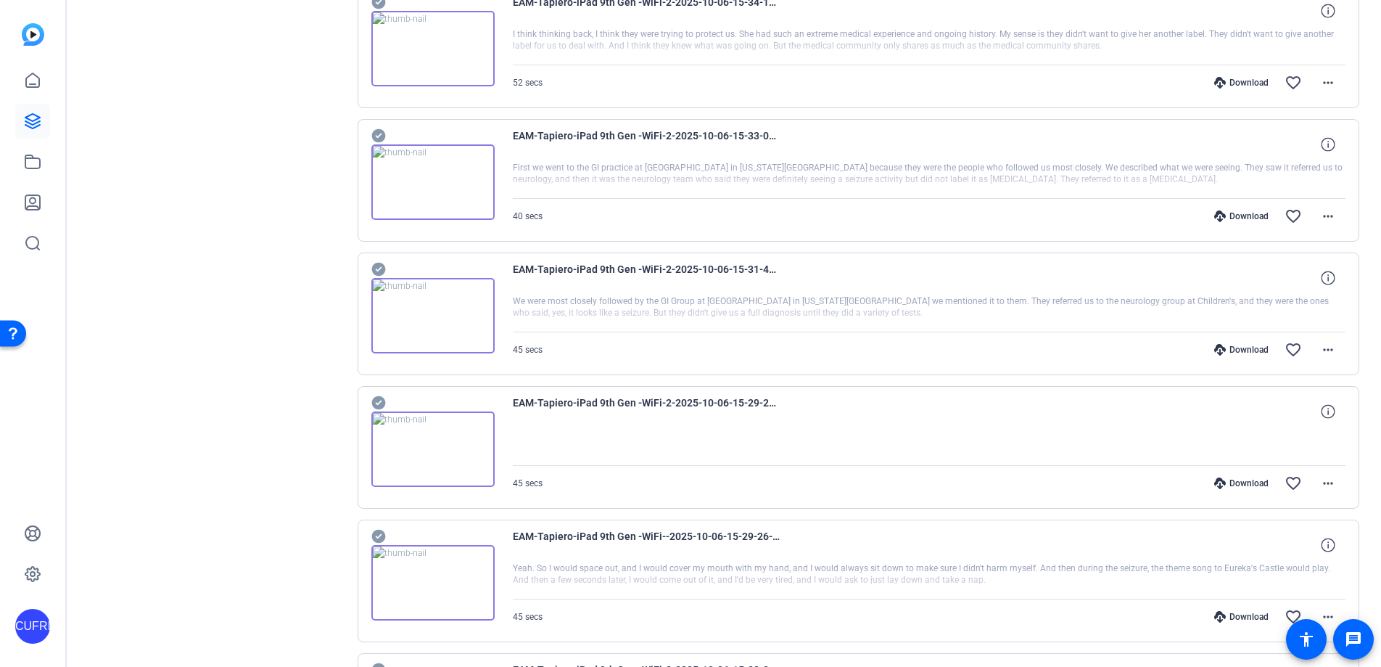
scroll to position [3804, 0]
click at [1270, 81] on mat-icon "more_horiz" at bounding box center [1328, 83] width 17 height 17
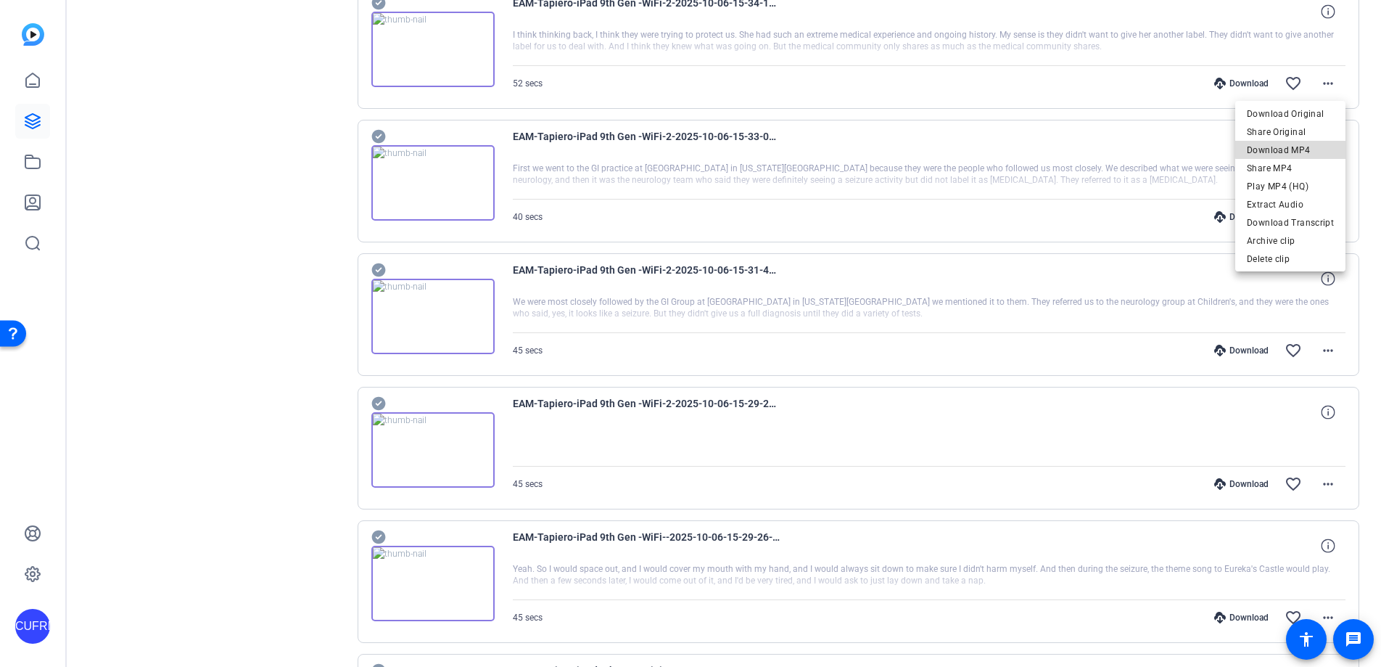
click at [1270, 149] on span "Download MP4" at bounding box center [1290, 149] width 87 height 17
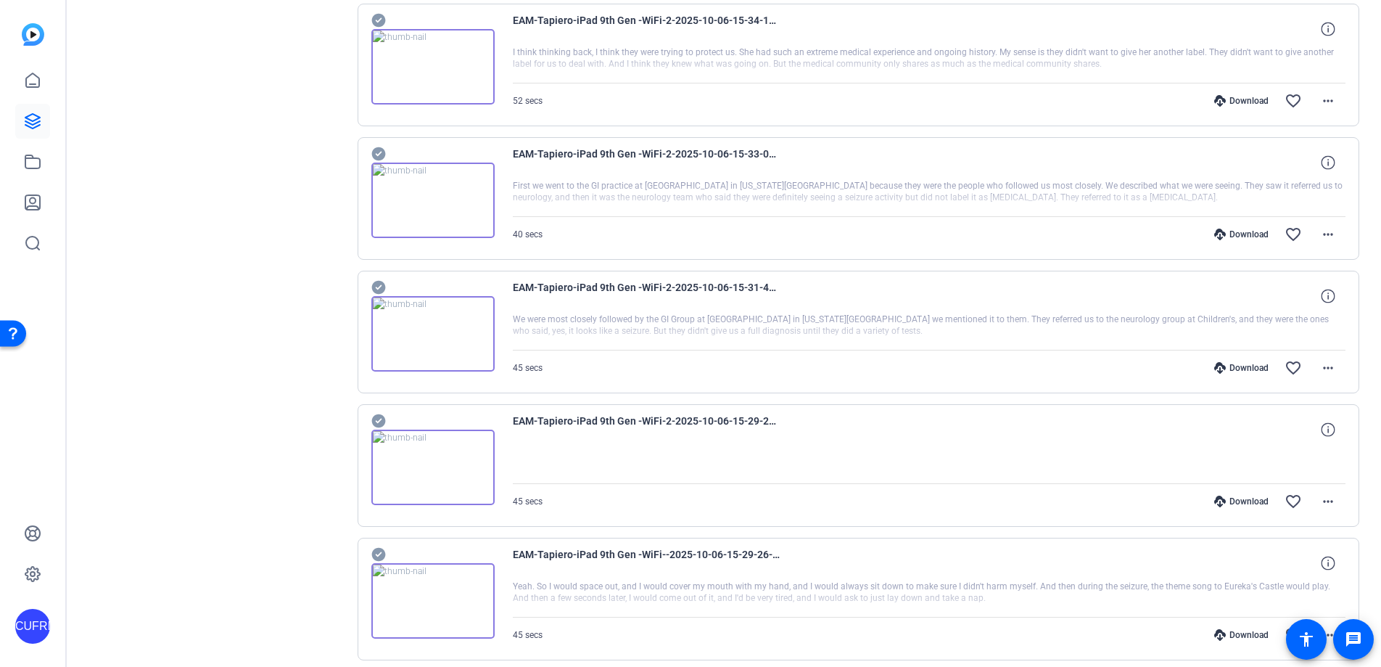
scroll to position [3784, 0]
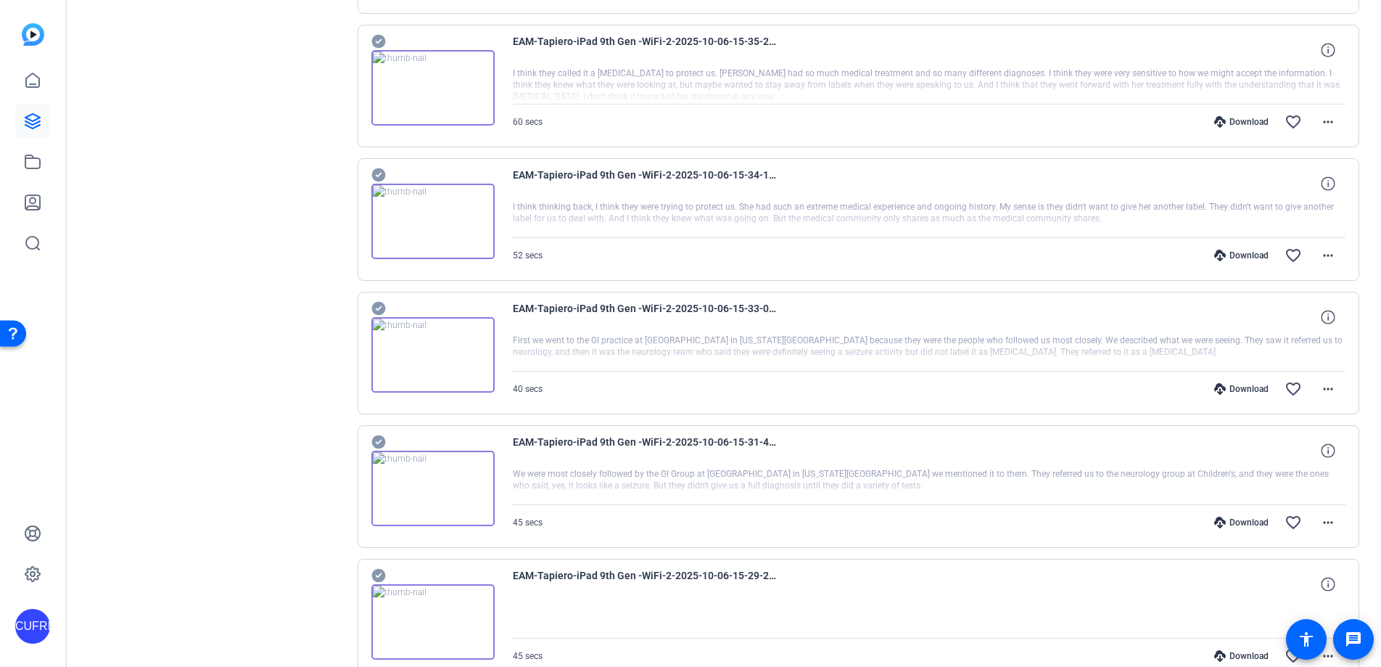
scroll to position [3626, 0]
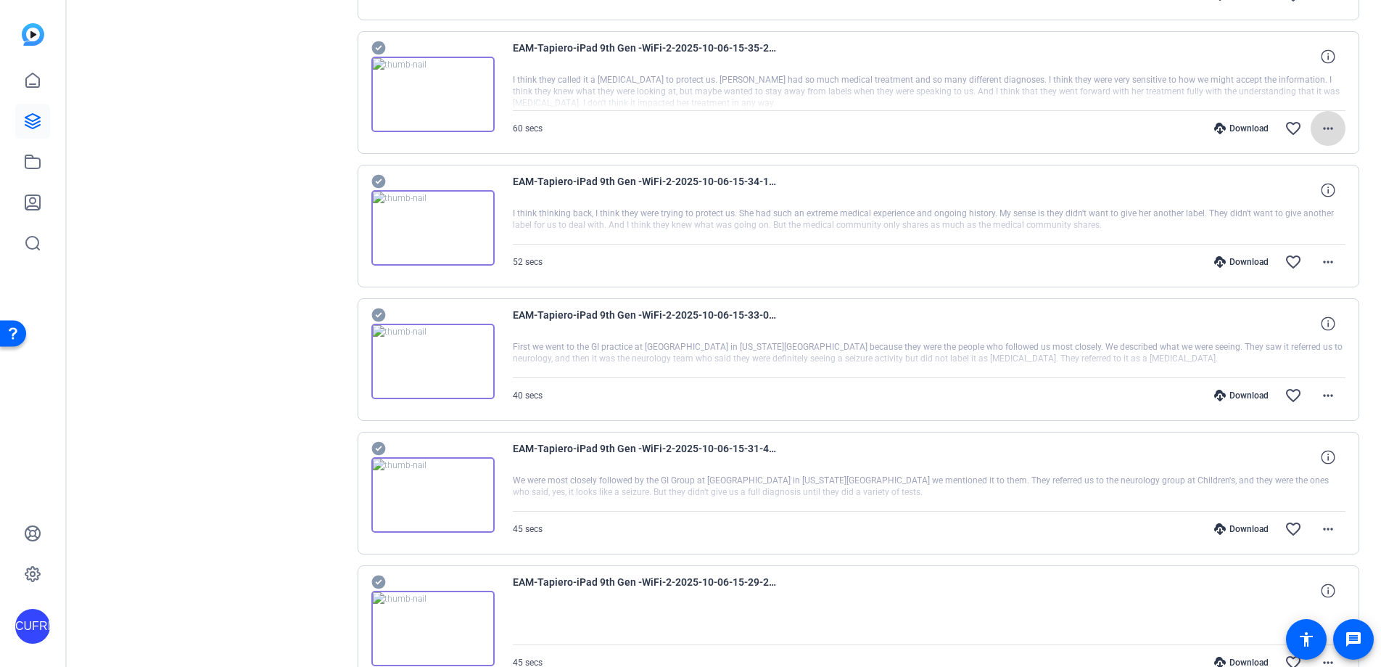
click at [1270, 126] on mat-icon "more_horiz" at bounding box center [1328, 128] width 17 height 17
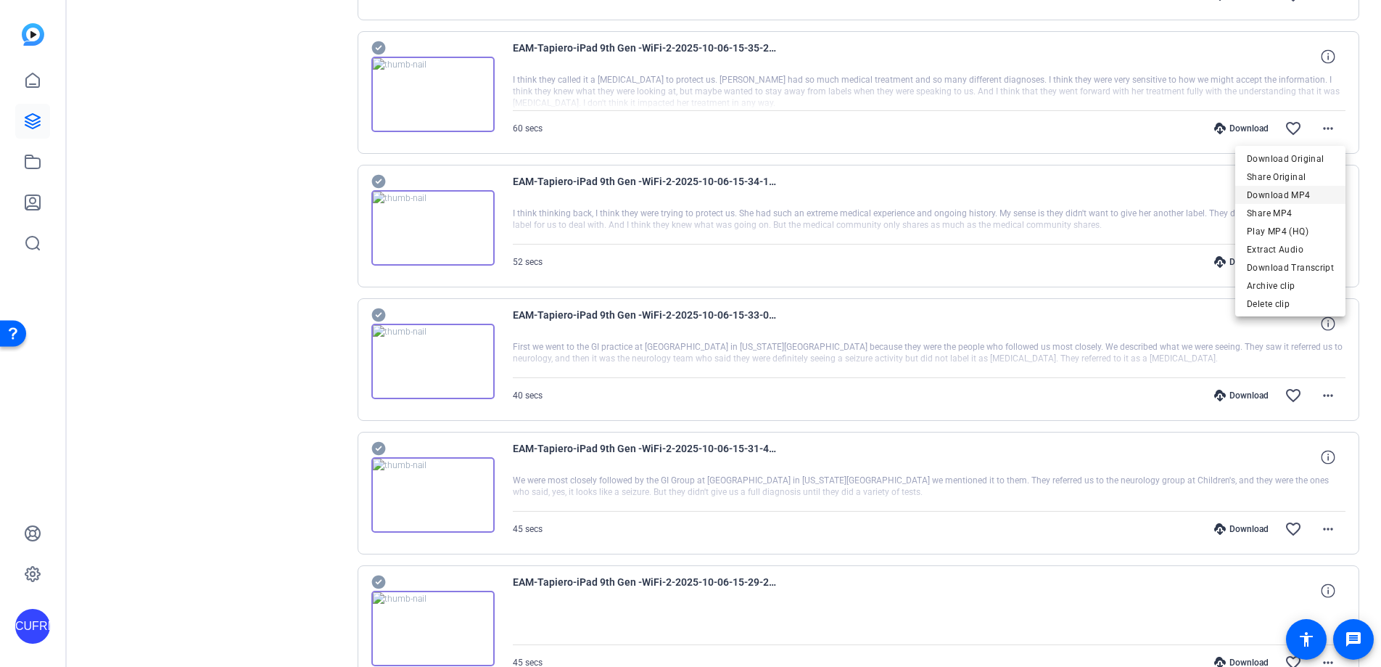
click at [1270, 194] on span "Download MP4" at bounding box center [1290, 194] width 87 height 17
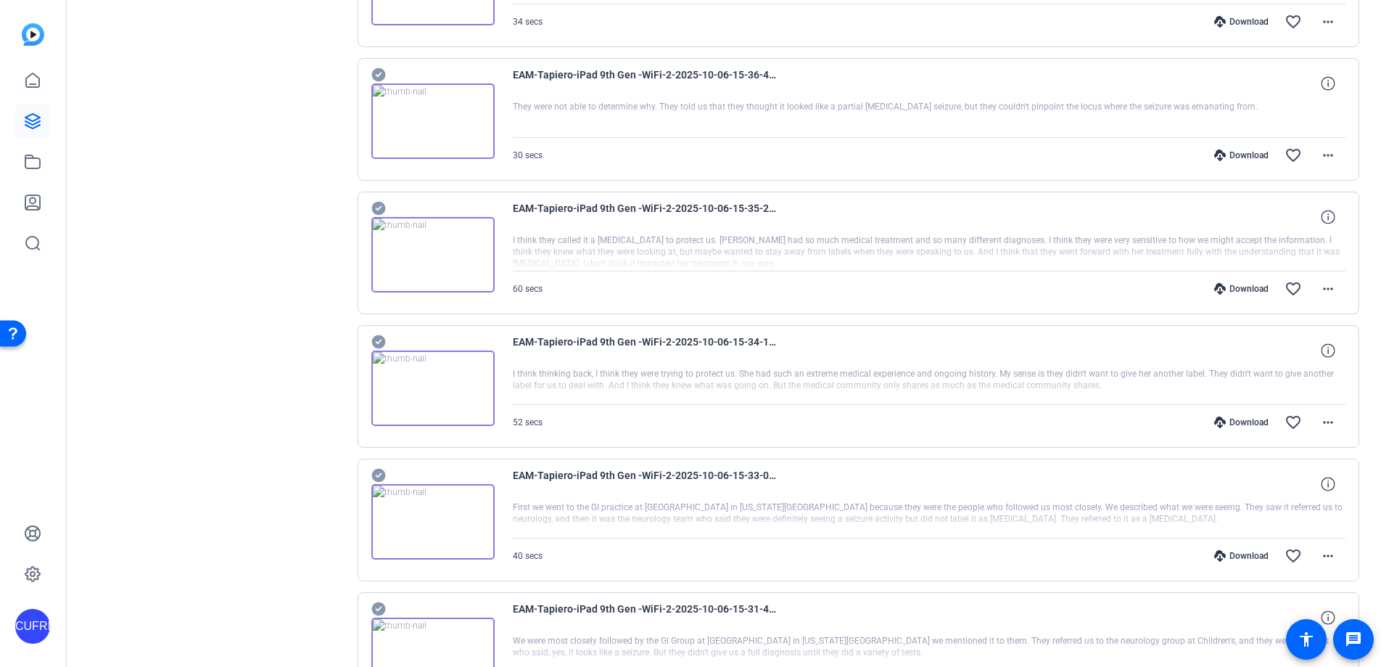
scroll to position [3463, 0]
click at [1270, 155] on mat-icon "more_horiz" at bounding box center [1328, 157] width 17 height 17
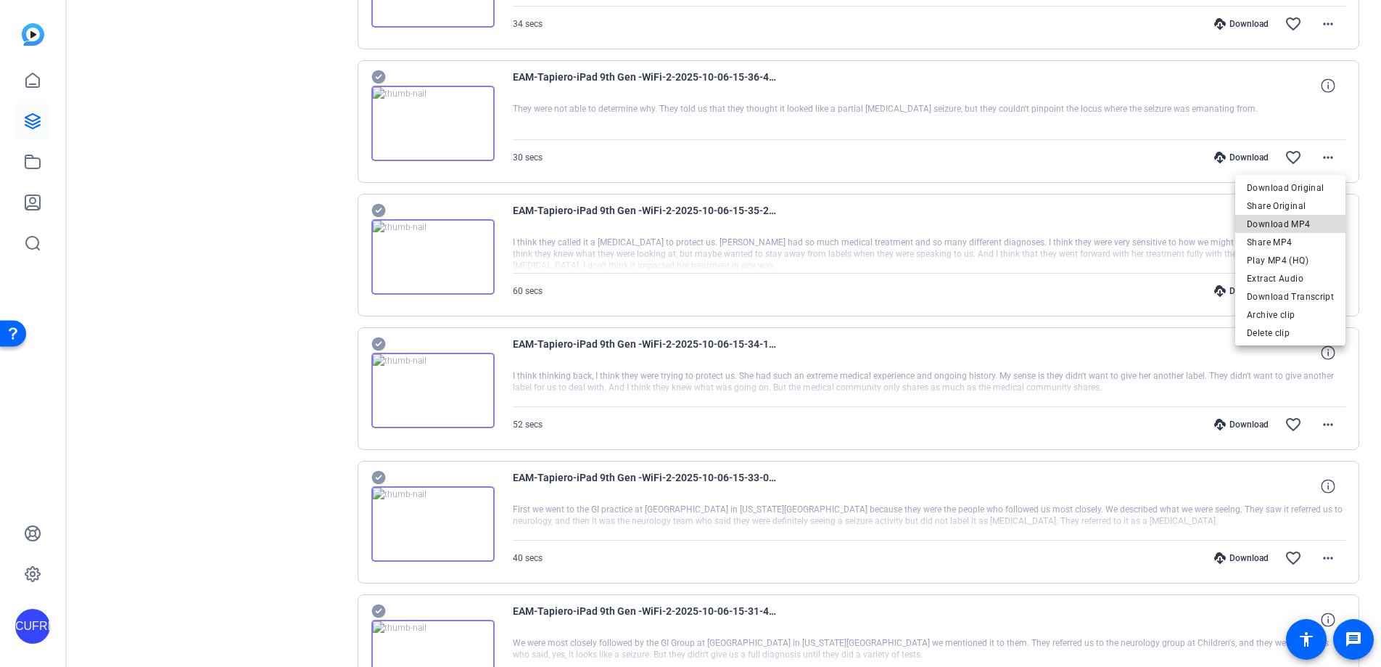
click at [1270, 220] on span "Download MP4" at bounding box center [1290, 223] width 87 height 17
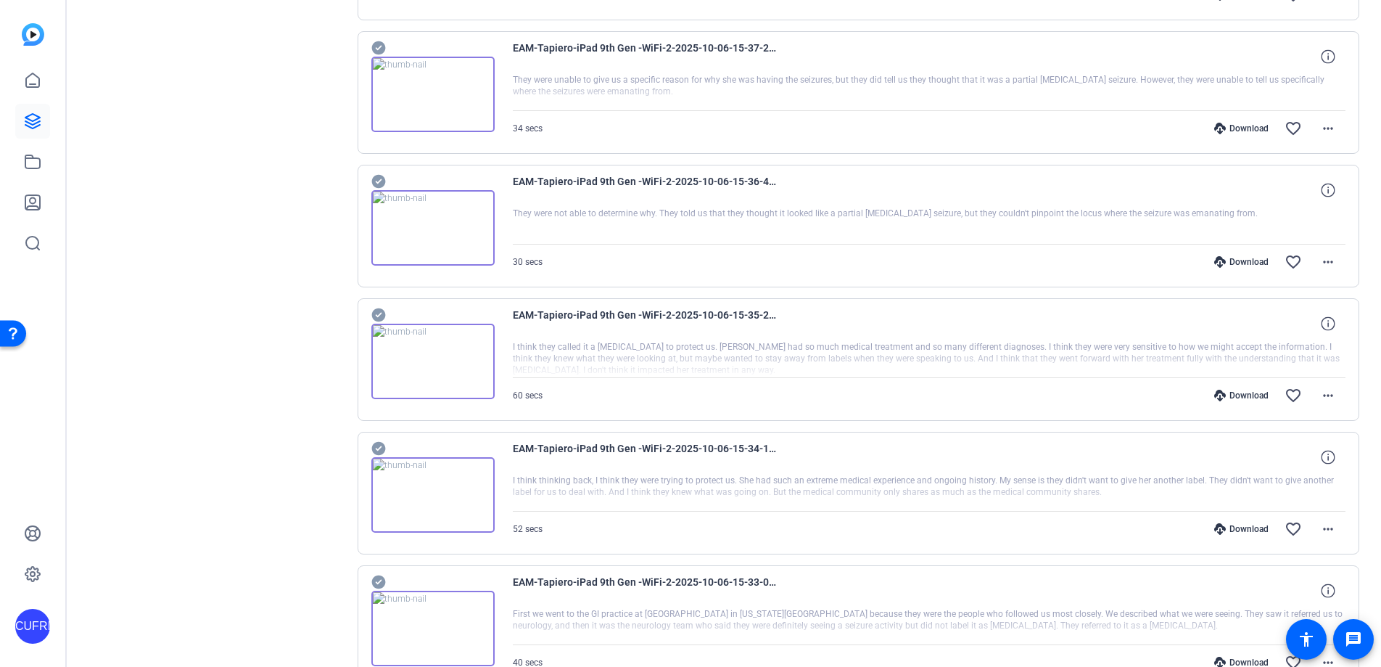
scroll to position [3358, 0]
click at [1270, 126] on mat-icon "more_horiz" at bounding box center [1328, 128] width 17 height 17
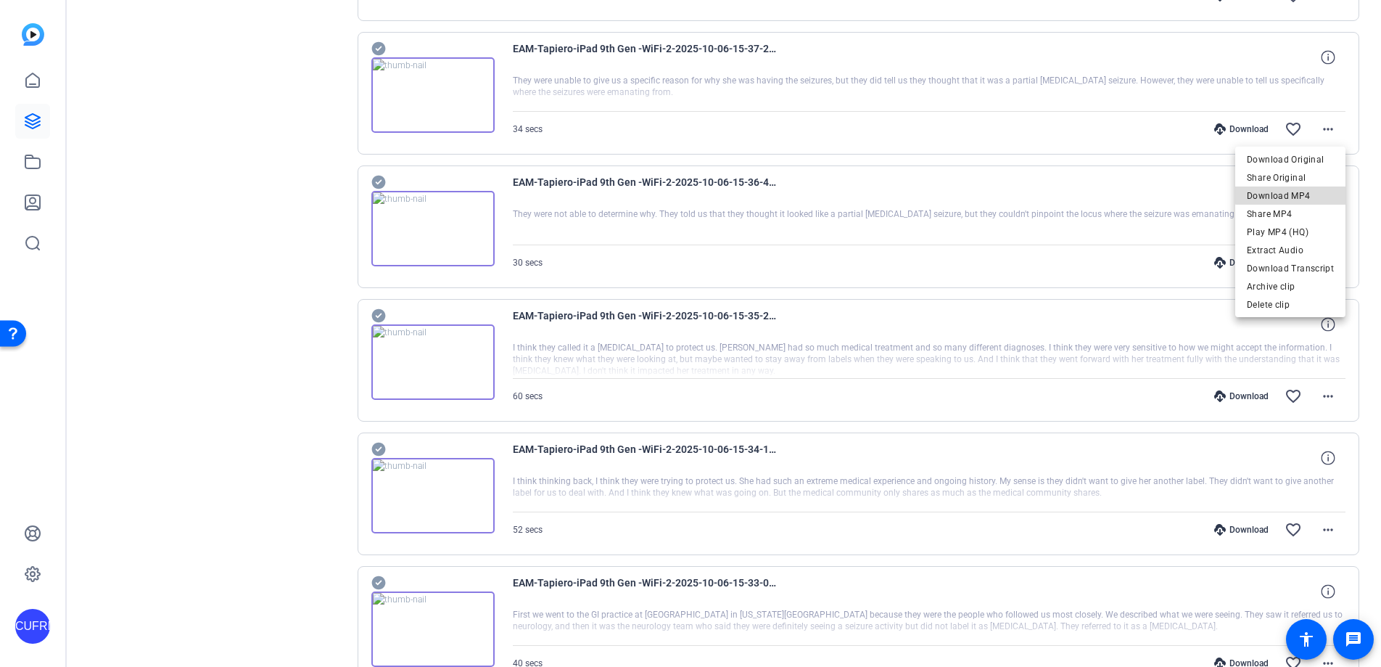
click at [1270, 191] on span "Download MP4" at bounding box center [1290, 195] width 87 height 17
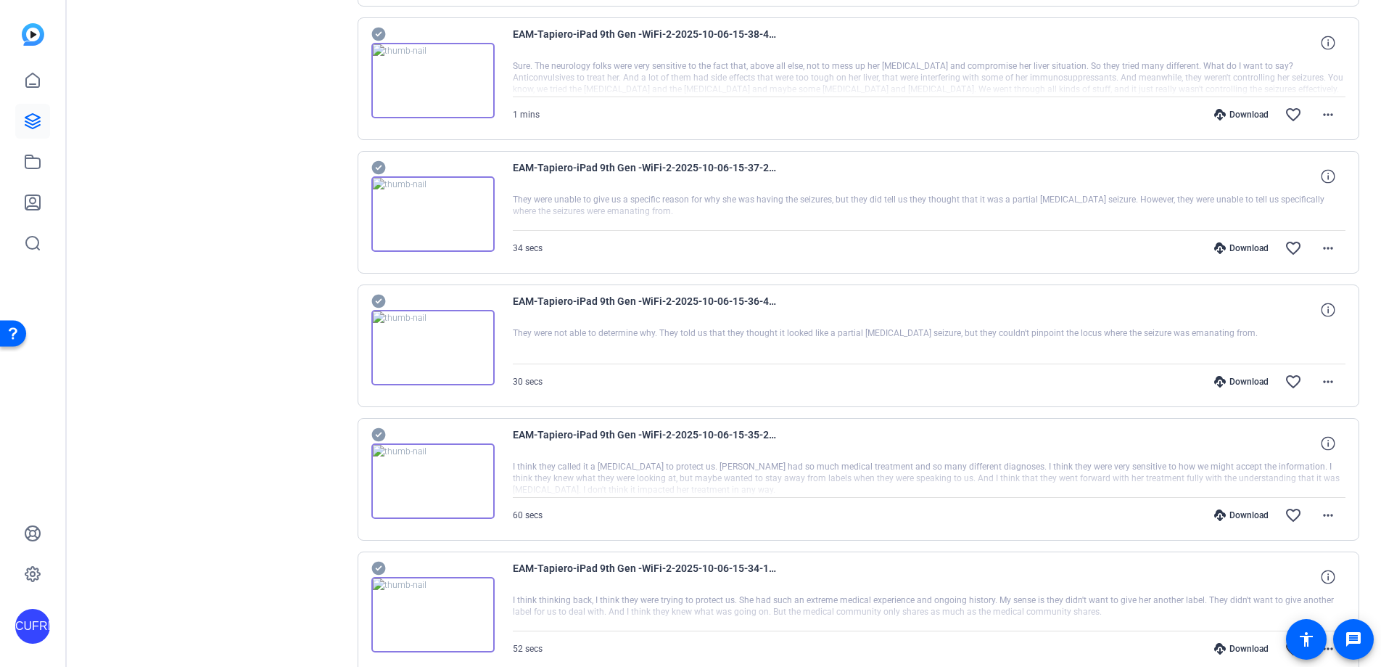
scroll to position [3208, 0]
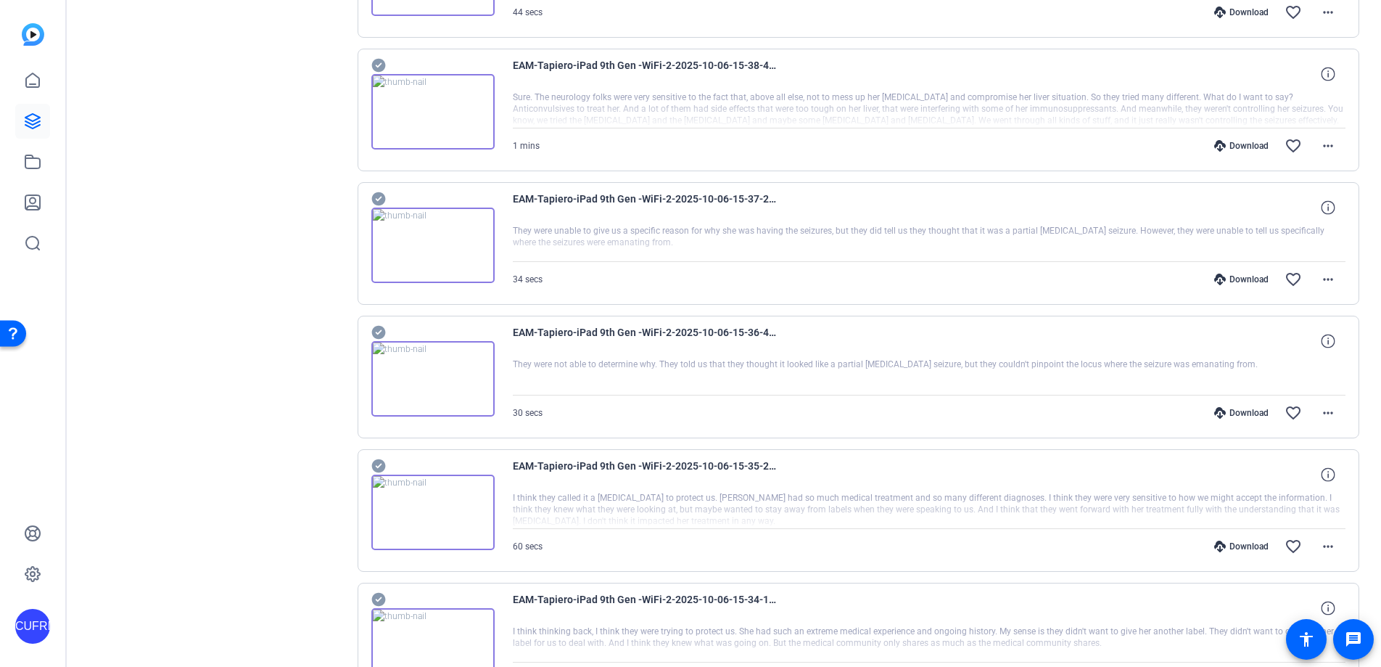
click at [982, 76] on div "EAM-Tapiero-iPad 9th Gen -WiFi-2-2025-10-06-15-38-48-606-0" at bounding box center [930, 74] width 834 height 35
click at [1270, 145] on mat-icon "more_horiz" at bounding box center [1328, 145] width 17 height 17
click at [1270, 215] on span "Download MP4" at bounding box center [1290, 212] width 87 height 17
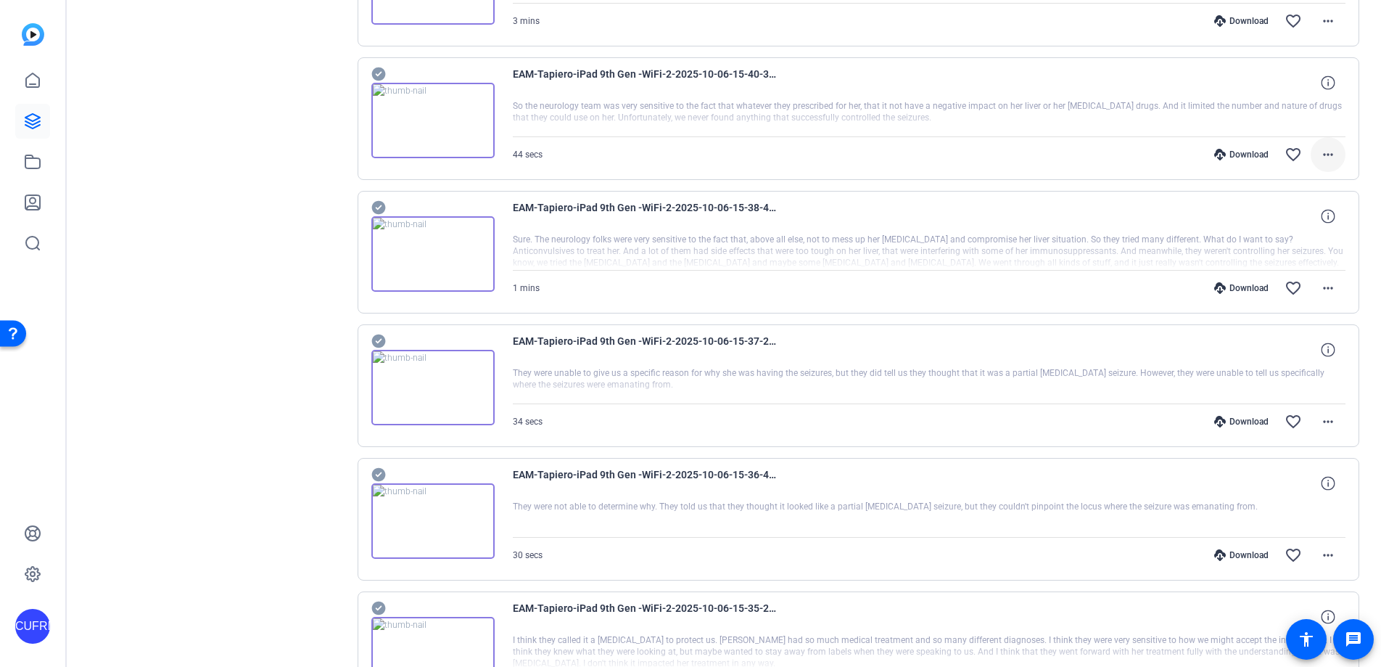
scroll to position [3066, 0]
click at [1270, 151] on mat-icon "more_horiz" at bounding box center [1328, 153] width 17 height 17
click at [1270, 224] on span "Download MP4" at bounding box center [1290, 220] width 87 height 17
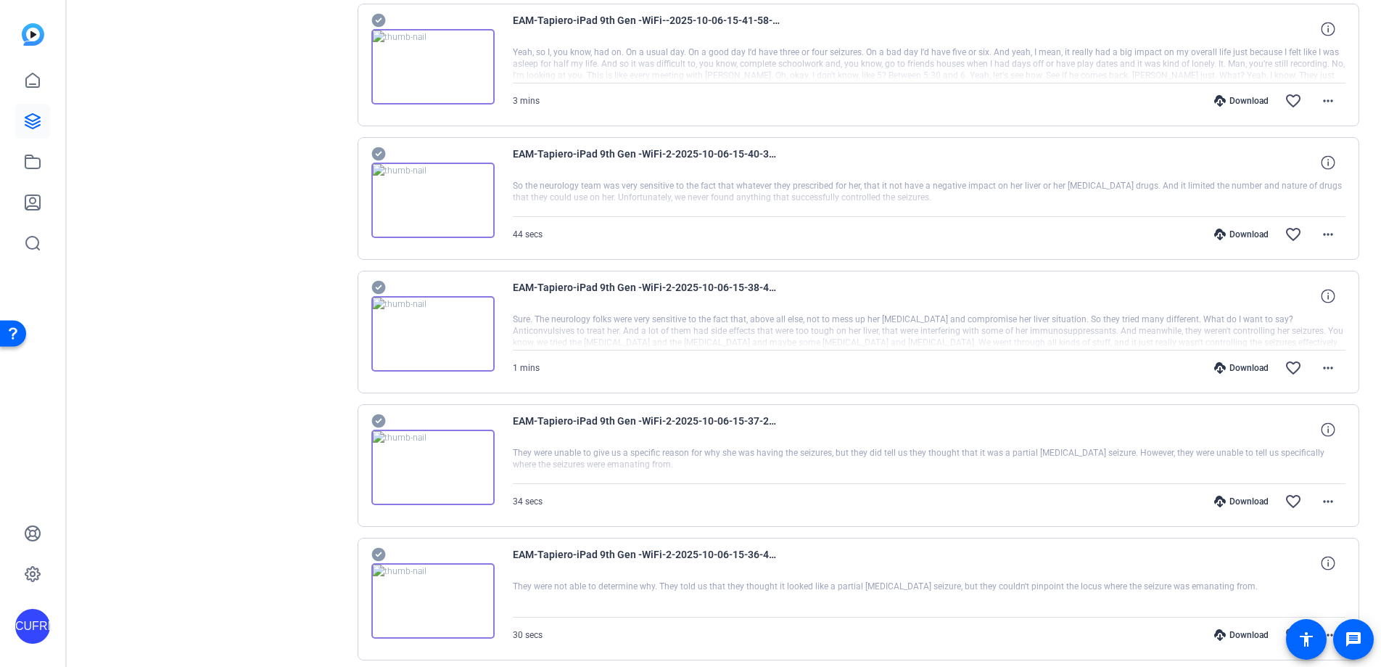
scroll to position [2985, 0]
click at [1270, 102] on mat-icon "more_horiz" at bounding box center [1328, 101] width 17 height 17
click at [1270, 165] on span "Download MP4" at bounding box center [1290, 168] width 87 height 17
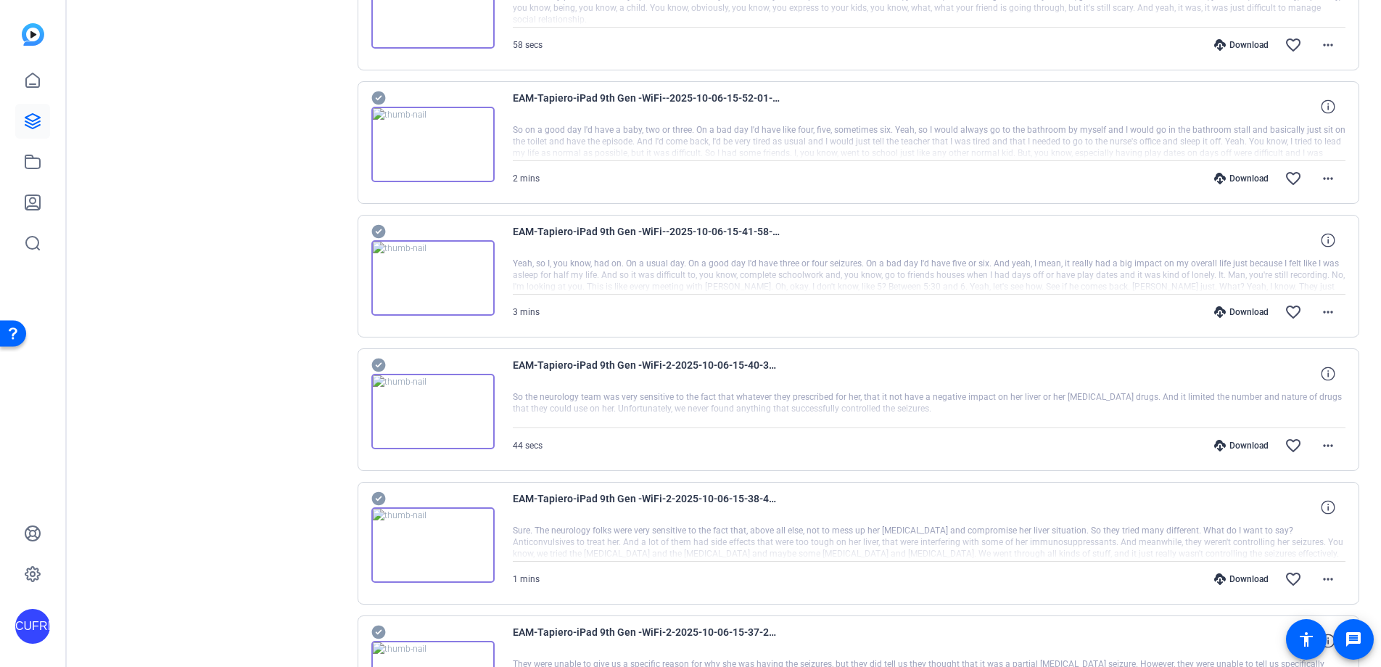
scroll to position [2772, 0]
click at [1270, 183] on mat-icon "more_horiz" at bounding box center [1328, 181] width 17 height 17
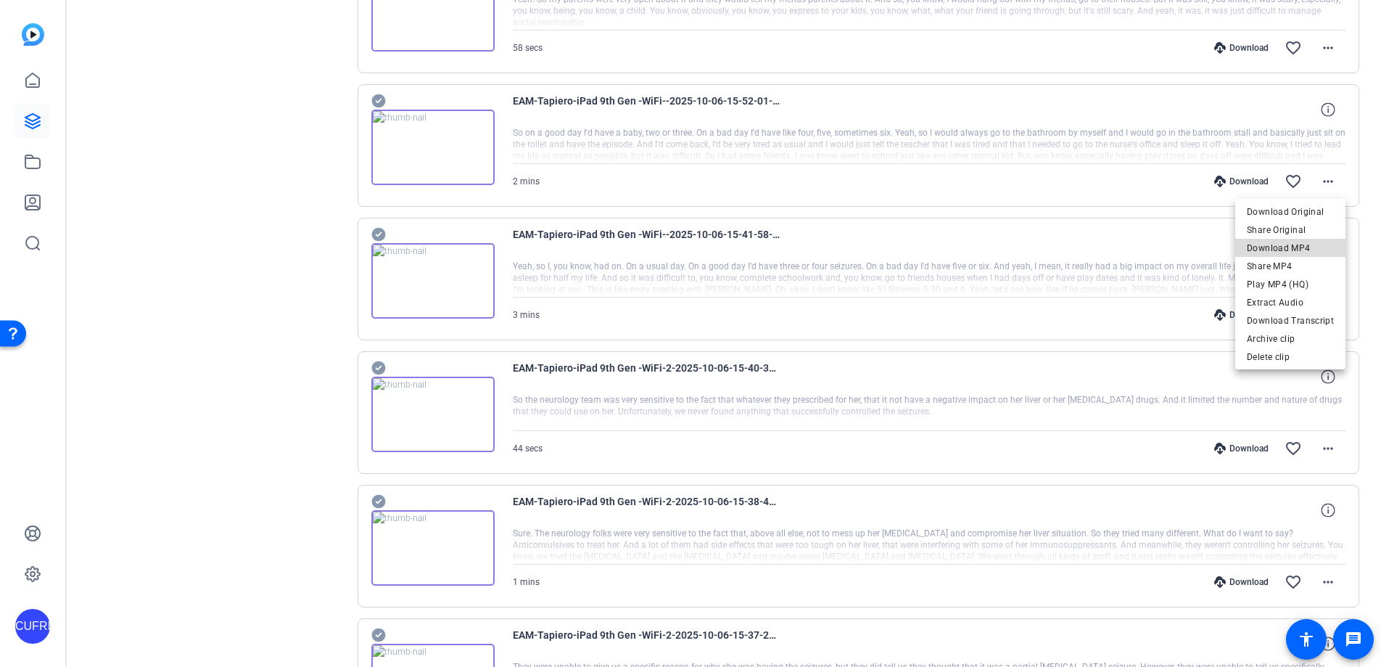
click at [1270, 246] on span "Download MP4" at bounding box center [1290, 247] width 87 height 17
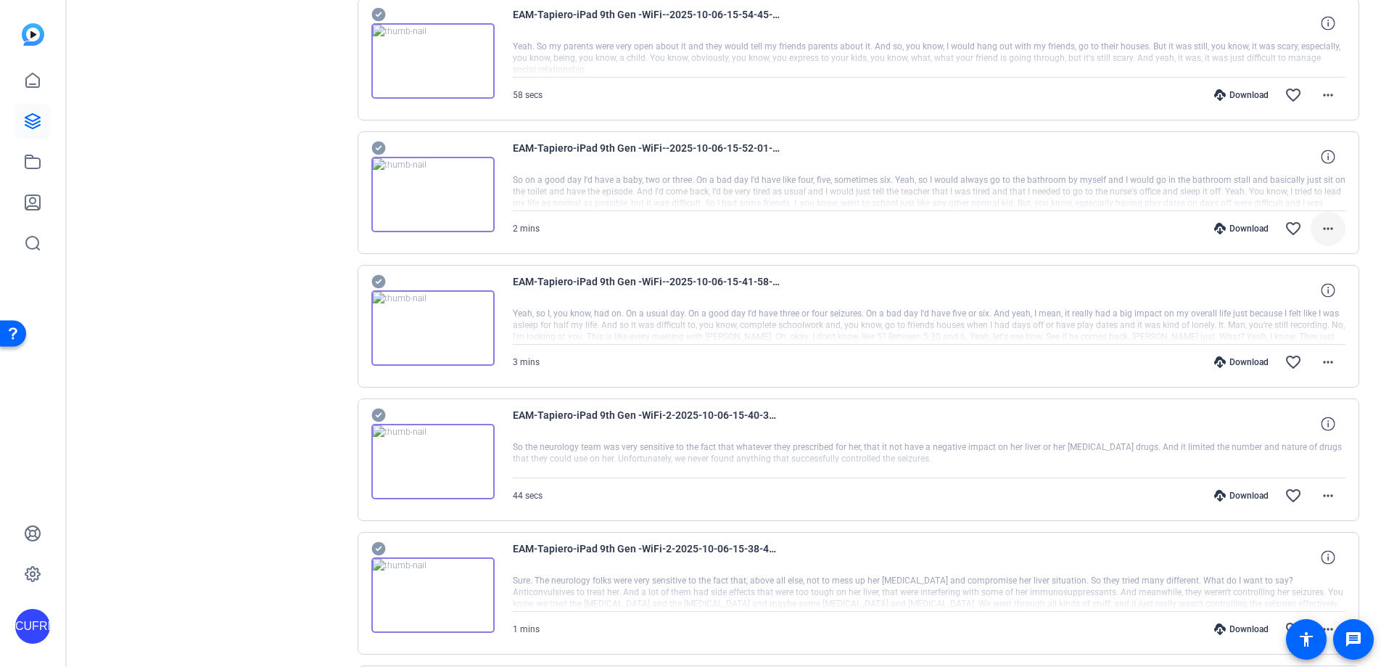
scroll to position [2709, 0]
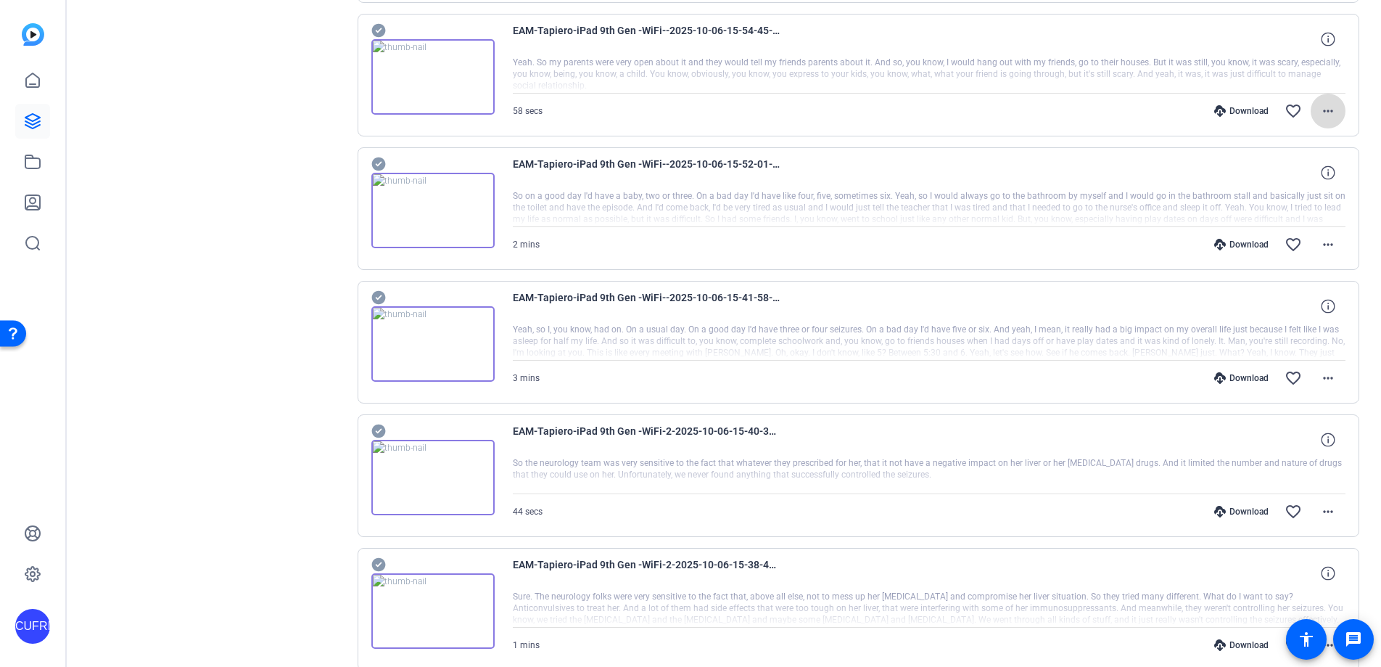
click at [1270, 108] on mat-icon "more_horiz" at bounding box center [1328, 110] width 17 height 17
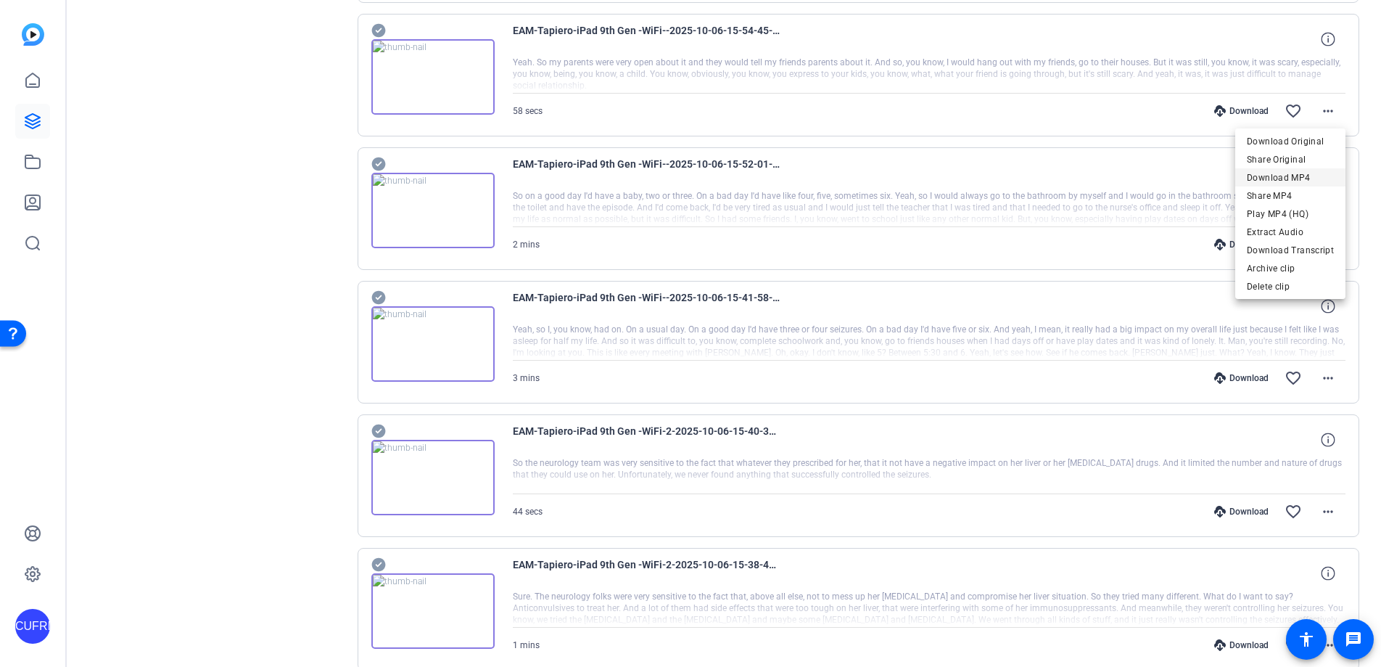
click at [1270, 174] on span "Download MP4" at bounding box center [1290, 177] width 87 height 17
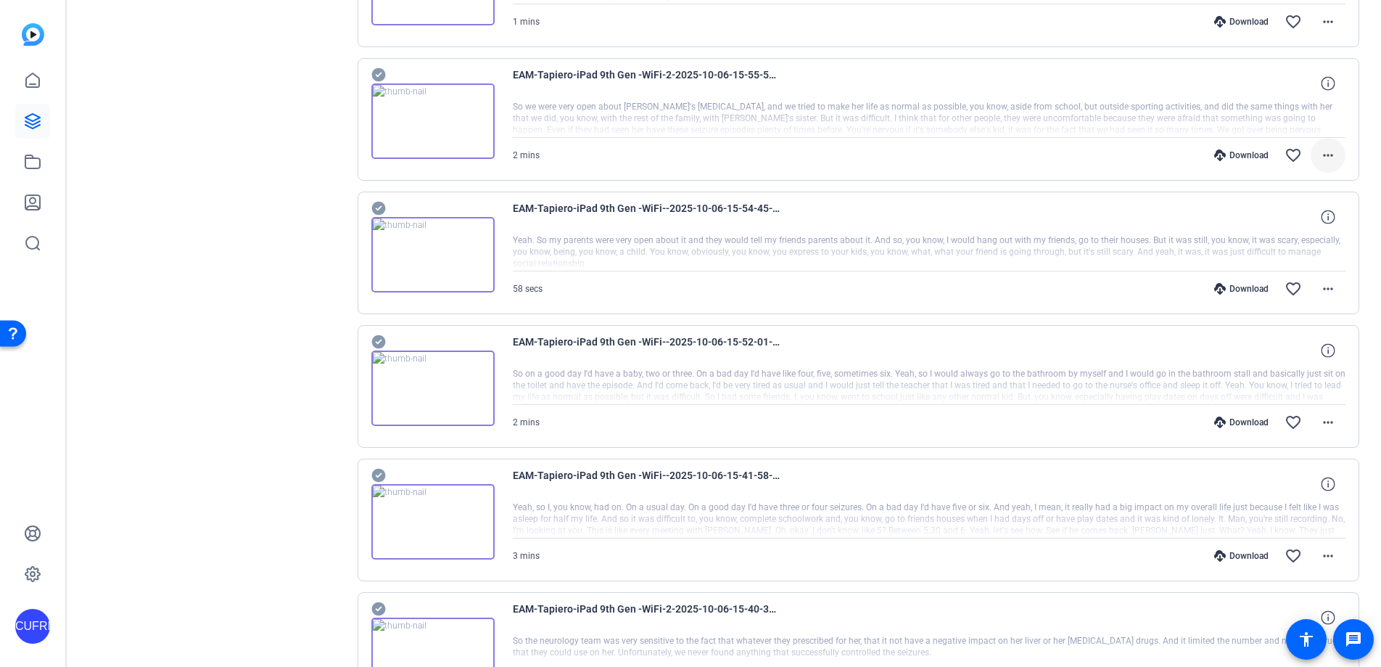
scroll to position [2525, 0]
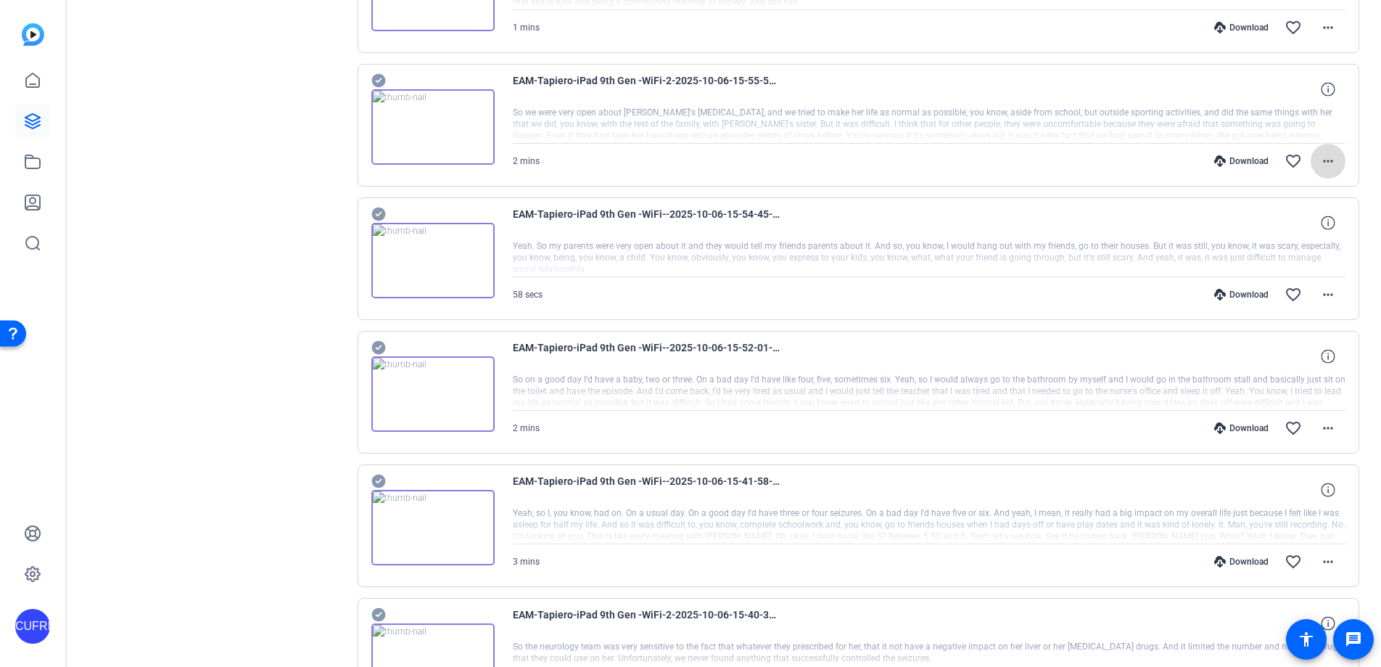
click at [1270, 162] on mat-icon "more_horiz" at bounding box center [1328, 160] width 17 height 17
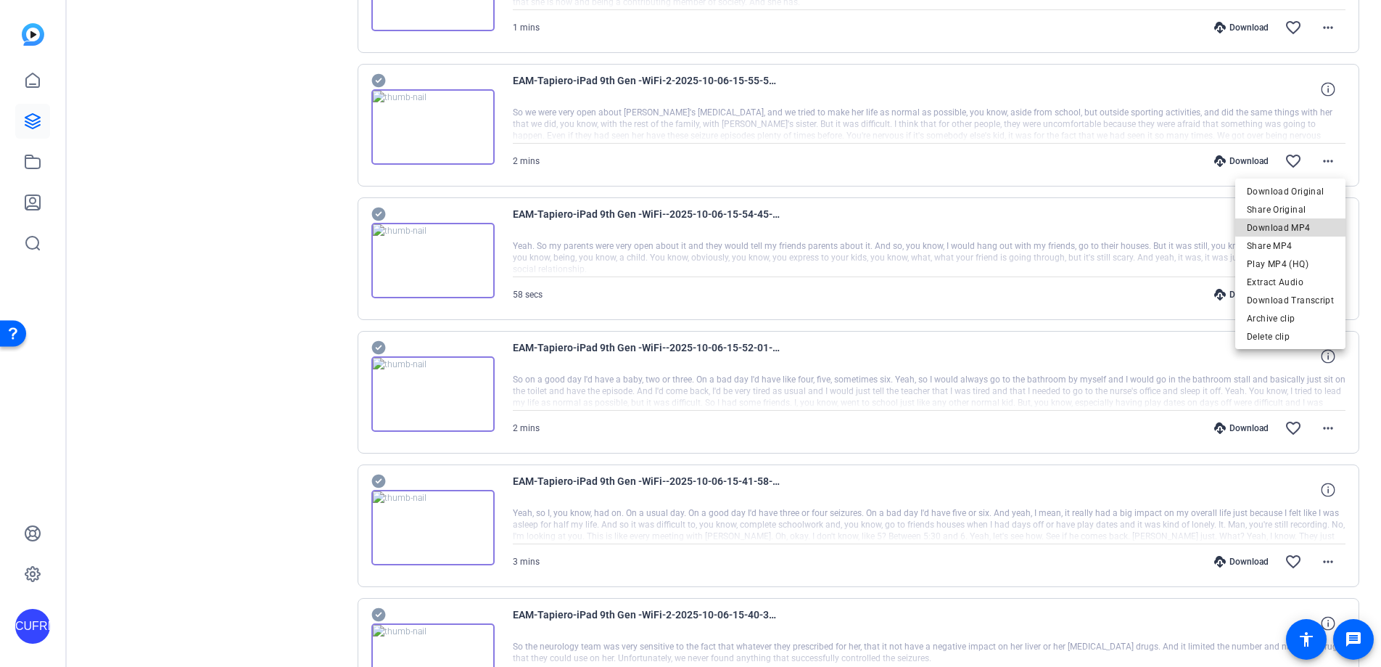
click at [1270, 226] on span "Download MP4" at bounding box center [1290, 227] width 87 height 17
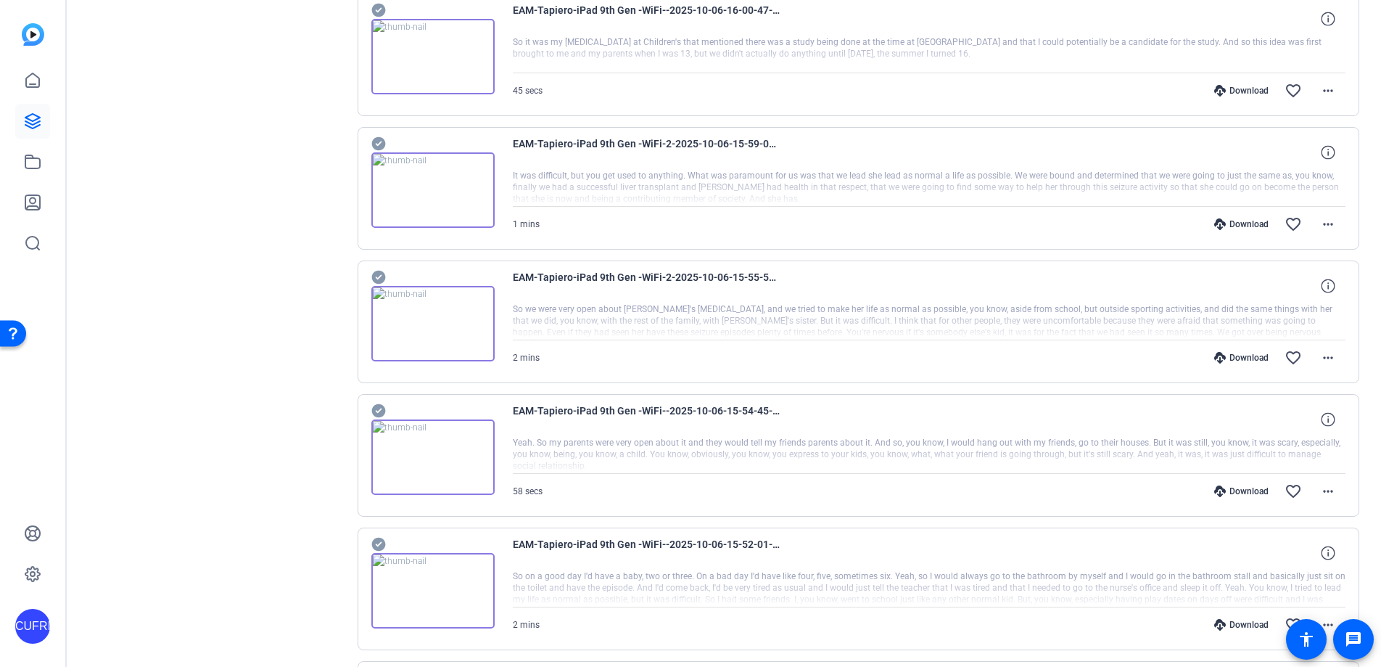
scroll to position [2325, 0]
click at [1270, 225] on mat-icon "more_horiz" at bounding box center [1328, 226] width 17 height 17
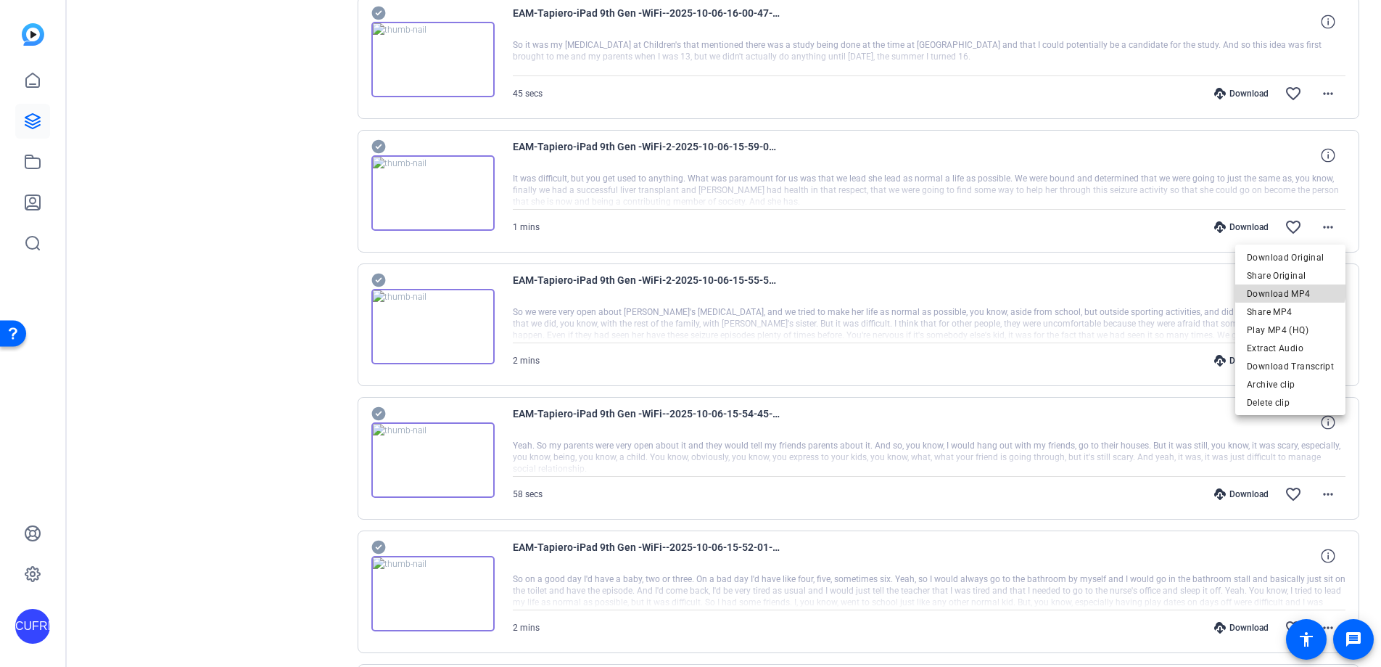
click at [1270, 289] on span "Download MP4" at bounding box center [1290, 293] width 87 height 17
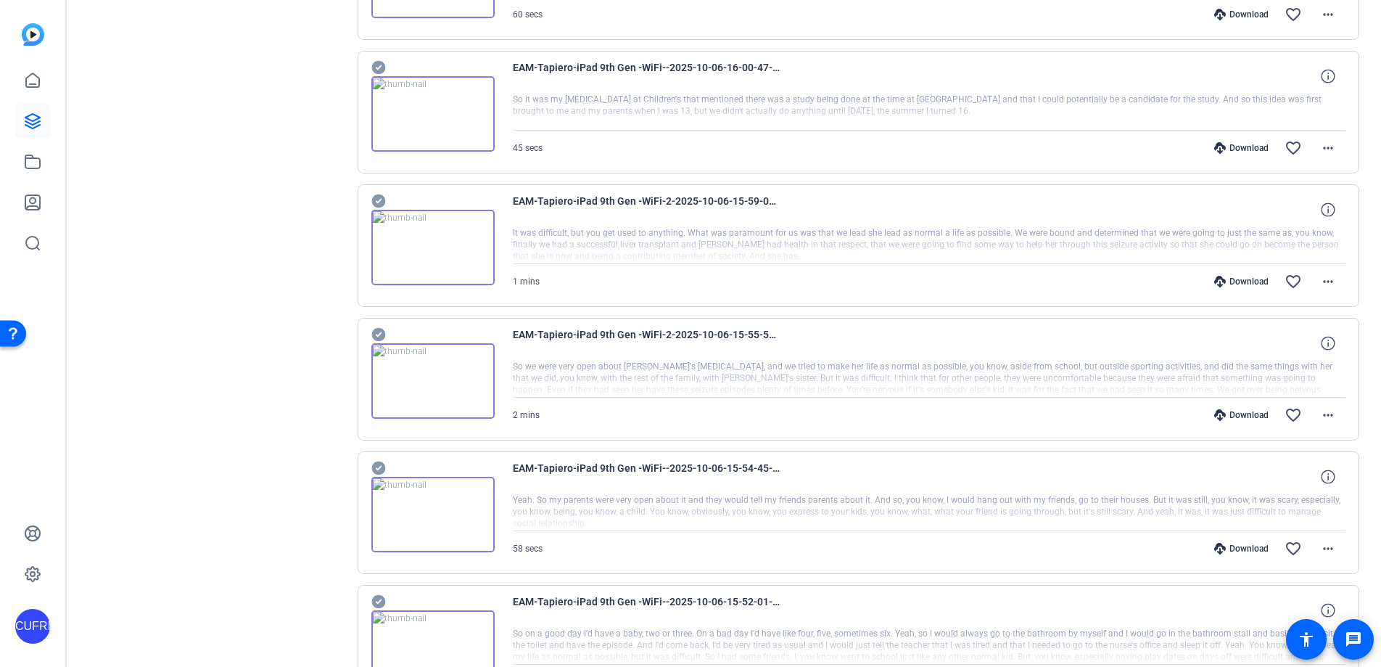
scroll to position [2269, 0]
click at [1270, 147] on mat-icon "more_horiz" at bounding box center [1328, 149] width 17 height 17
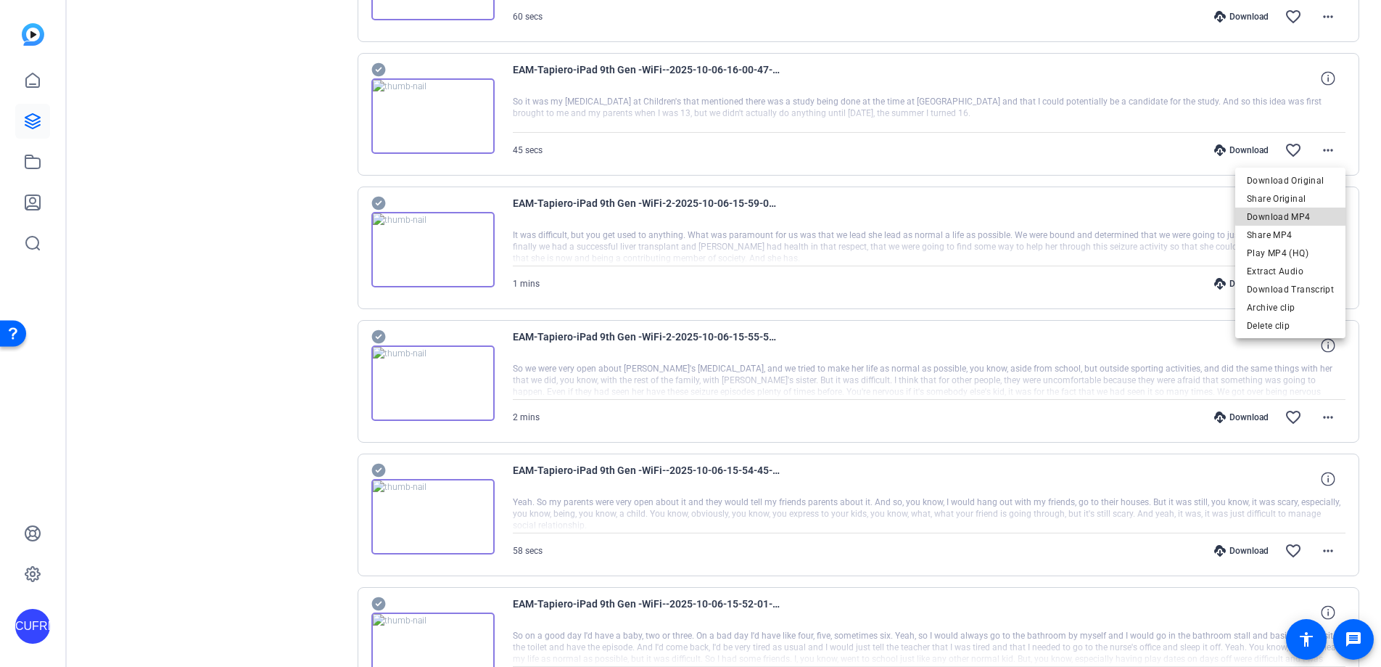
click at [1270, 215] on span "Download MP4" at bounding box center [1290, 216] width 87 height 17
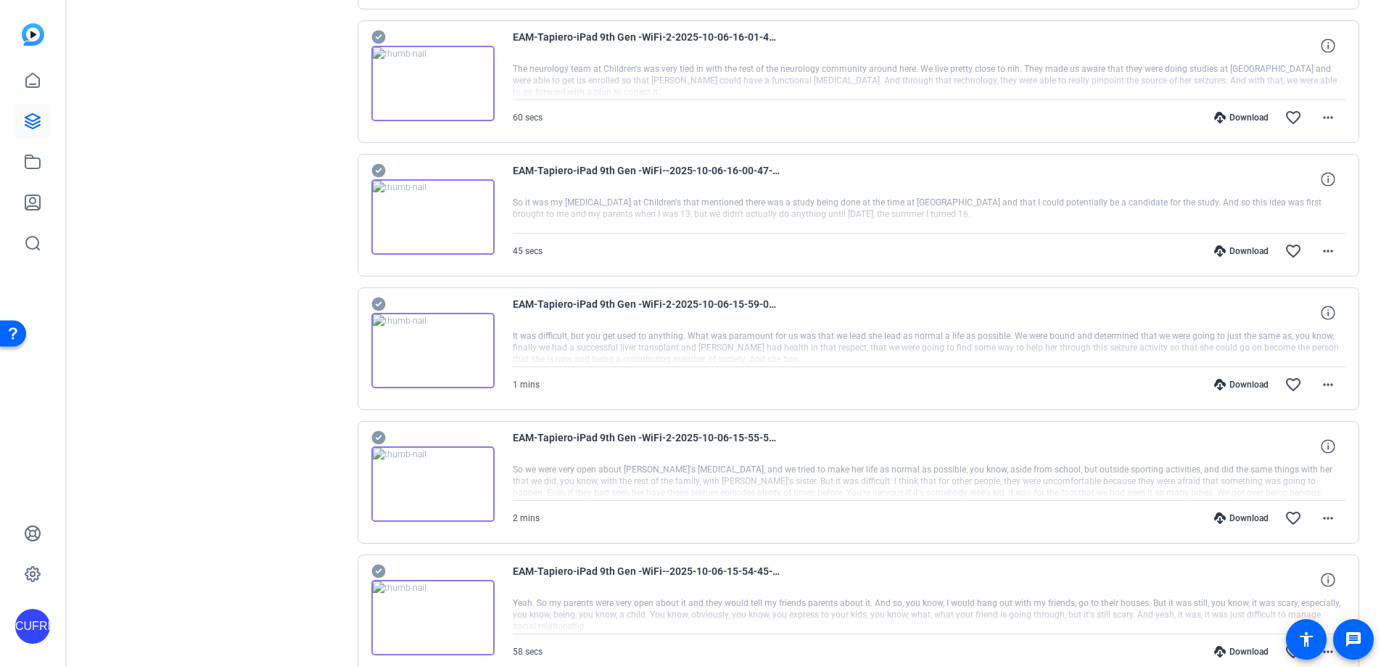
scroll to position [2166, 0]
click at [1270, 120] on mat-icon "more_horiz" at bounding box center [1328, 119] width 17 height 17
click at [1270, 187] on span "Download MP4" at bounding box center [1290, 186] width 87 height 17
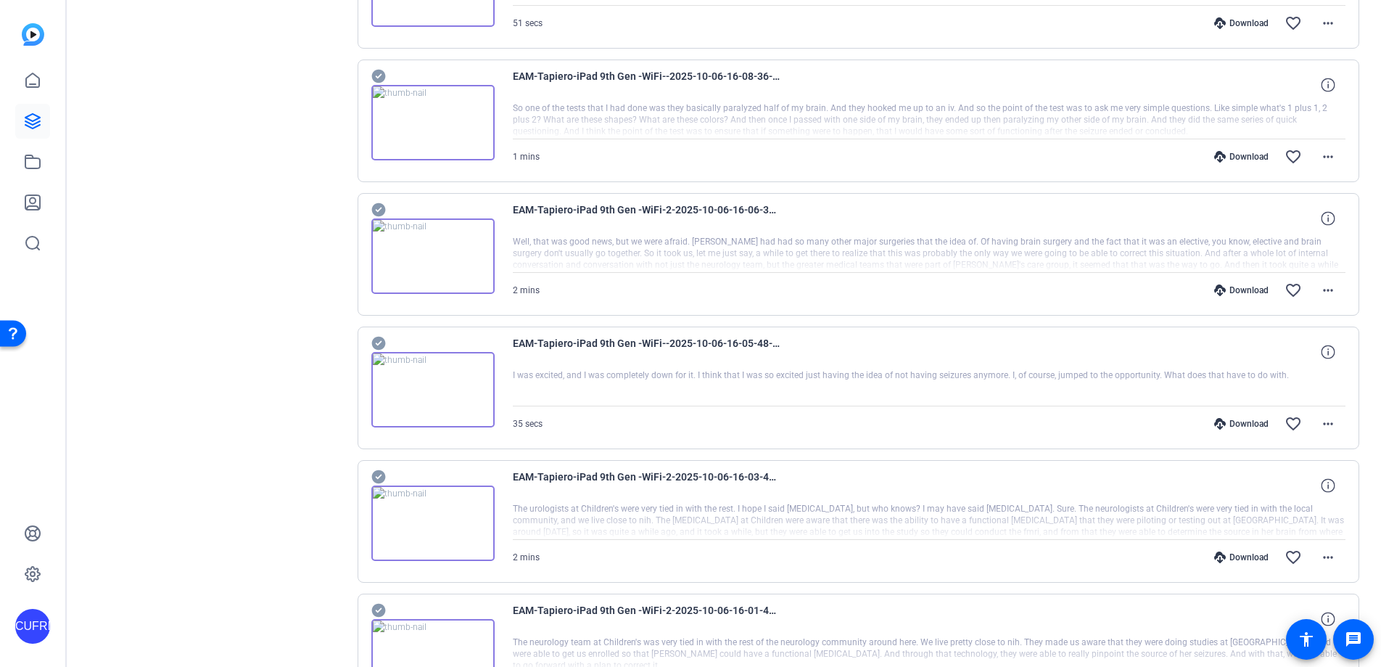
scroll to position [1593, 0]
click at [1270, 556] on mat-icon "more_horiz" at bounding box center [1328, 559] width 17 height 17
click at [1270, 417] on span "Download MP4" at bounding box center [1290, 420] width 87 height 17
click at [1270, 424] on mat-icon "more_horiz" at bounding box center [1328, 425] width 17 height 17
click at [1270, 489] on span "Download MP4" at bounding box center [1290, 492] width 87 height 17
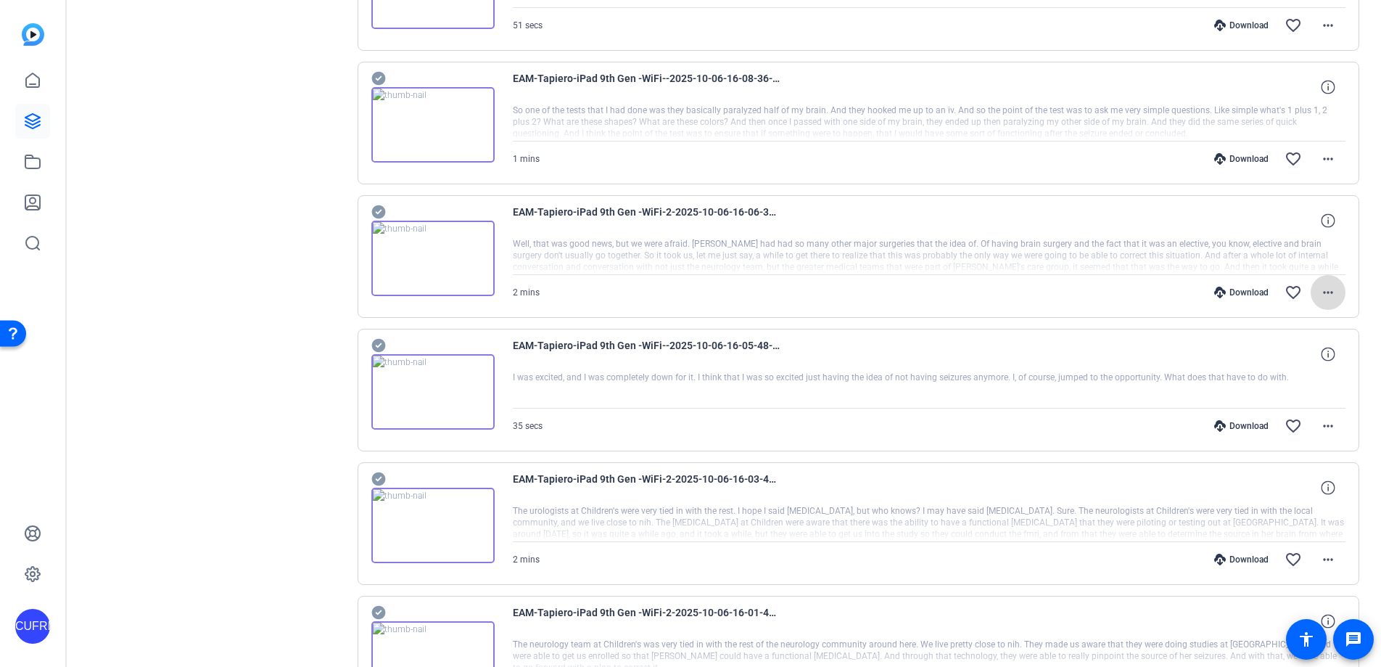
click at [1270, 287] on mat-icon "more_horiz" at bounding box center [1328, 292] width 17 height 17
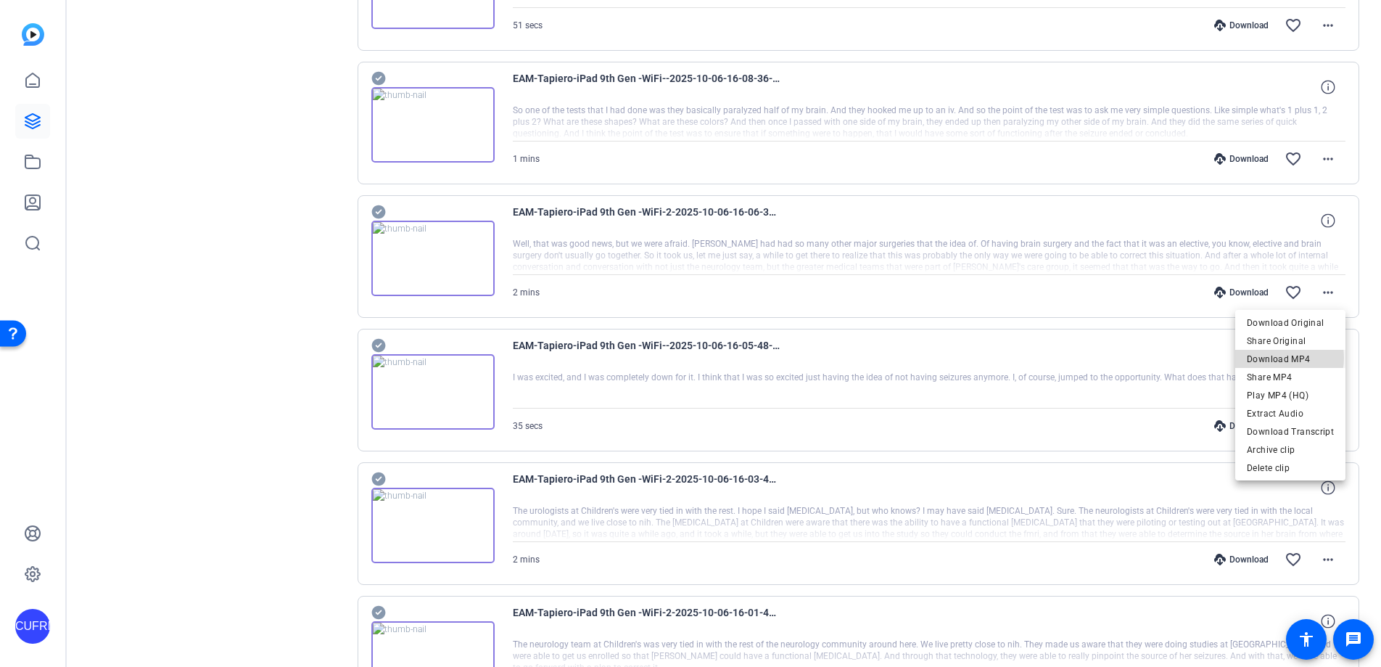
click at [1270, 358] on span "Download MP4" at bounding box center [1290, 358] width 87 height 17
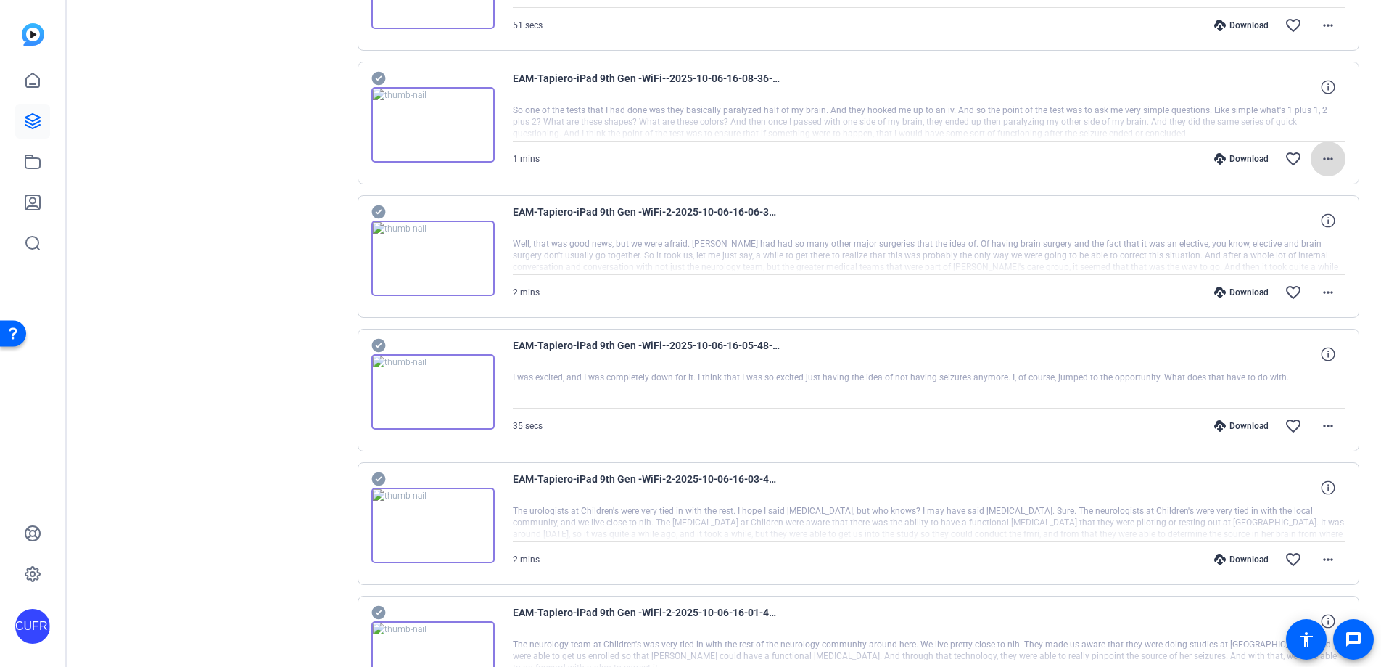
click at [1270, 157] on mat-icon "more_horiz" at bounding box center [1328, 158] width 17 height 17
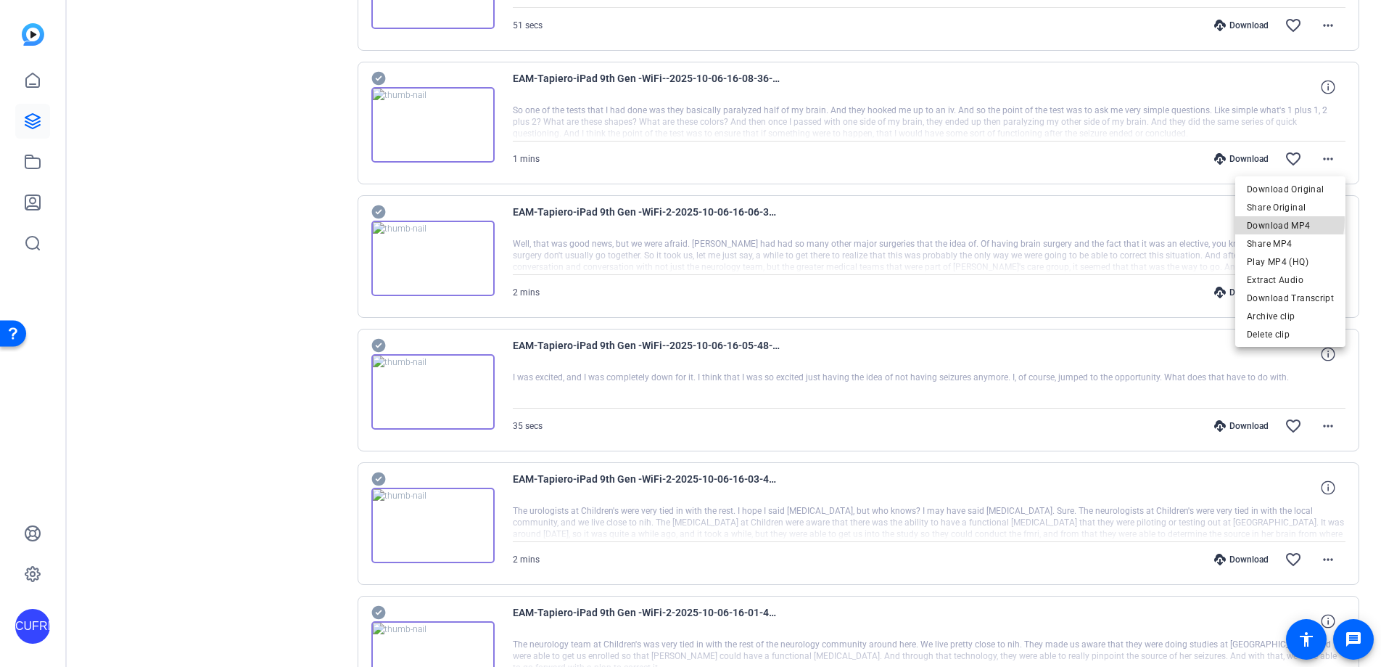
click at [1270, 220] on span "Download MP4" at bounding box center [1290, 225] width 87 height 17
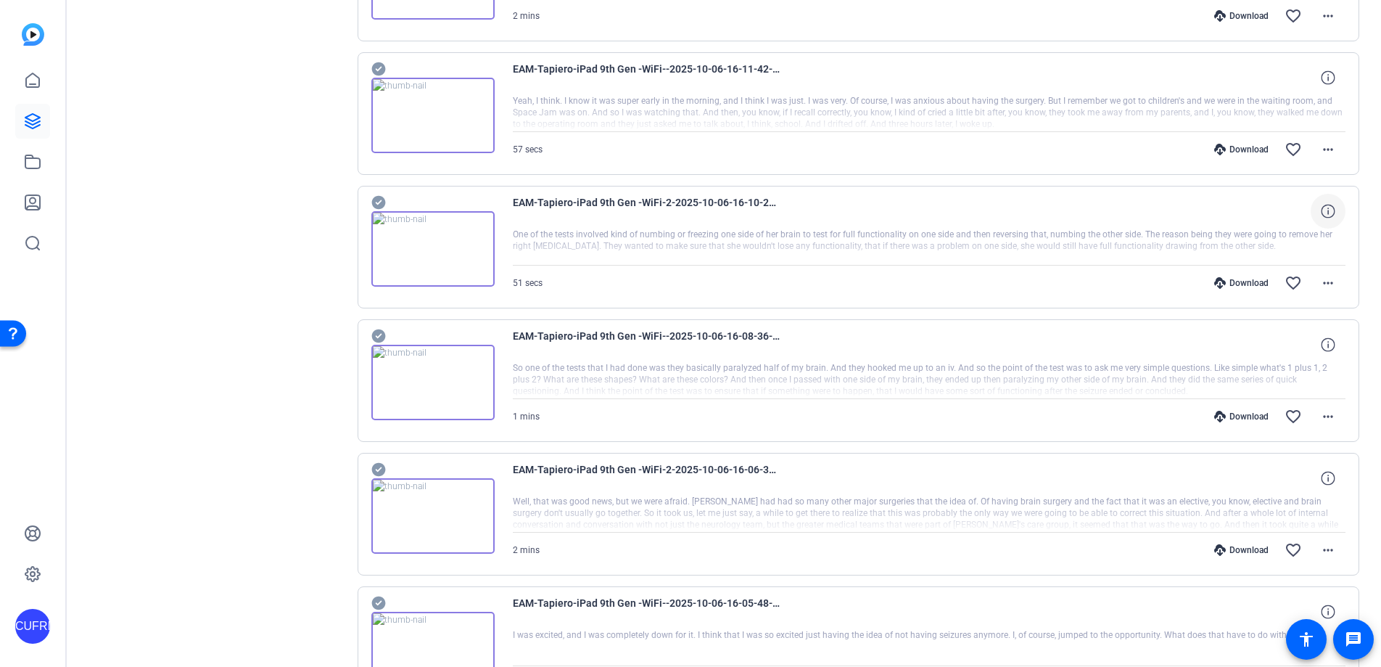
scroll to position [1355, 0]
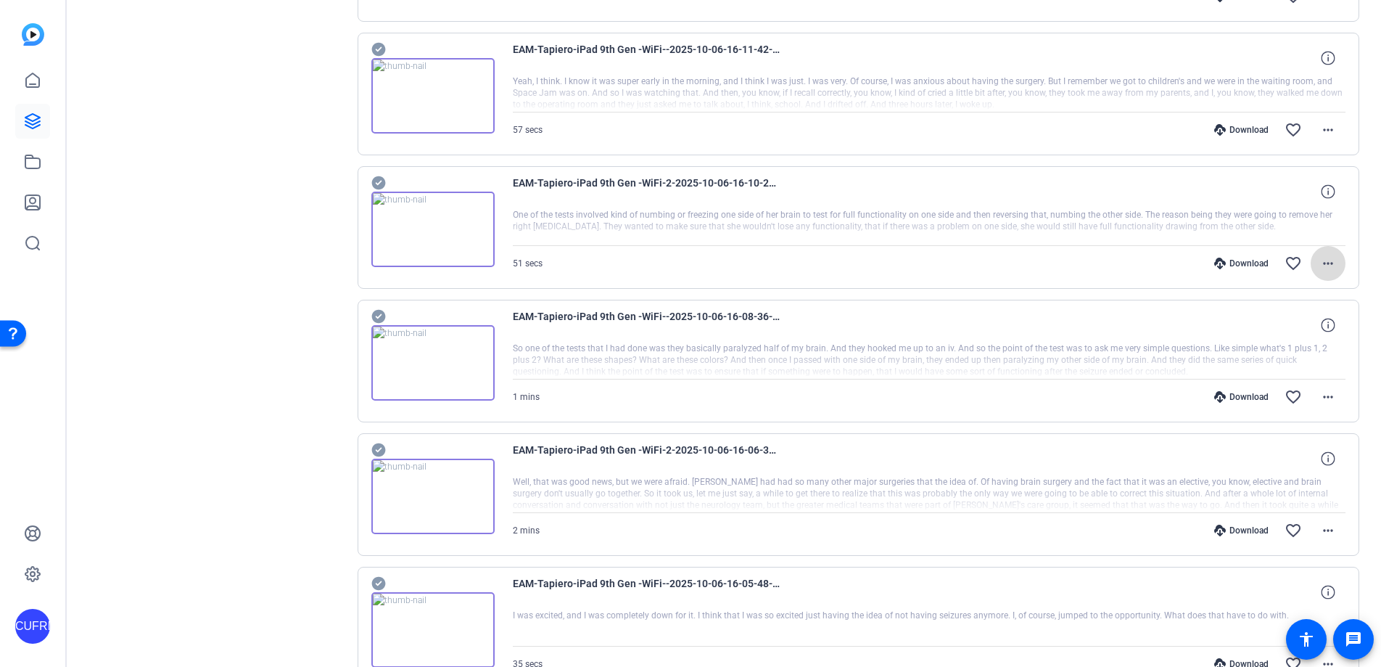
click at [1270, 266] on mat-icon "more_horiz" at bounding box center [1328, 263] width 17 height 17
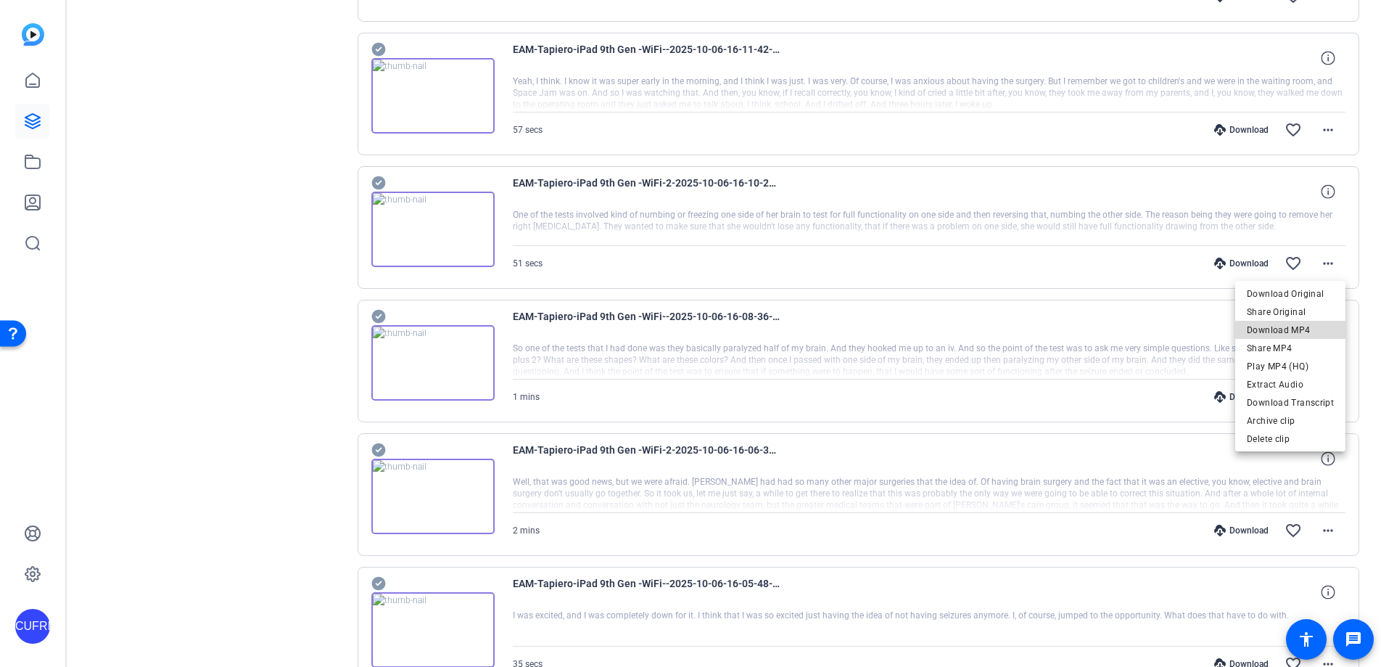
click at [1270, 329] on span "Download MP4" at bounding box center [1290, 329] width 87 height 17
click at [1270, 128] on mat-icon "more_horiz" at bounding box center [1328, 129] width 17 height 17
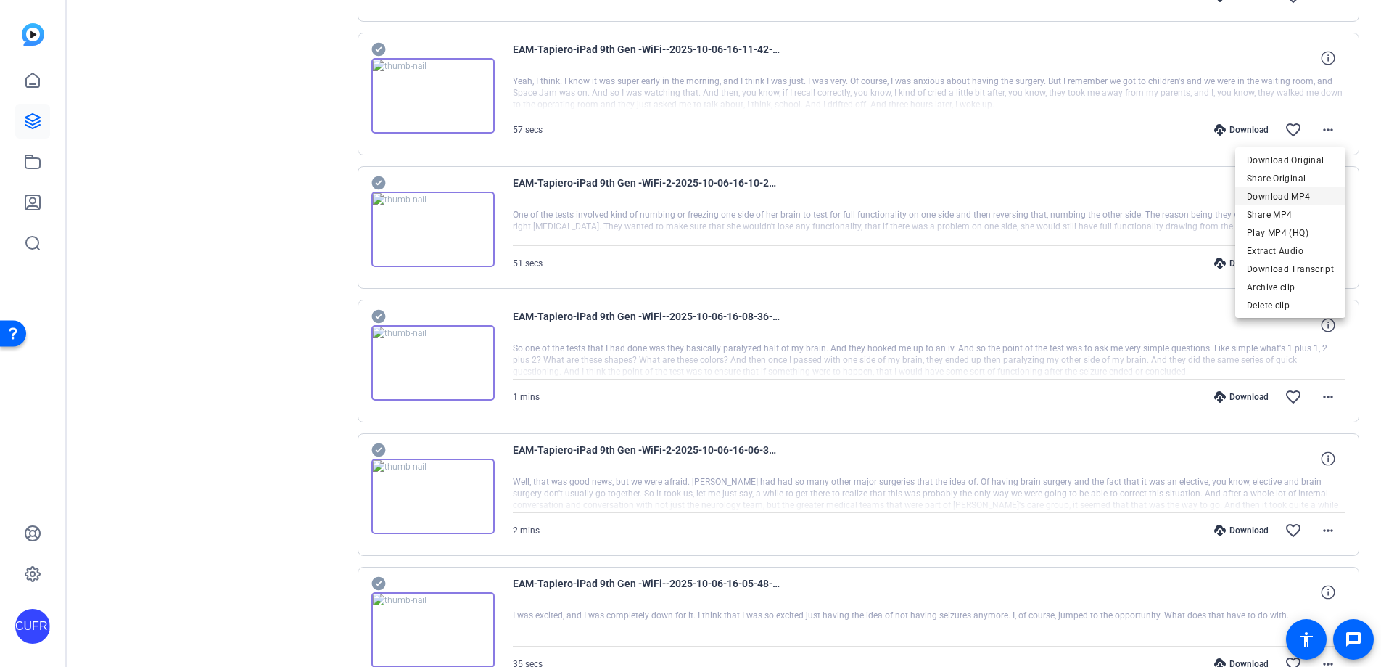
click at [1270, 192] on span "Download MP4" at bounding box center [1290, 196] width 87 height 17
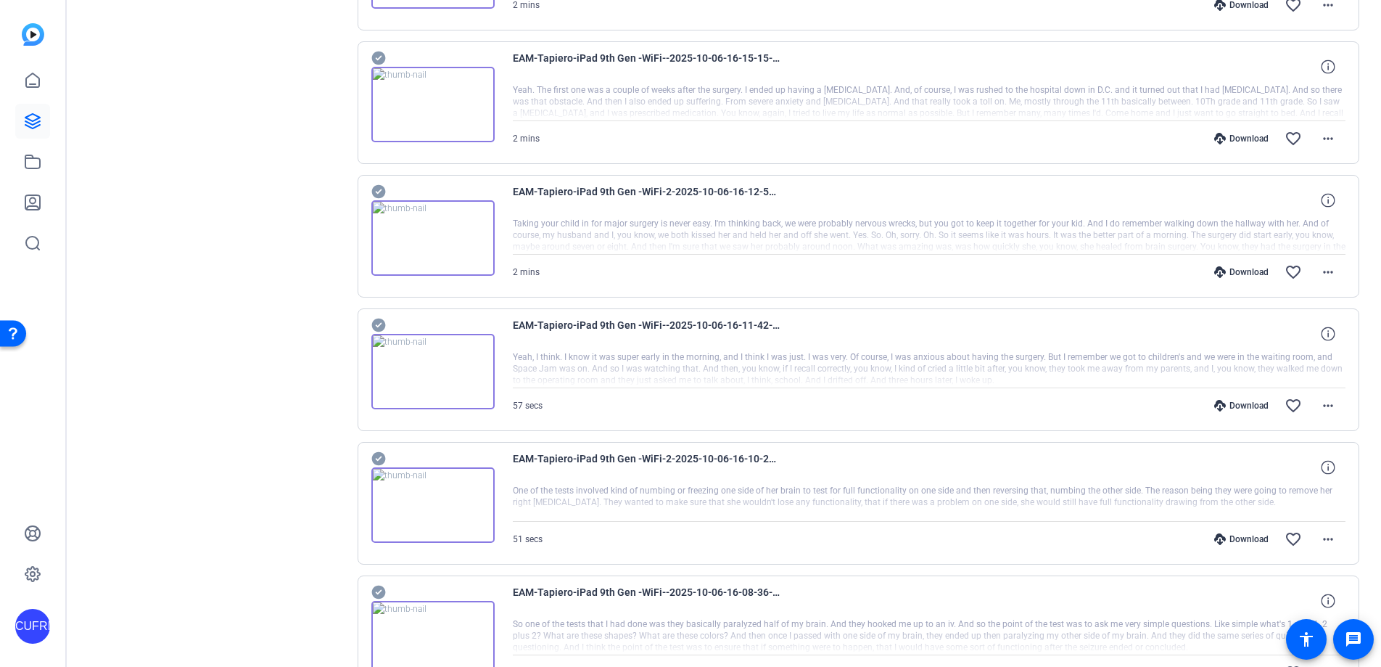
scroll to position [1078, 0]
click at [1270, 271] on mat-icon "more_horiz" at bounding box center [1328, 272] width 17 height 17
click at [1270, 337] on span "Download MP4" at bounding box center [1290, 339] width 87 height 17
click at [1270, 136] on mat-icon "more_horiz" at bounding box center [1328, 139] width 17 height 17
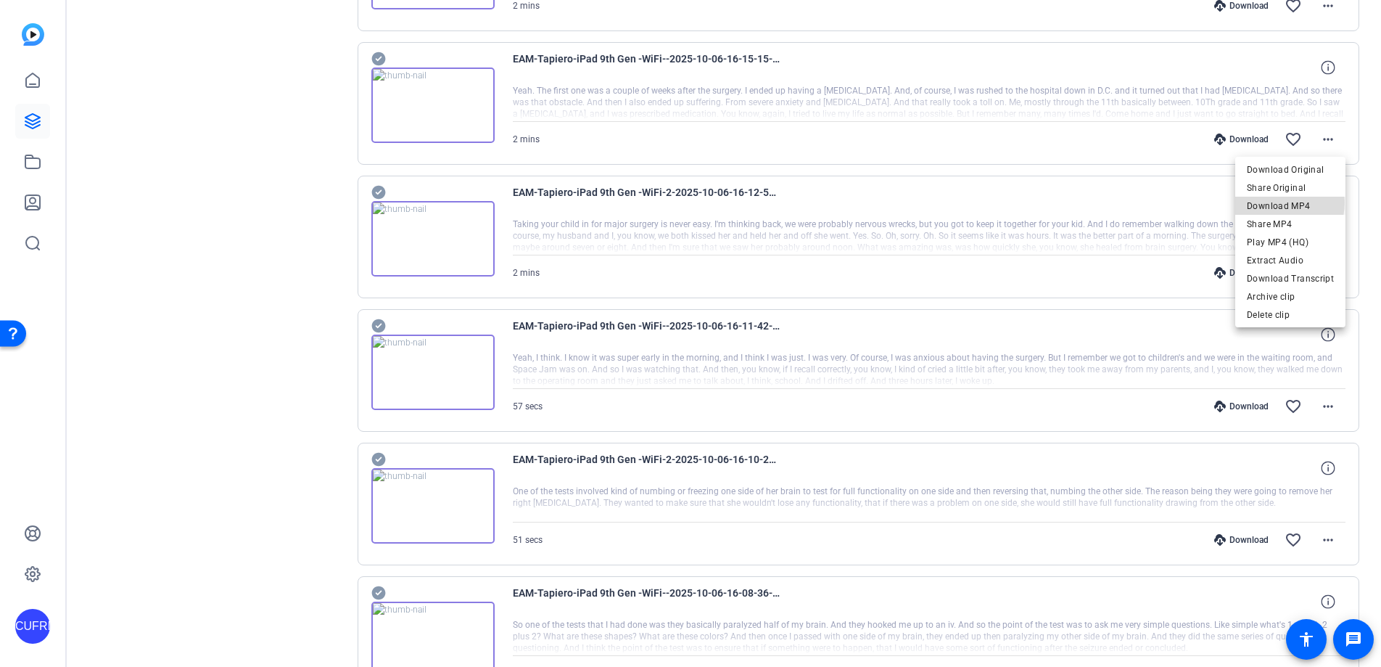
click at [1270, 202] on span "Download MP4" at bounding box center [1290, 205] width 87 height 17
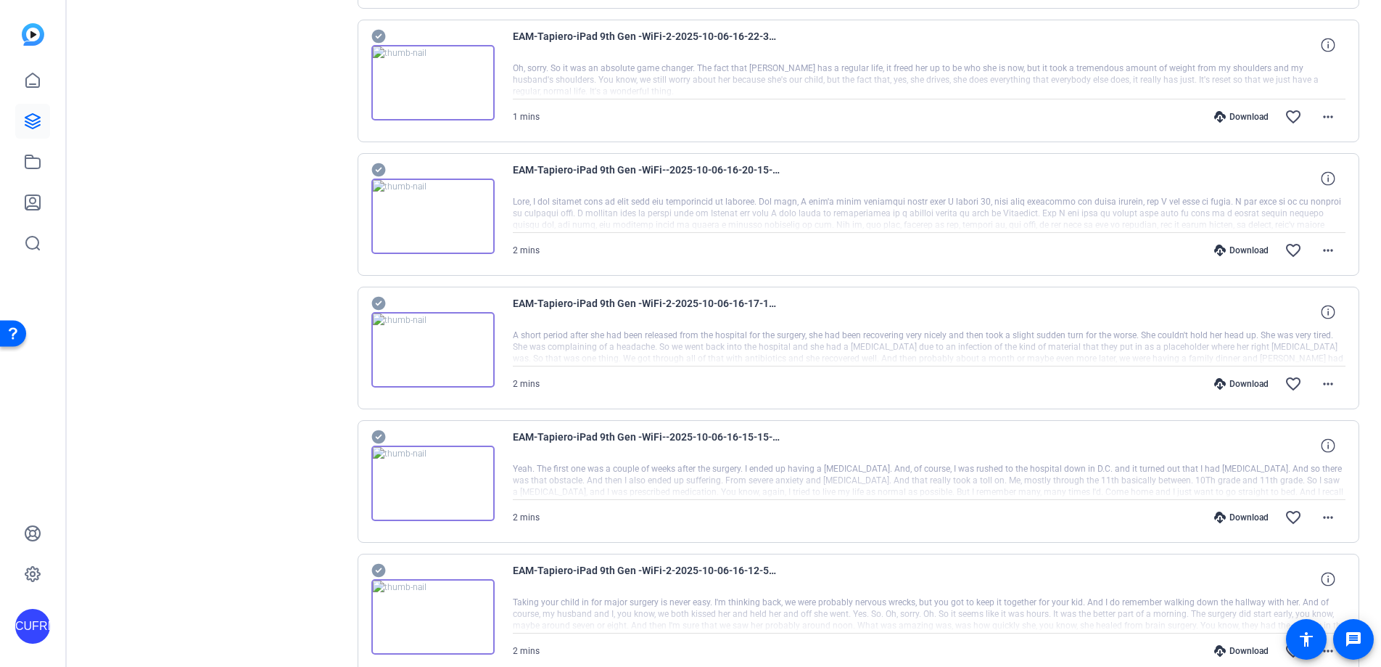
scroll to position [699, 0]
click at [1270, 384] on mat-icon "more_horiz" at bounding box center [1328, 385] width 17 height 17
click at [1270, 451] on span "Download MP4" at bounding box center [1290, 451] width 87 height 17
click at [1270, 246] on mat-icon "more_horiz" at bounding box center [1328, 251] width 17 height 17
click at [1270, 319] on span "Download MP4" at bounding box center [1290, 318] width 87 height 17
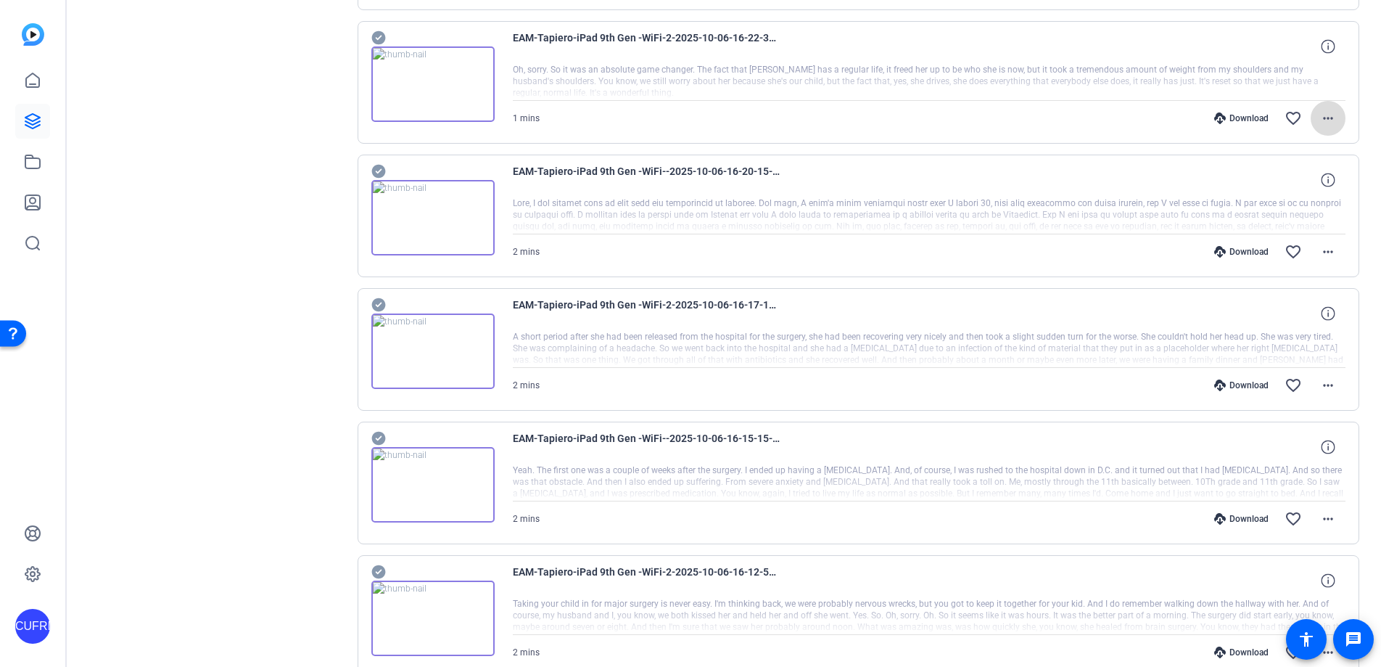
click at [1270, 118] on mat-icon "more_horiz" at bounding box center [1328, 118] width 17 height 17
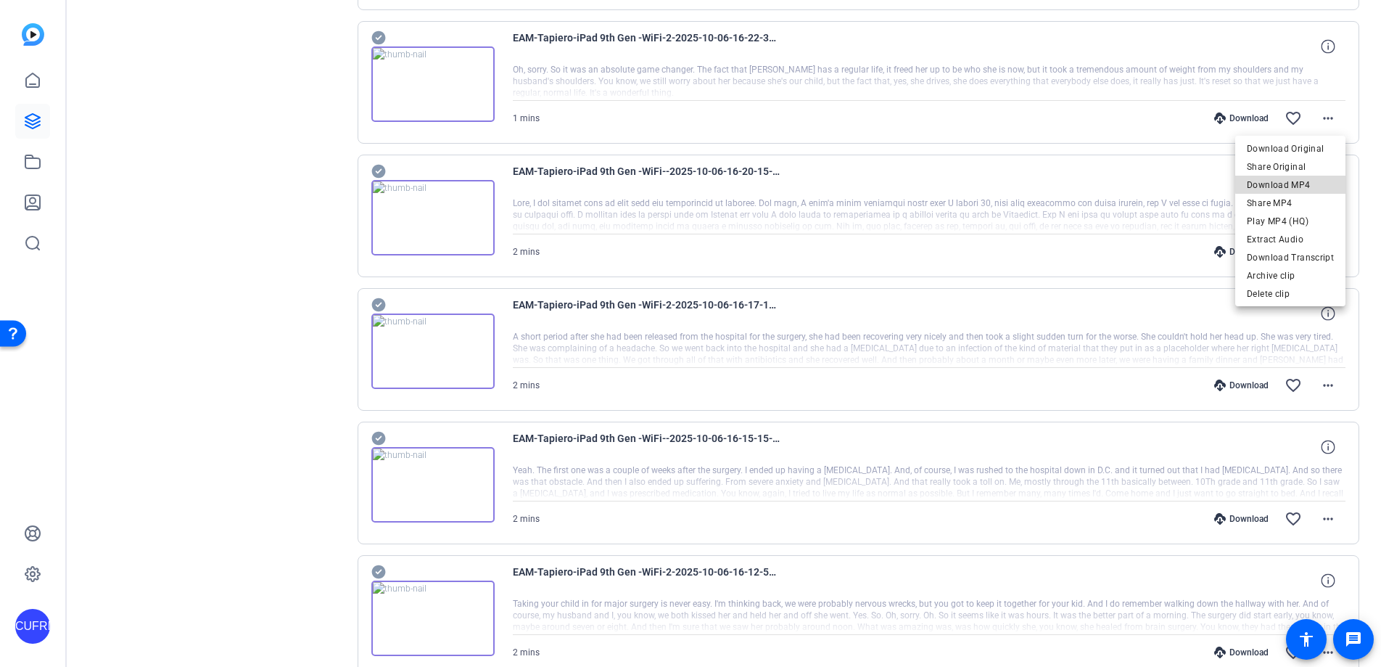
click at [1270, 183] on span "Download MP4" at bounding box center [1290, 184] width 87 height 17
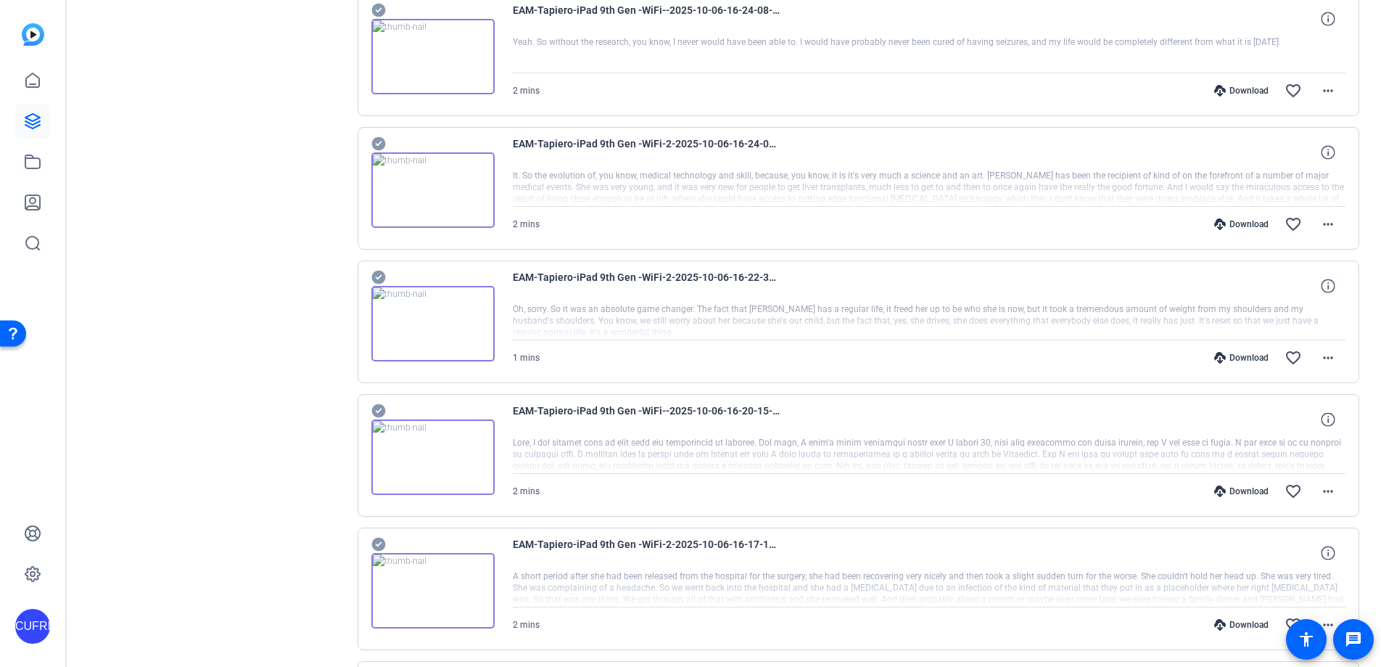
scroll to position [445, 0]
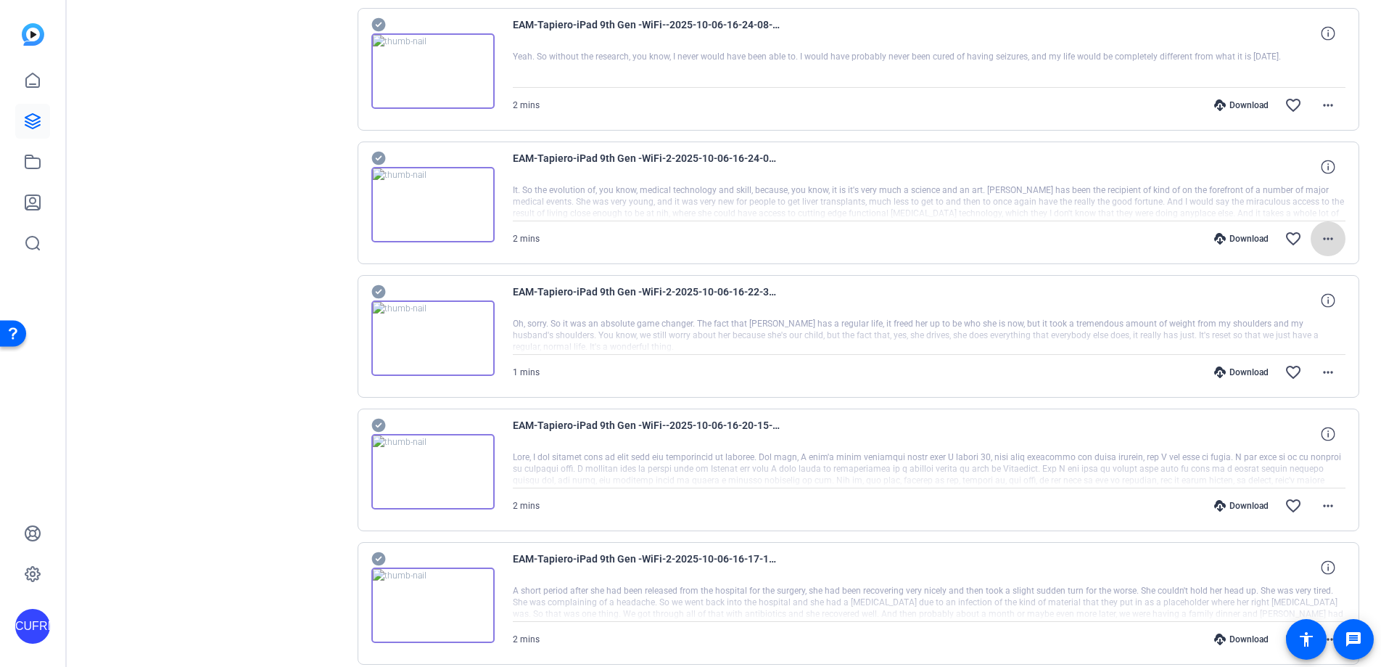
click at [1270, 239] on mat-icon "more_horiz" at bounding box center [1328, 238] width 17 height 17
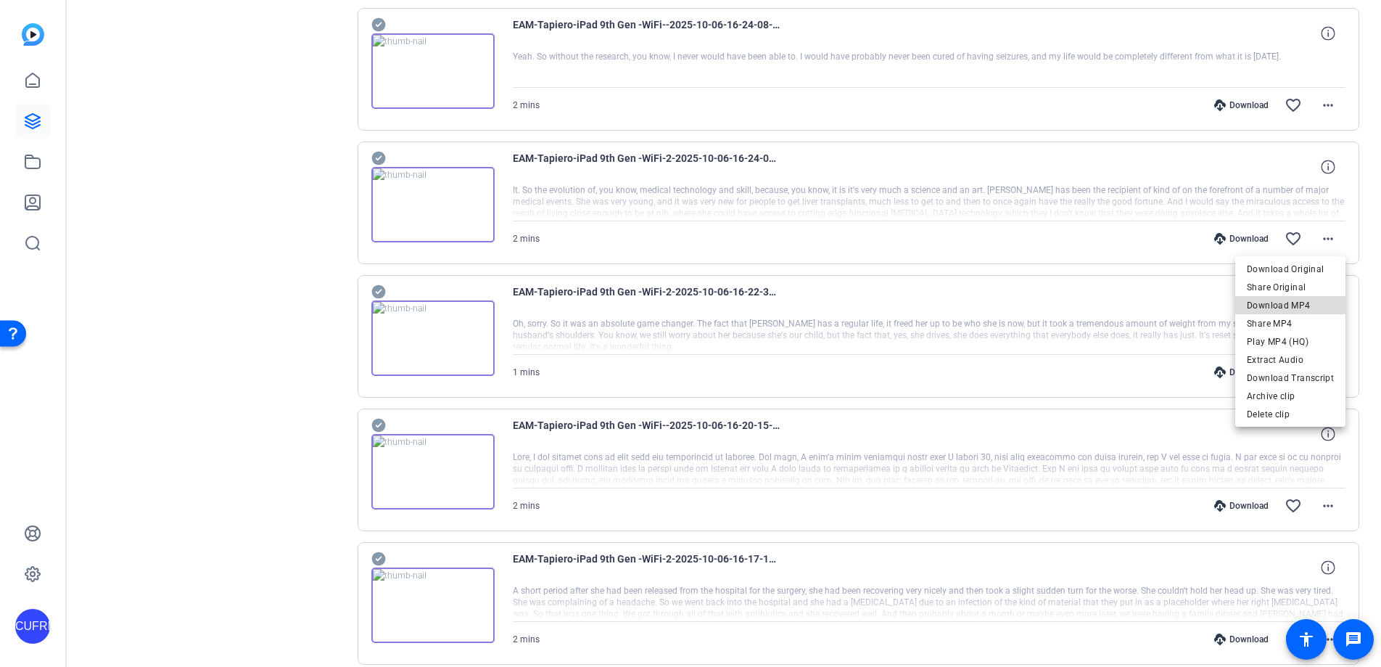
click at [1270, 301] on span "Download MP4" at bounding box center [1290, 305] width 87 height 17
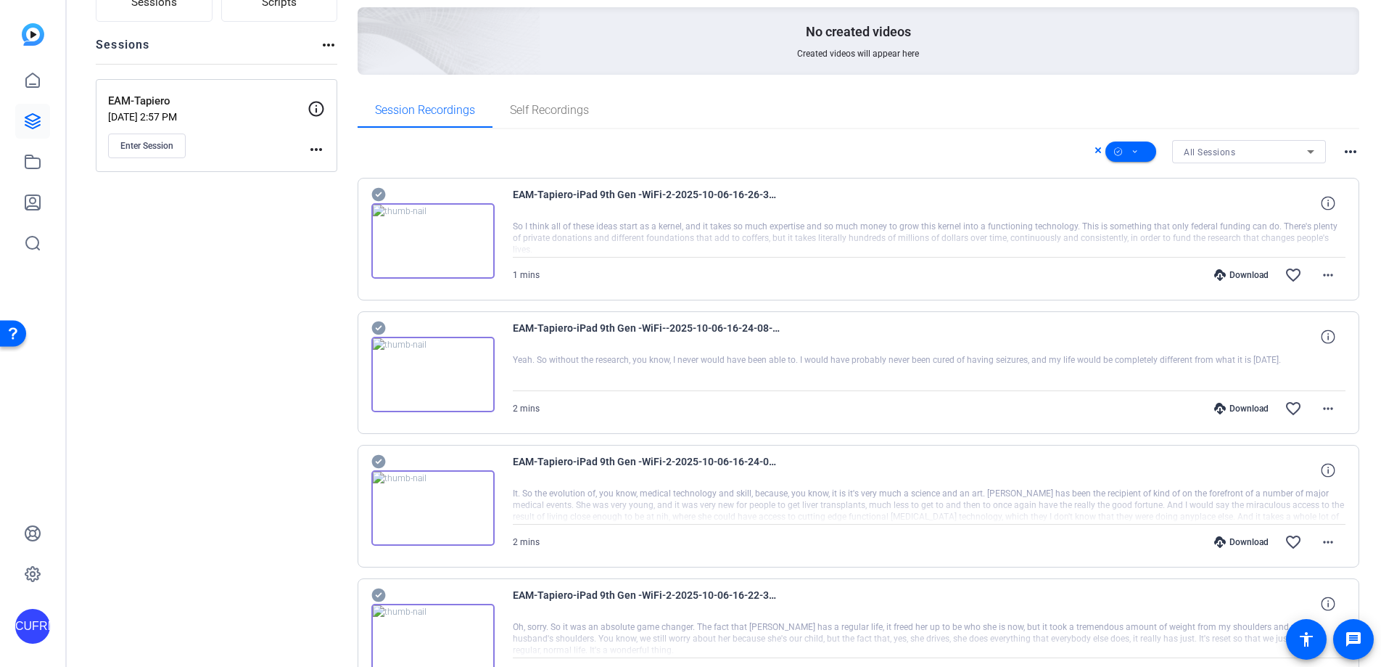
scroll to position [134, 0]
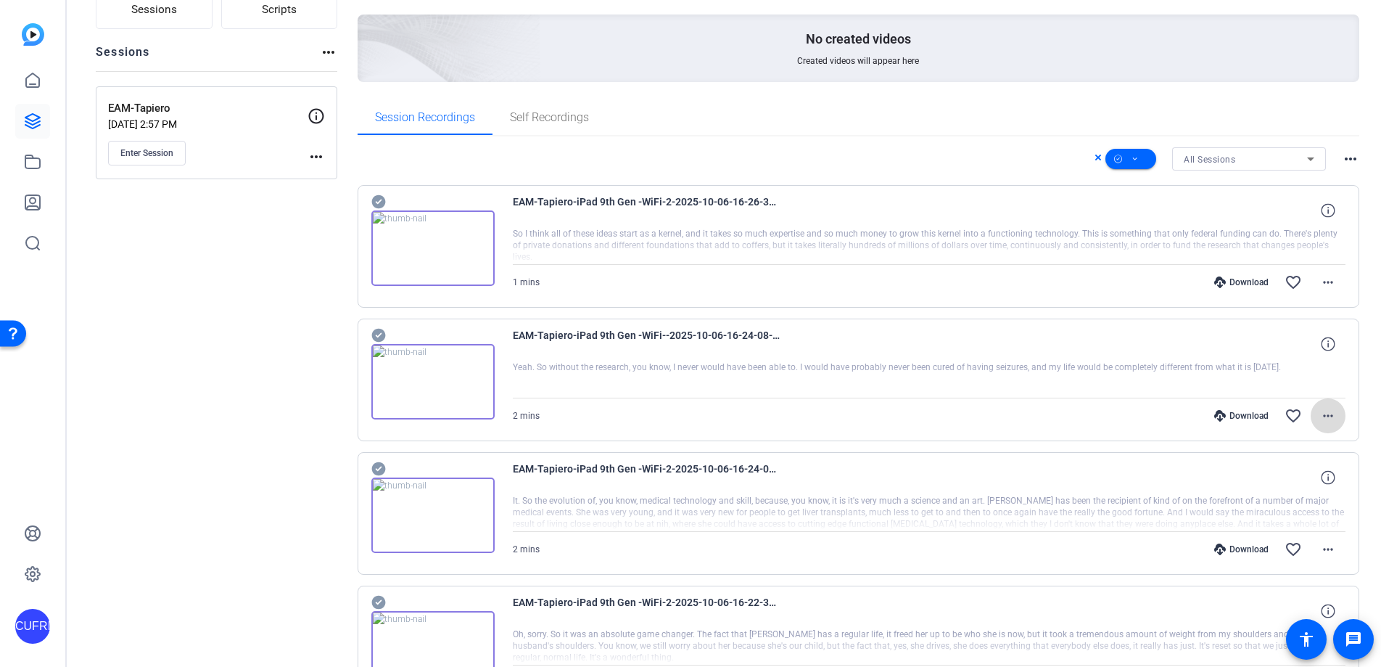
click at [1270, 415] on mat-icon "more_horiz" at bounding box center [1328, 415] width 17 height 17
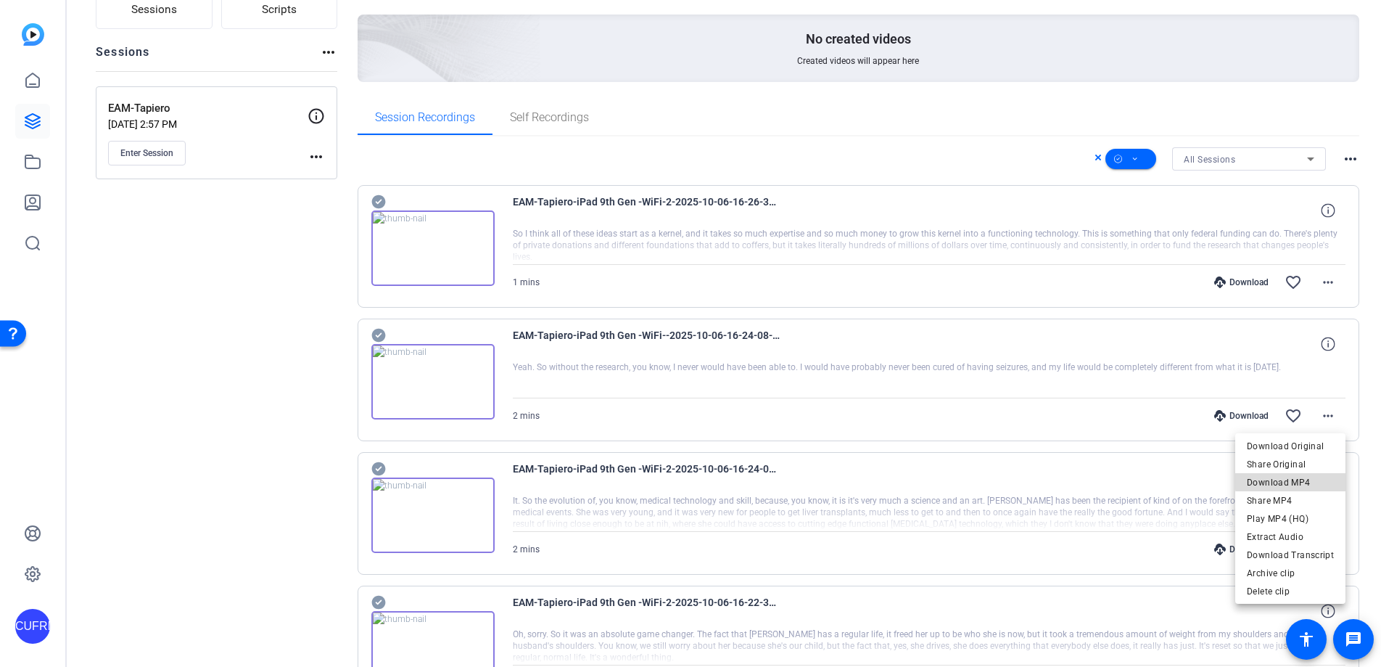
click at [1270, 480] on span "Download MP4" at bounding box center [1290, 482] width 87 height 17
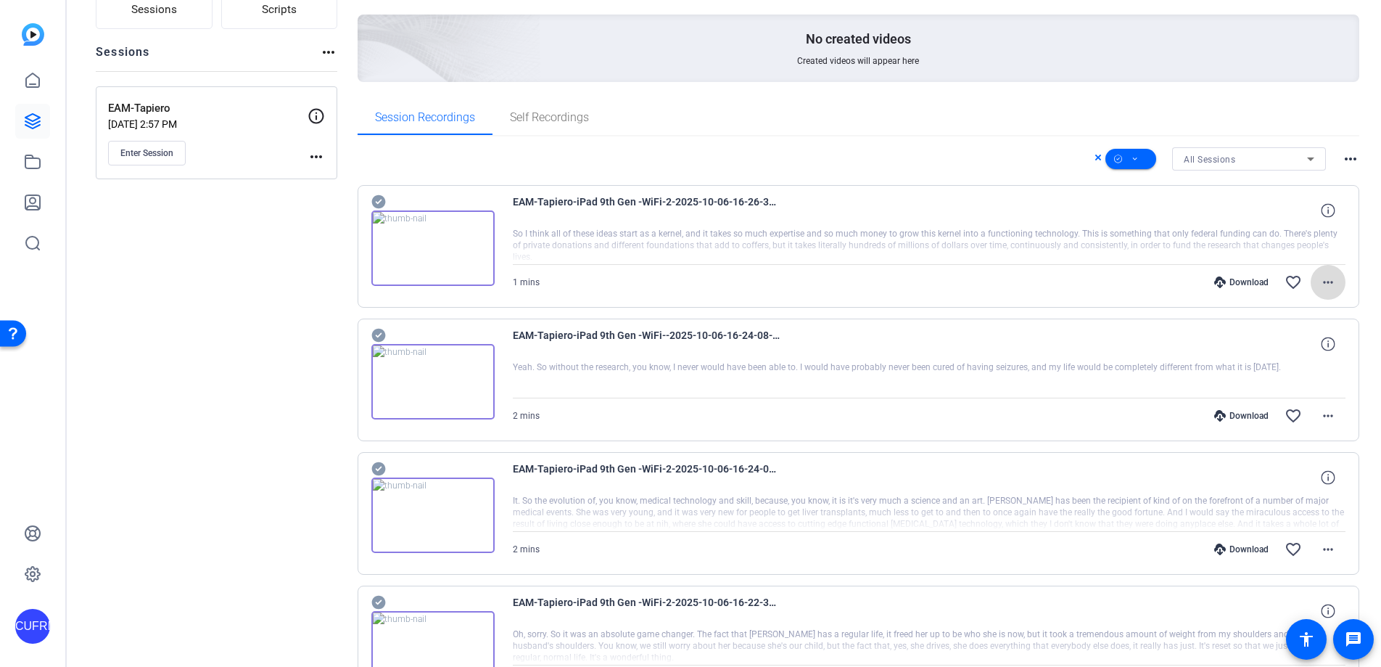
click at [1270, 281] on mat-icon "more_horiz" at bounding box center [1328, 282] width 17 height 17
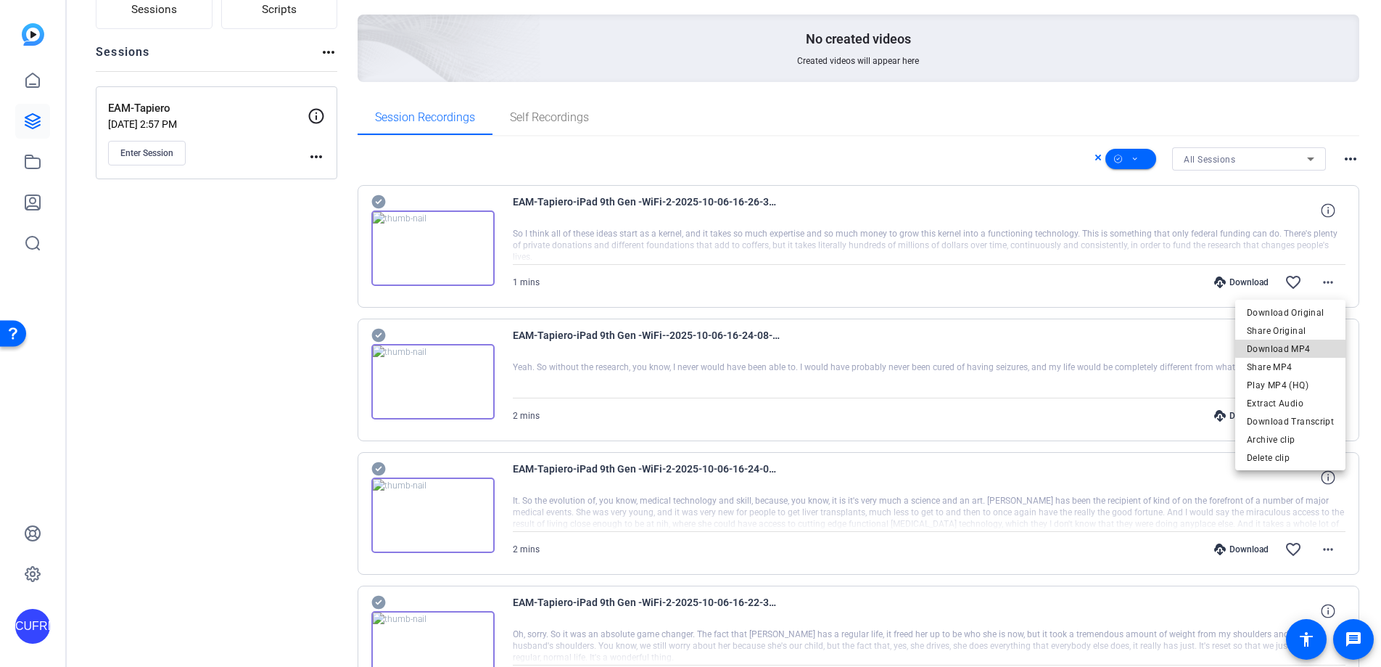
click at [1270, 348] on span "Download MP4" at bounding box center [1290, 348] width 87 height 17
click at [1015, 78] on div "No created videos Created videos will appear here" at bounding box center [859, 48] width 1003 height 67
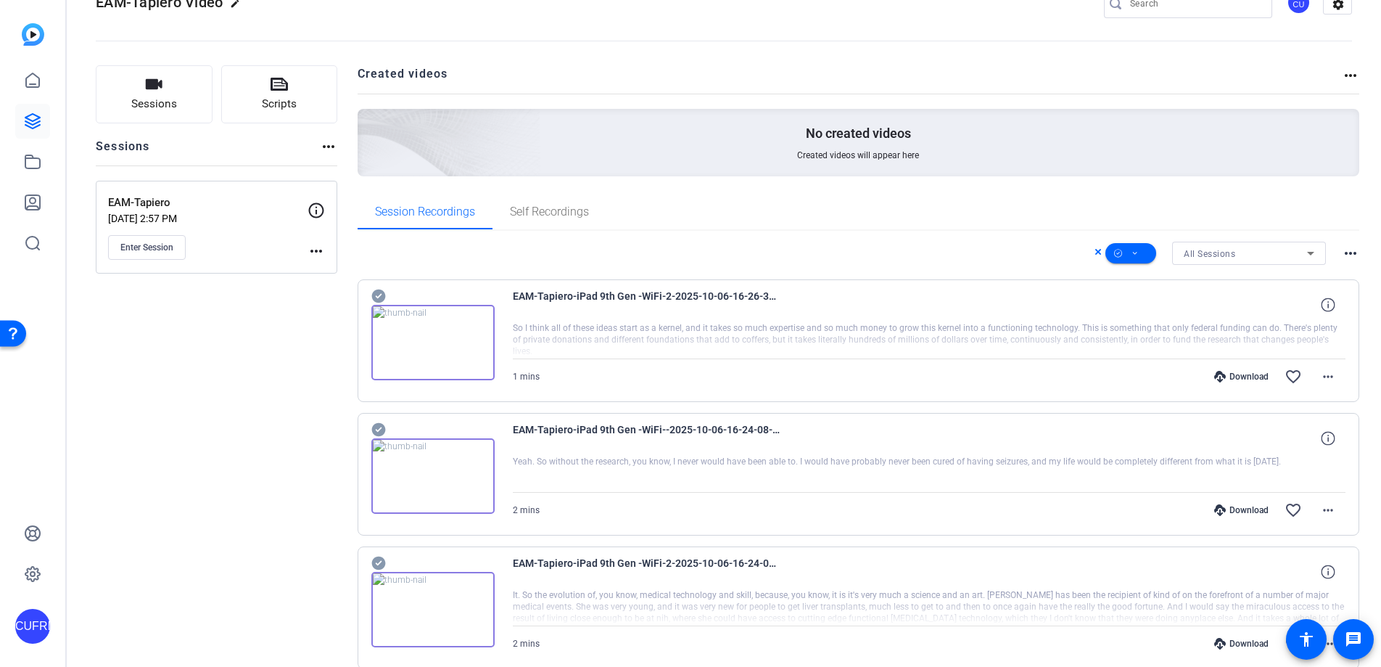
scroll to position [0, 0]
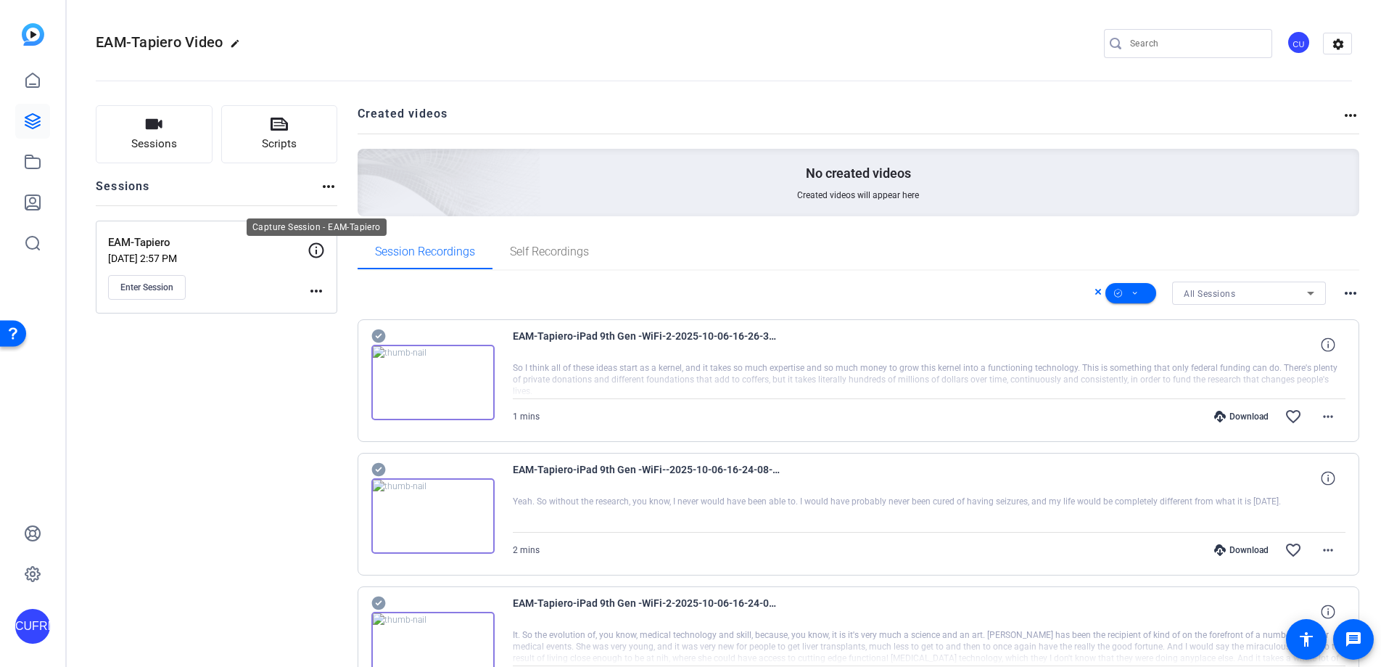
click at [316, 250] on icon at bounding box center [316, 249] width 15 height 15
click at [318, 247] on icon at bounding box center [316, 250] width 17 height 17
click at [1138, 291] on icon at bounding box center [1135, 293] width 7 height 18
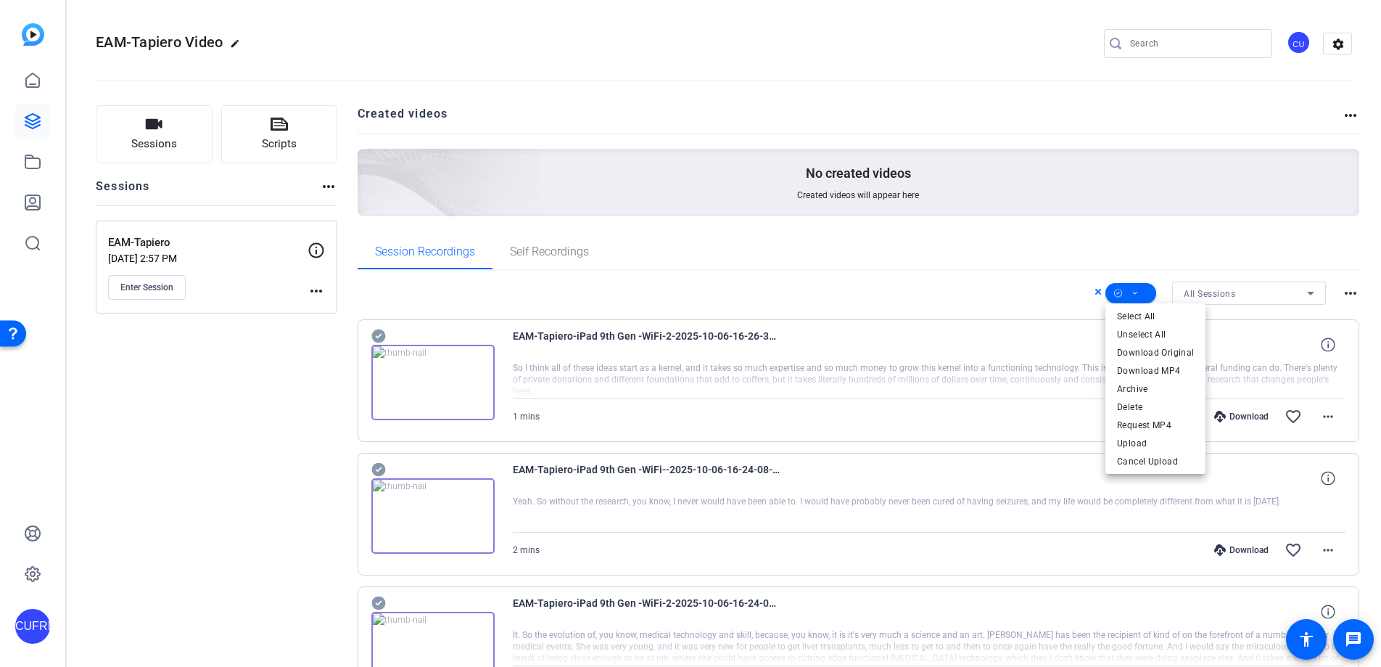
click at [1195, 234] on div at bounding box center [690, 333] width 1381 height 667
click at [1270, 292] on mat-icon "more_horiz" at bounding box center [1350, 292] width 17 height 17
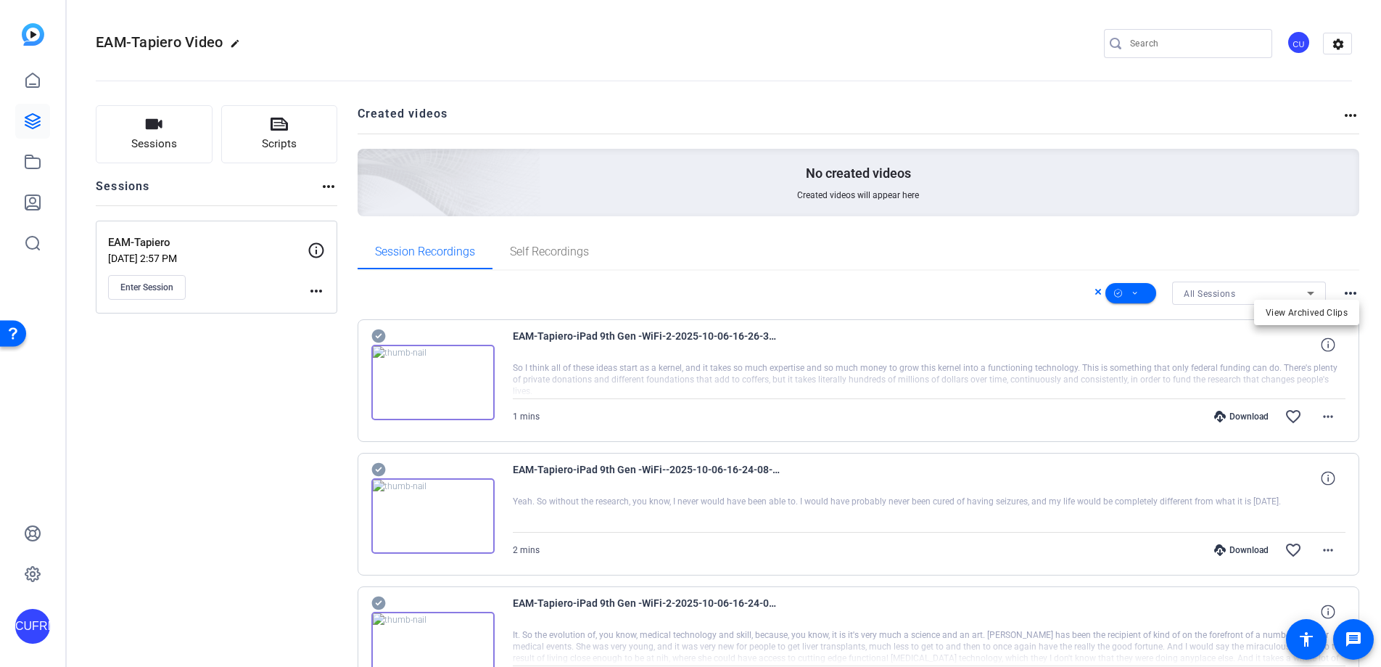
drag, startPoint x: 1331, startPoint y: 250, endPoint x: 1329, endPoint y: 240, distance: 10.3
click at [1270, 250] on div at bounding box center [690, 333] width 1381 height 667
click at [1270, 114] on mat-icon "more_horiz" at bounding box center [1350, 115] width 17 height 17
click at [1270, 115] on div at bounding box center [690, 333] width 1381 height 667
click at [1270, 38] on mat-icon "settings" at bounding box center [1338, 44] width 29 height 22
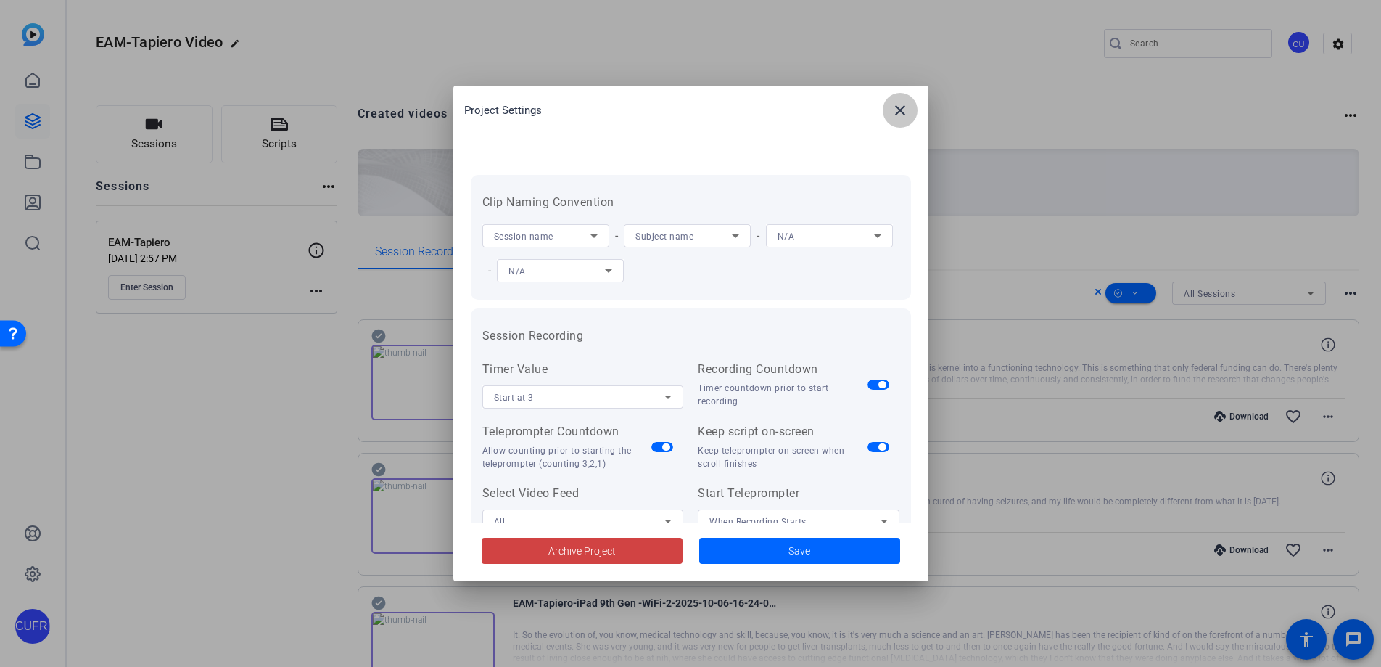
click at [902, 108] on mat-icon "close" at bounding box center [900, 110] width 17 height 17
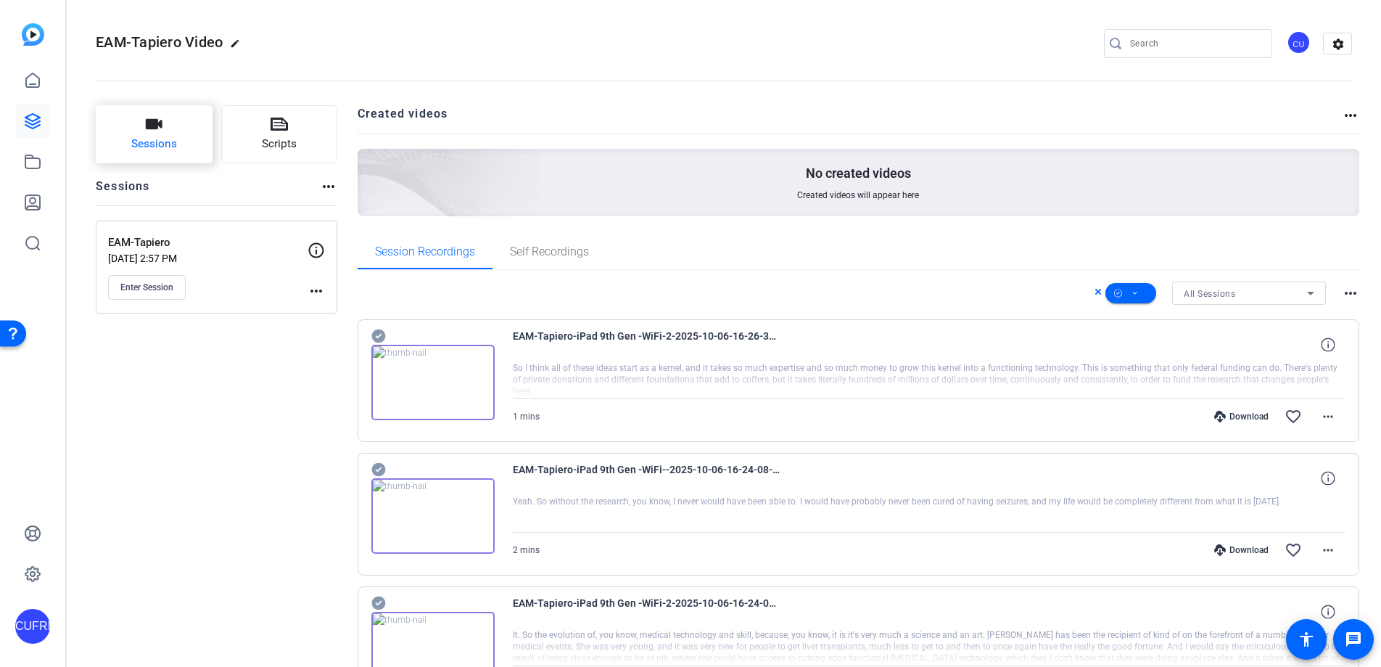
click at [149, 134] on button "Sessions" at bounding box center [154, 134] width 117 height 58
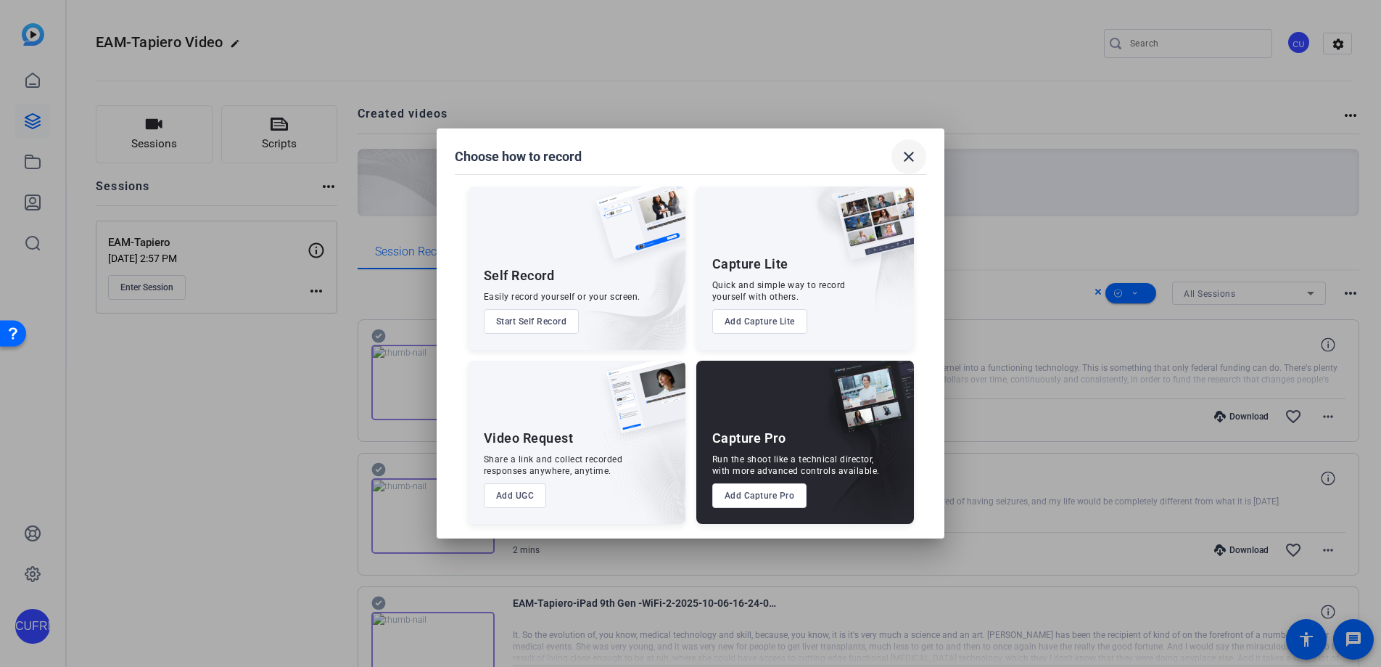
click at [913, 157] on mat-icon "close" at bounding box center [908, 156] width 17 height 17
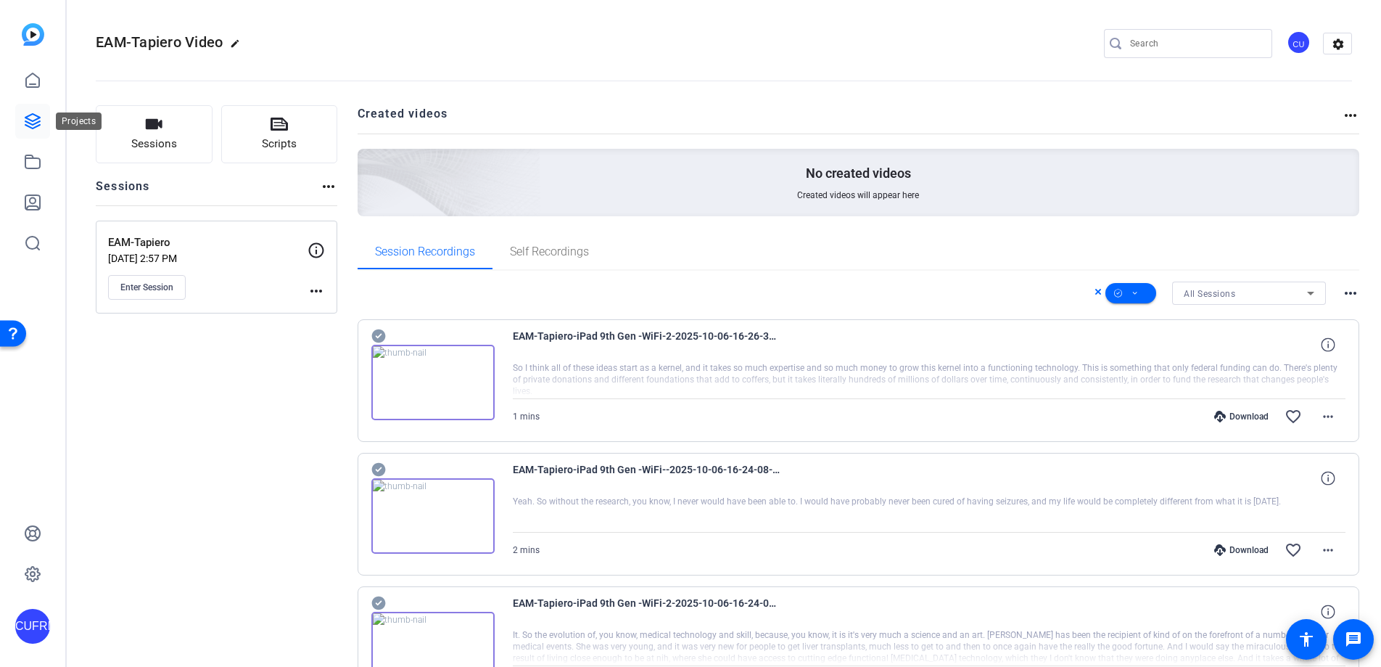
click at [35, 116] on icon at bounding box center [32, 120] width 17 height 17
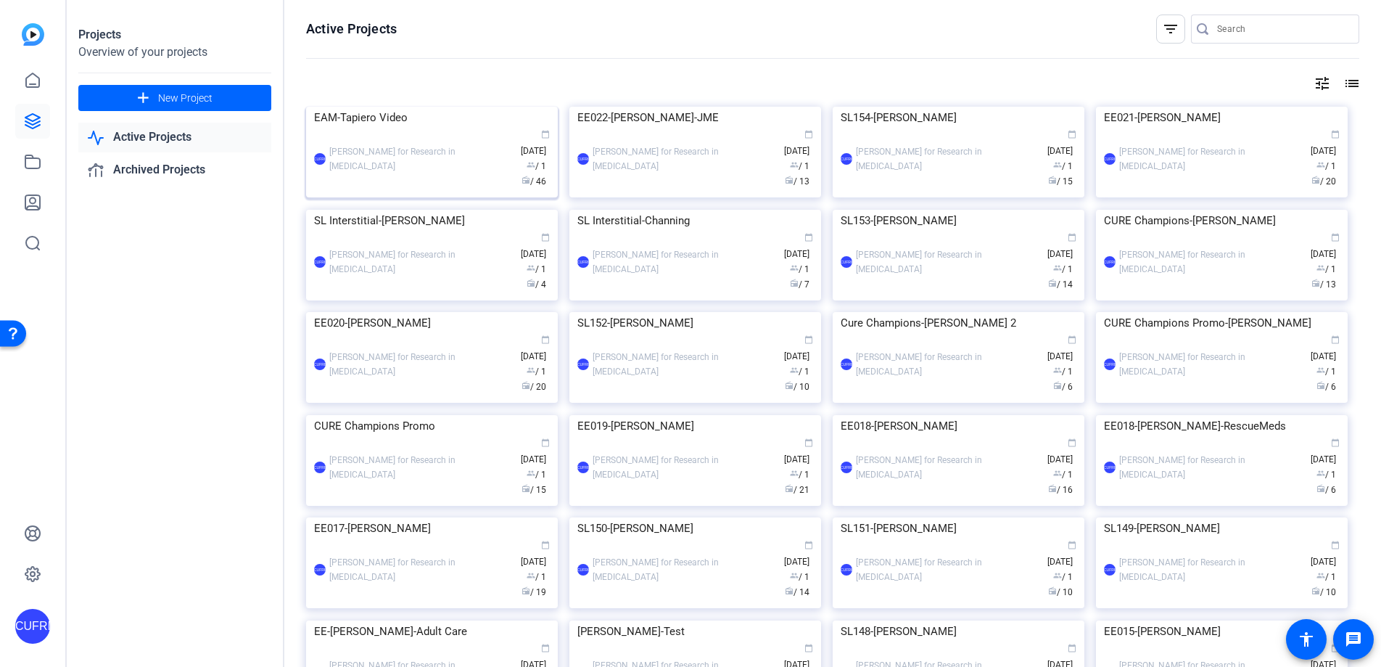
click at [543, 186] on span "radio / 46" at bounding box center [534, 181] width 25 height 10
